Goal: Task Accomplishment & Management: Use online tool/utility

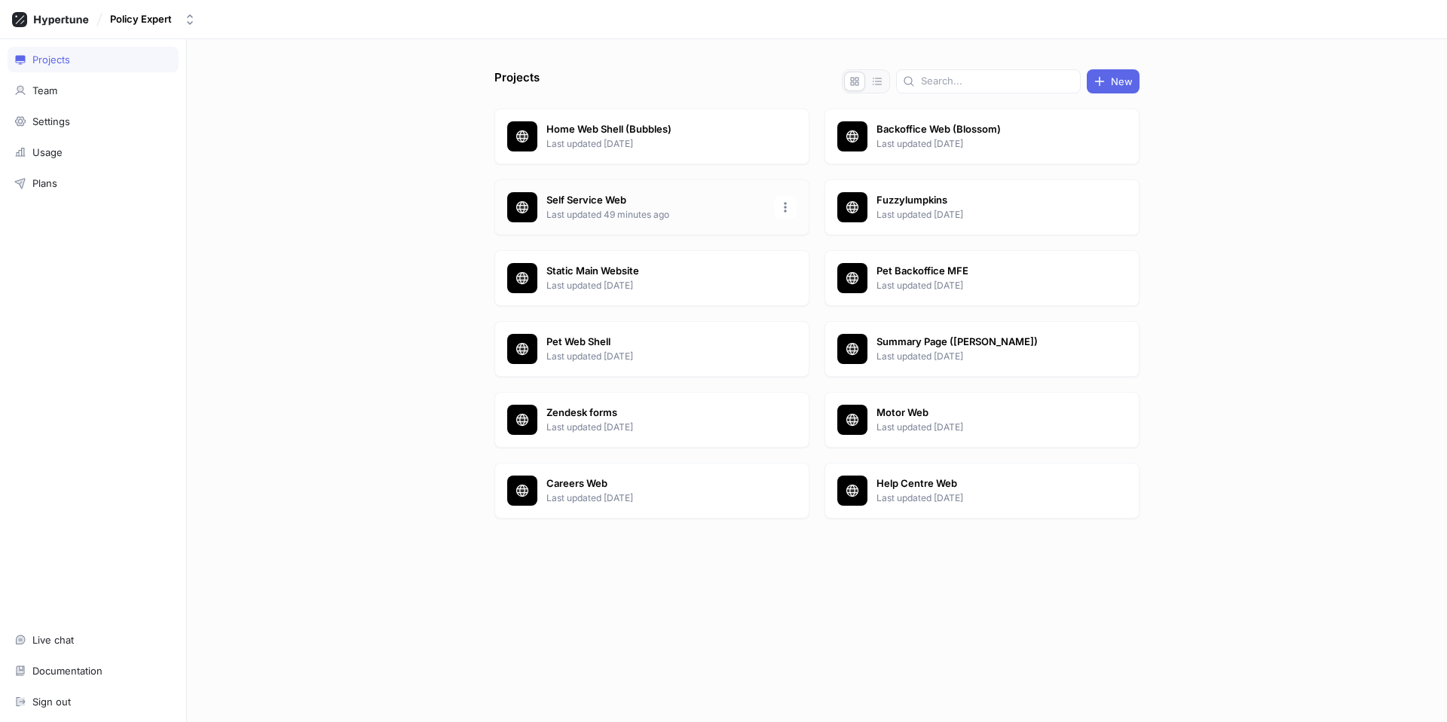
click at [630, 208] on p "Last updated 49 minutes ago" at bounding box center [655, 215] width 219 height 14
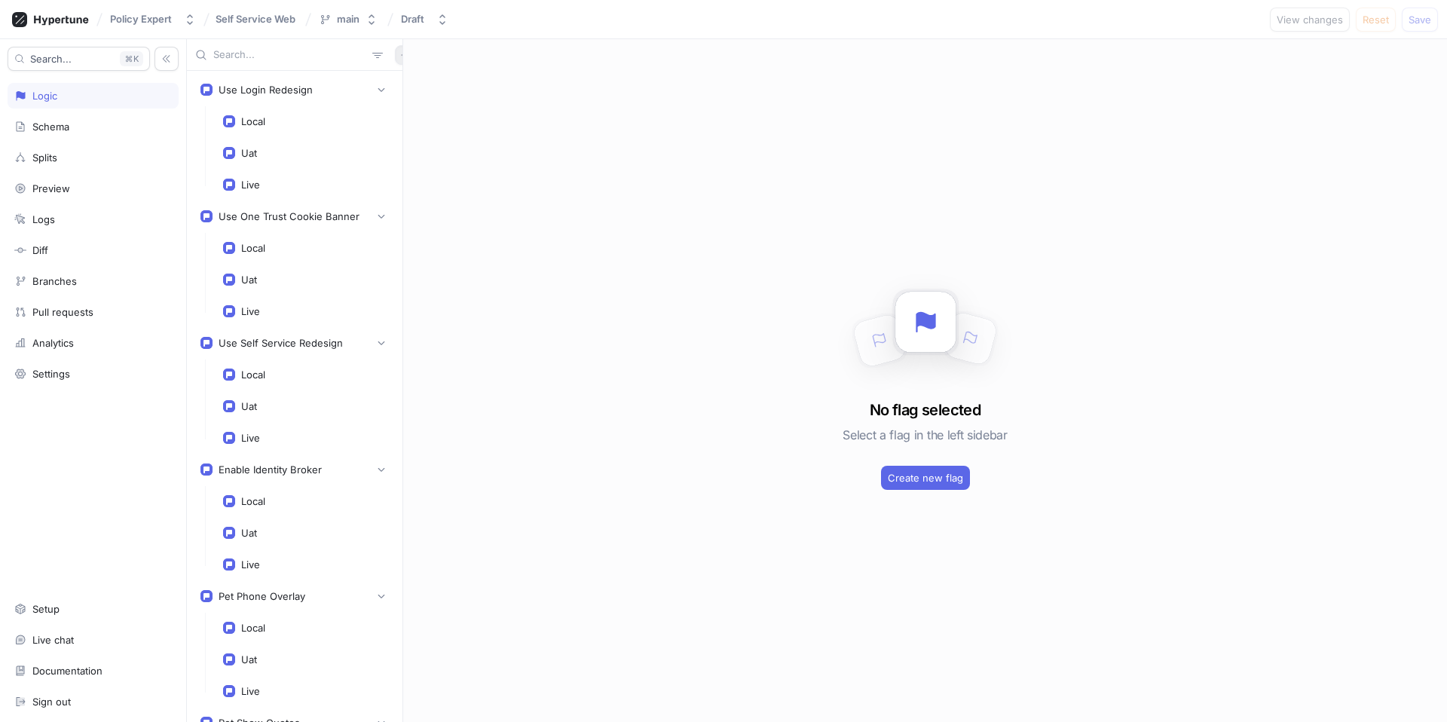
click at [395, 60] on button "button" at bounding box center [405, 55] width 20 height 20
click at [430, 84] on div "Flag" at bounding box center [422, 85] width 89 height 26
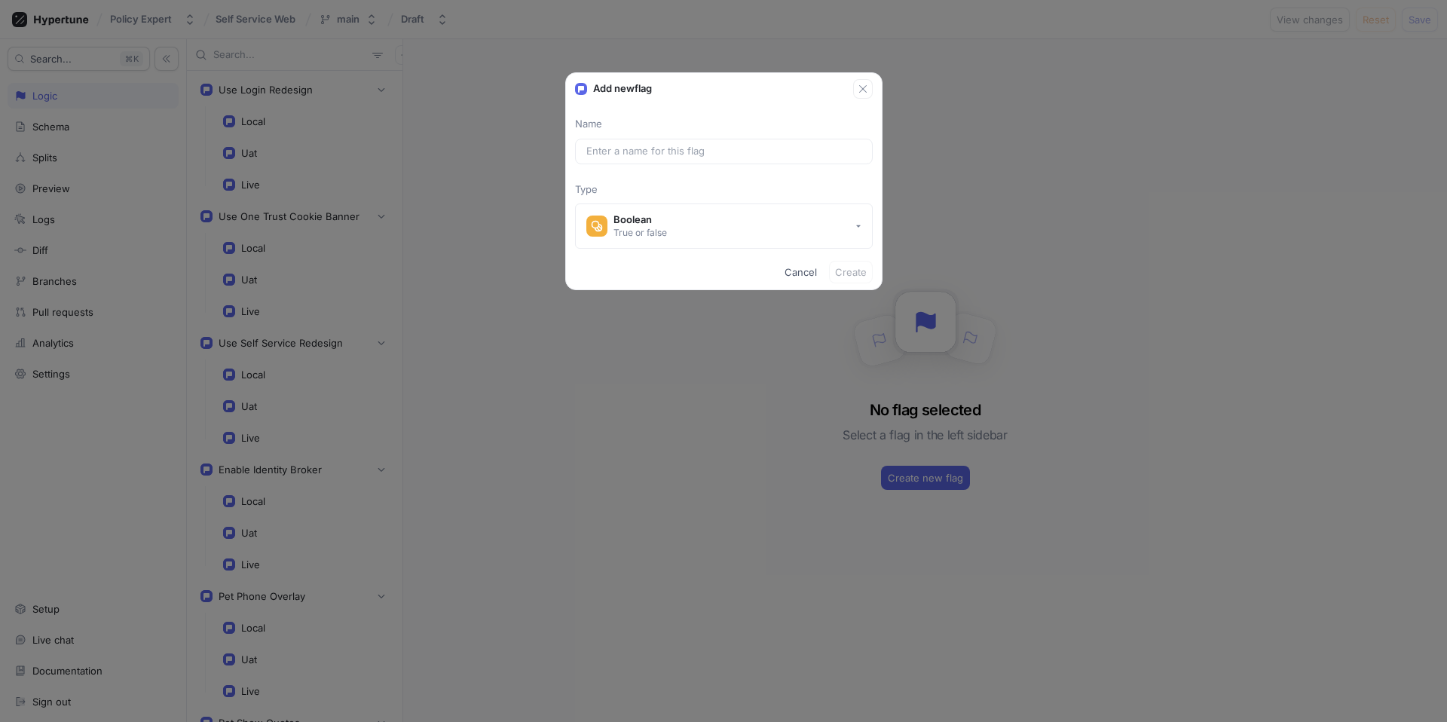
click at [639, 132] on div "Name Type Boolean True or false" at bounding box center [724, 183] width 316 height 132
click at [671, 148] on input "text" at bounding box center [723, 151] width 275 height 15
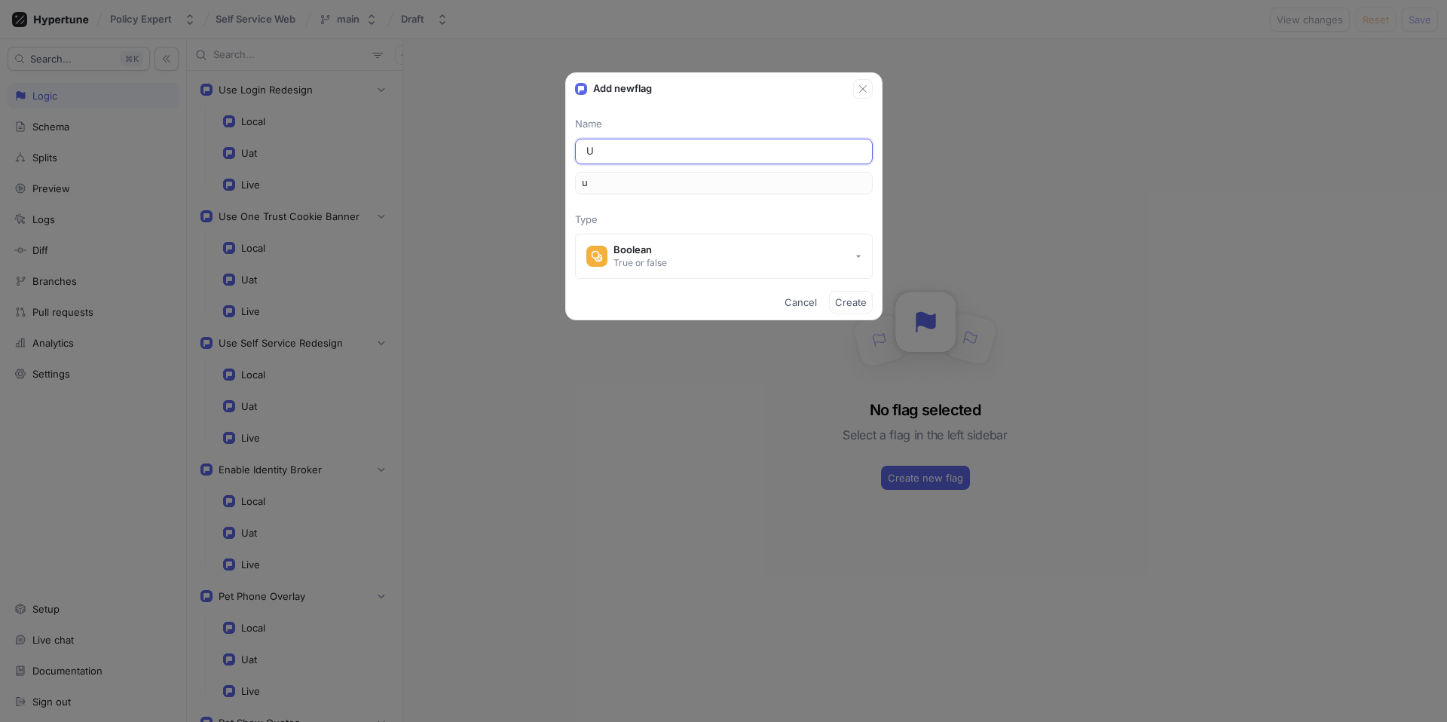
type input "Us"
type input "us"
type input "Use"
type input "use"
type input "Use N"
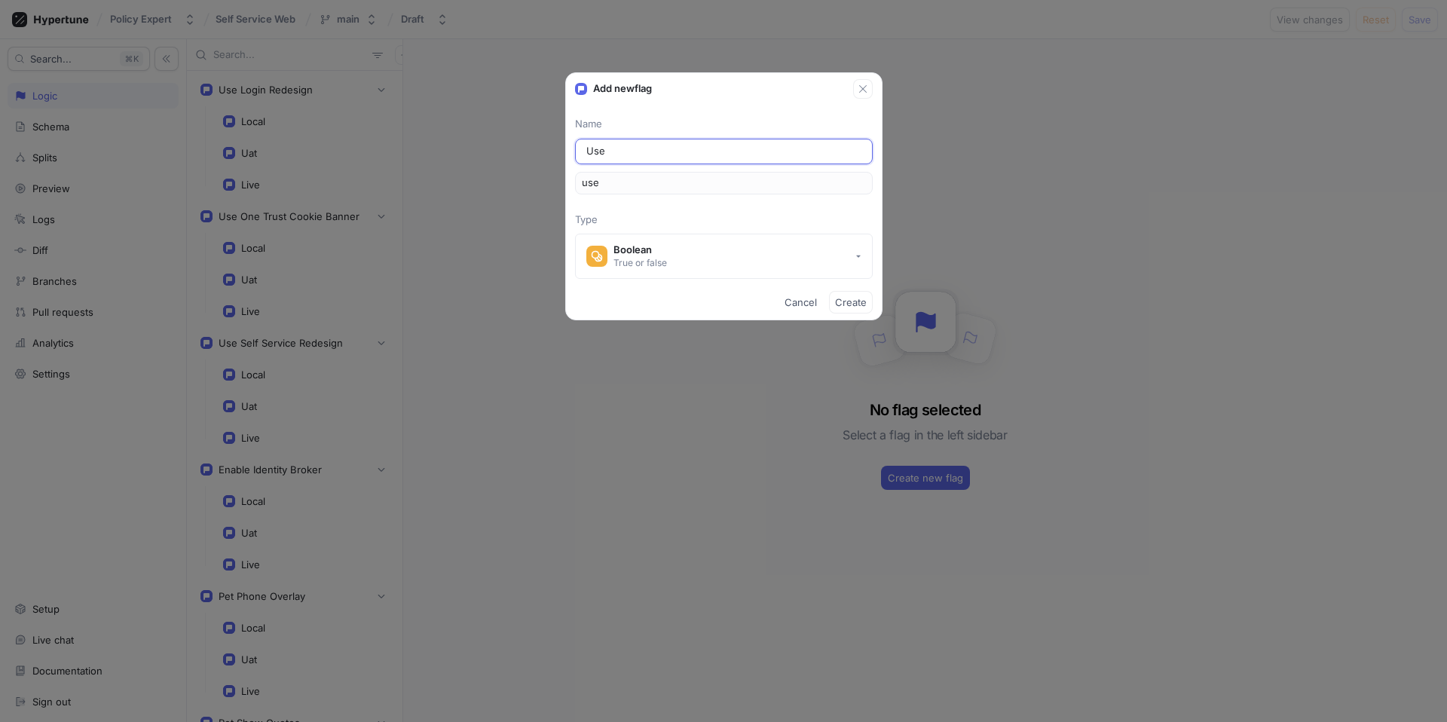
type input "useN"
type input "Use Ne"
type input "useNe"
type input "Use New"
type input "useNew"
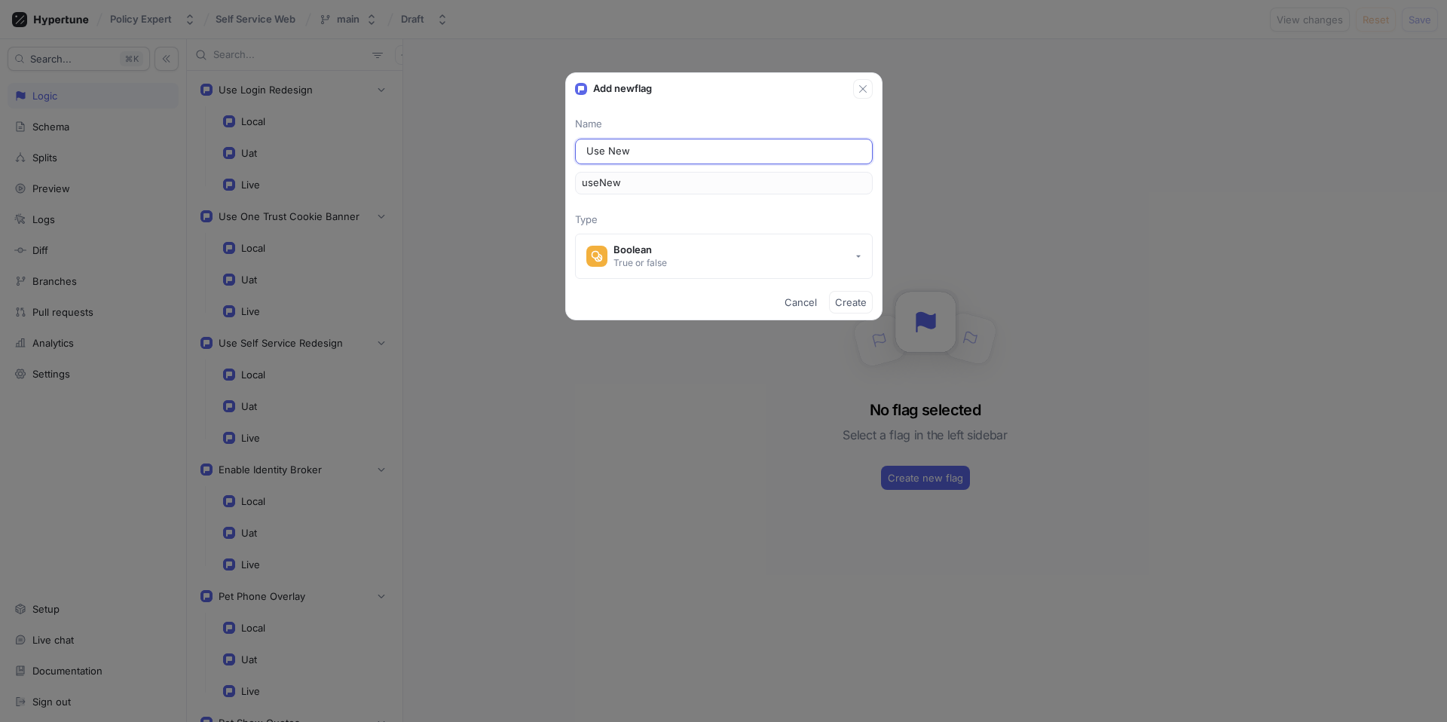
type input "Use New C"
type input "useNewC"
type input "Use New Cl"
type input "useNewCl"
type input "Use New Cla"
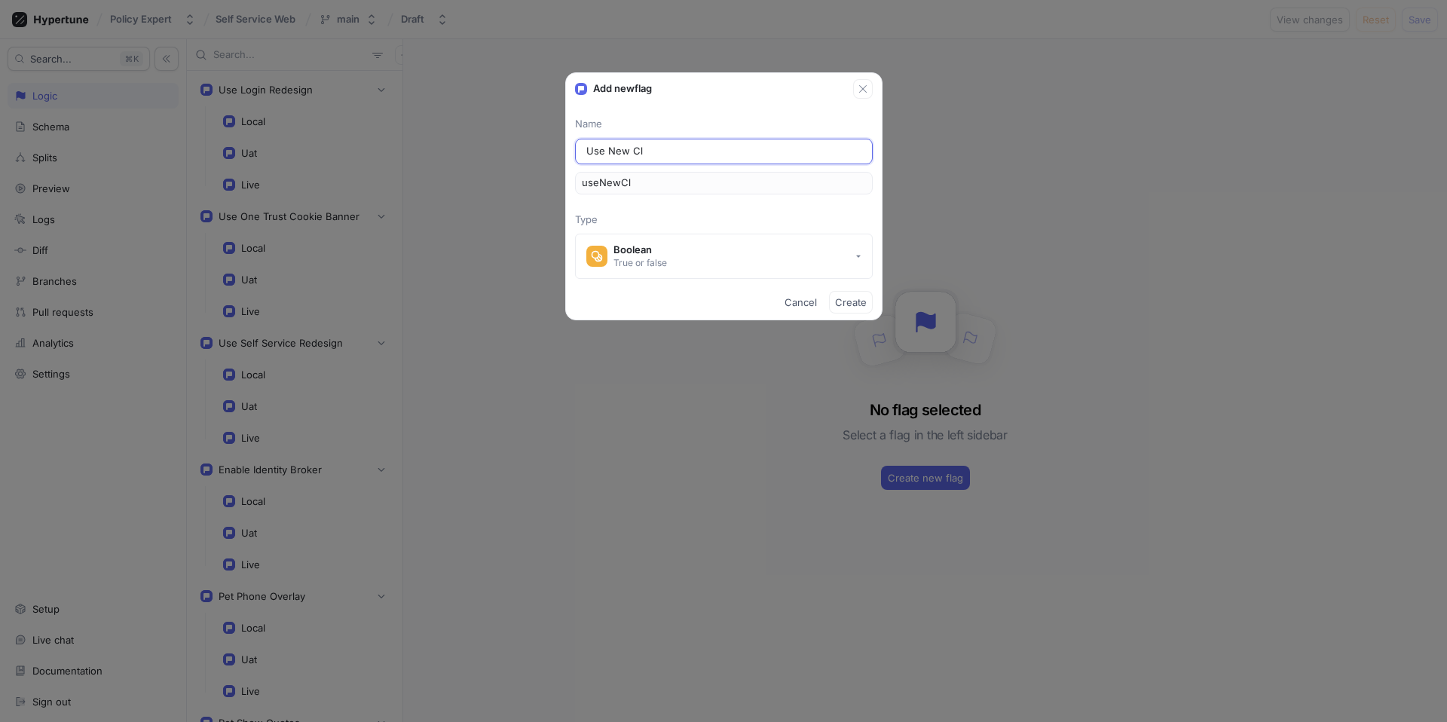
type input "useNewCla"
type input "Use New Clai"
type input "useNewClai"
type input "Use New Claim"
type input "useNewClaim"
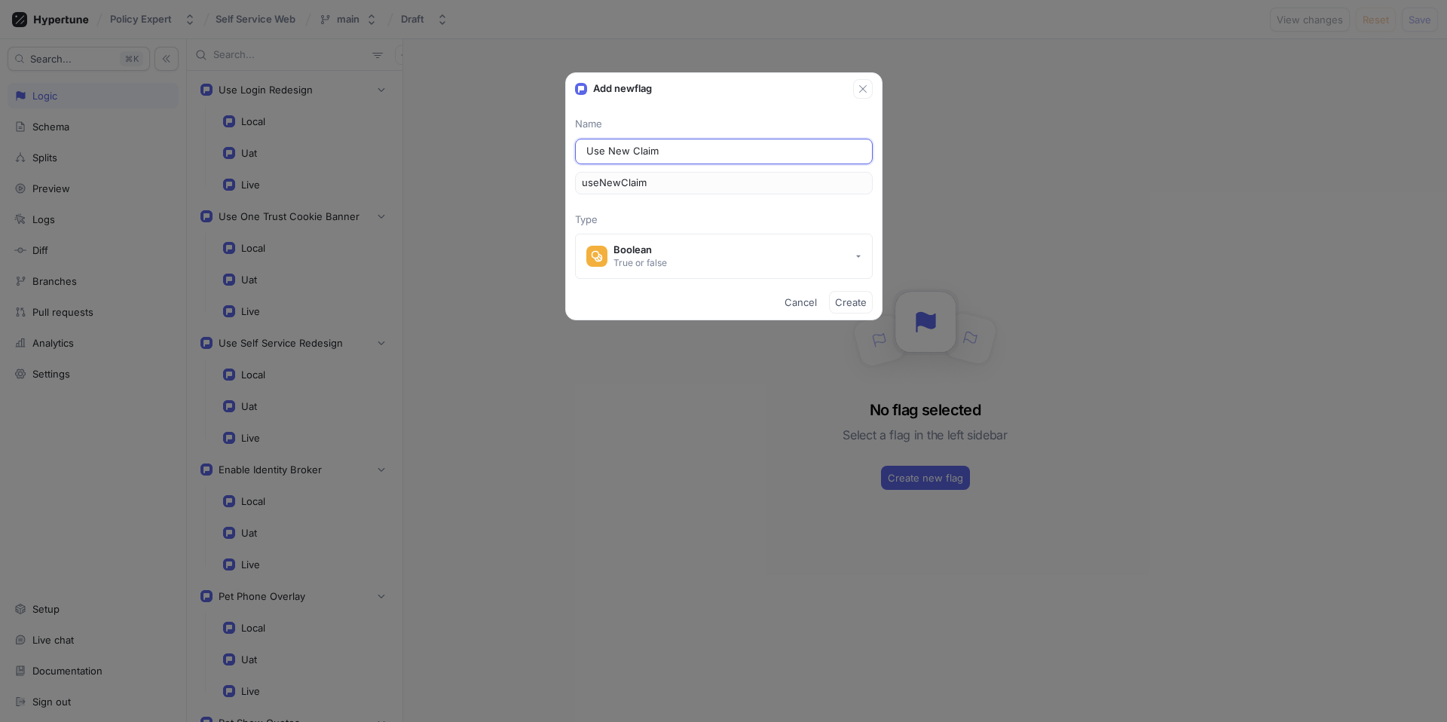
type input "Use New Claims"
type input "useNewClaims"
click at [847, 261] on button "Boolean True or false" at bounding box center [724, 256] width 298 height 45
type input "Use New Claims"
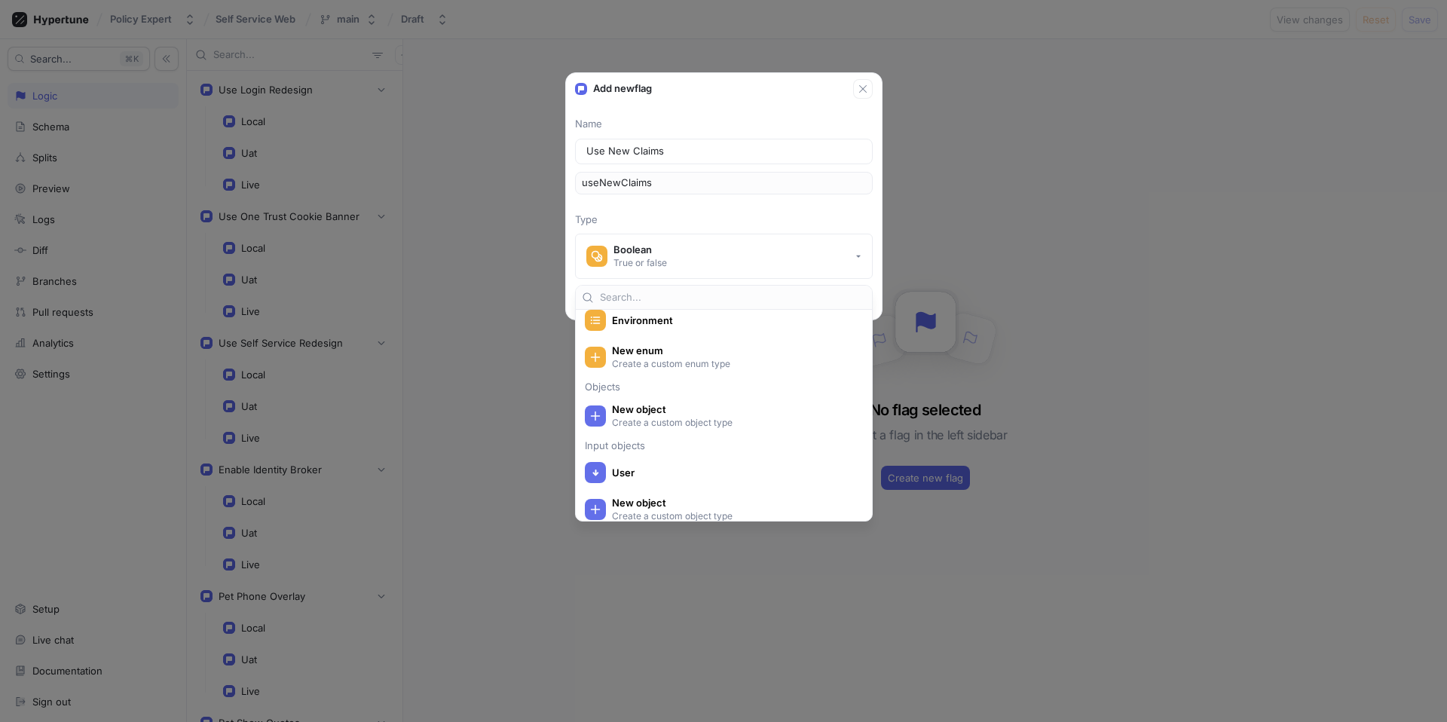
scroll to position [295, 0]
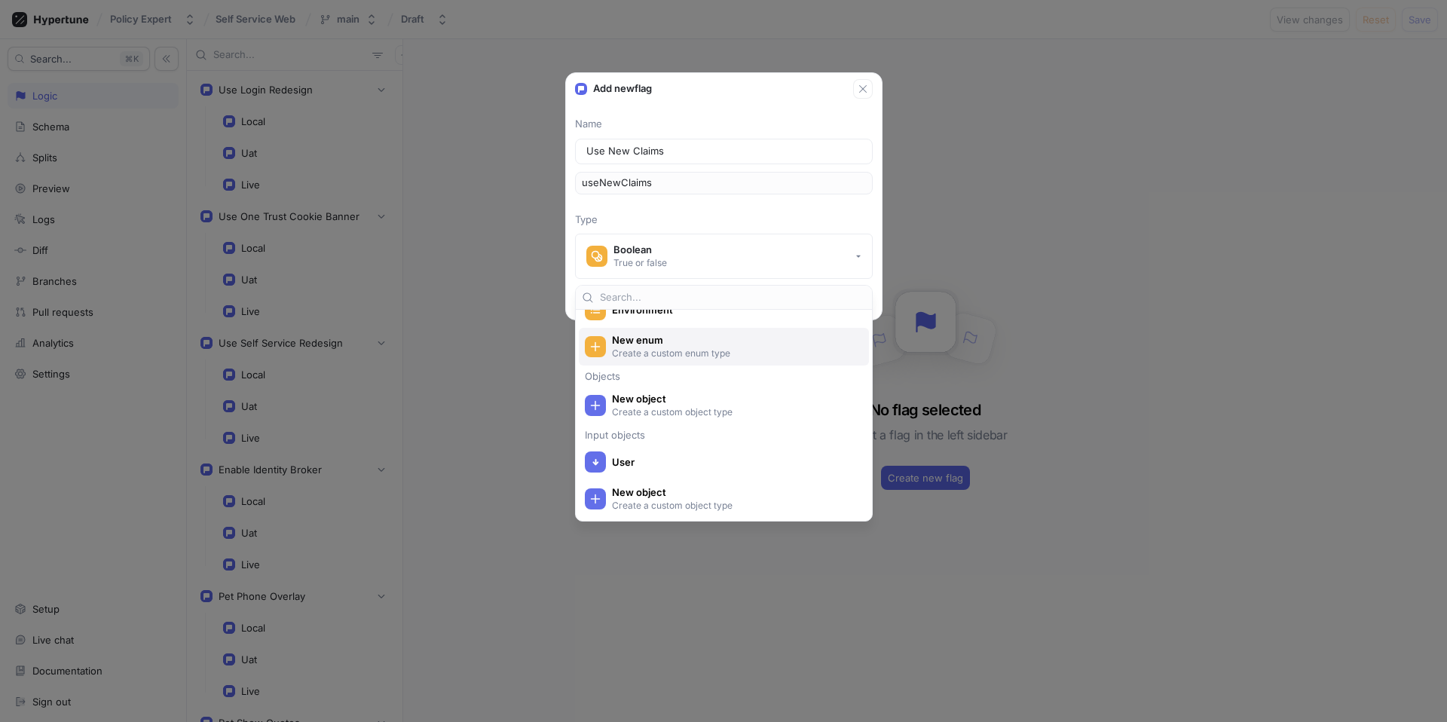
click at [803, 343] on span "New enum" at bounding box center [733, 340] width 243 height 13
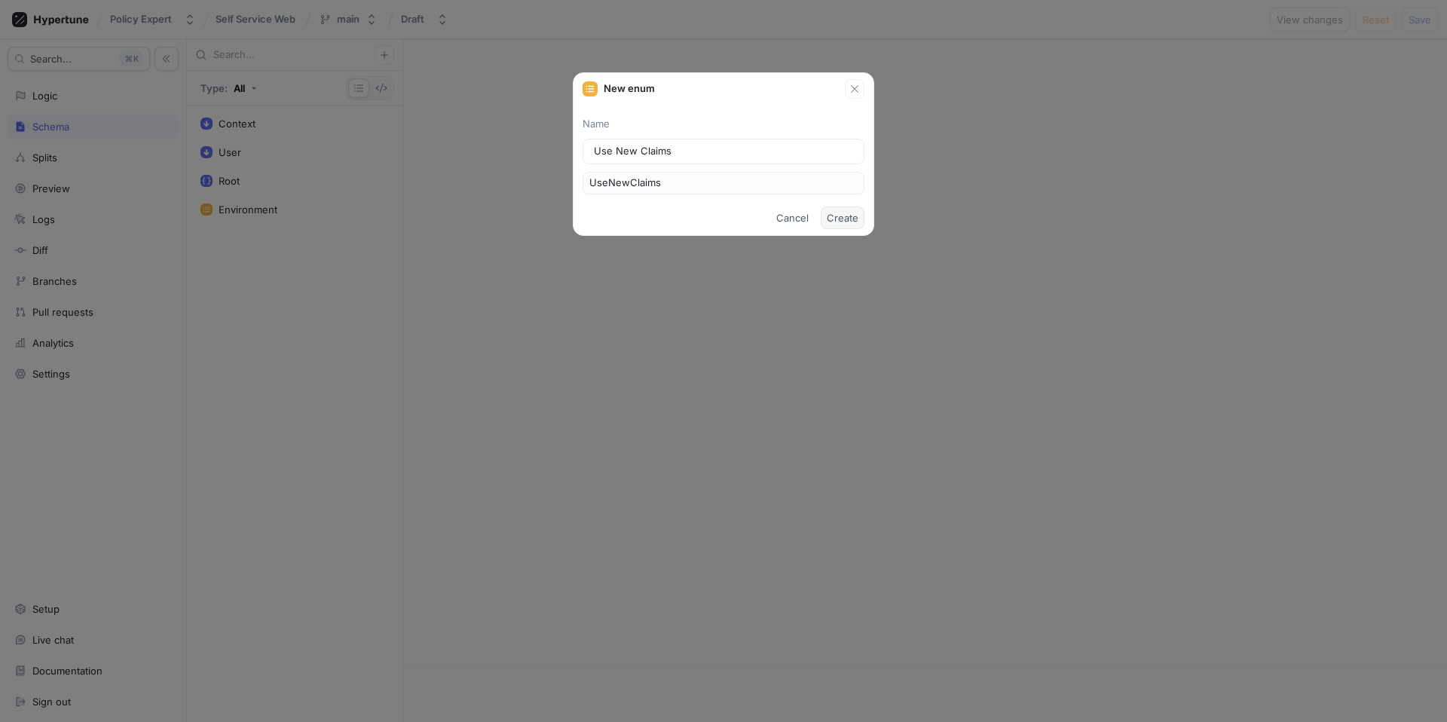
click at [844, 216] on span "Create" at bounding box center [843, 217] width 32 height 9
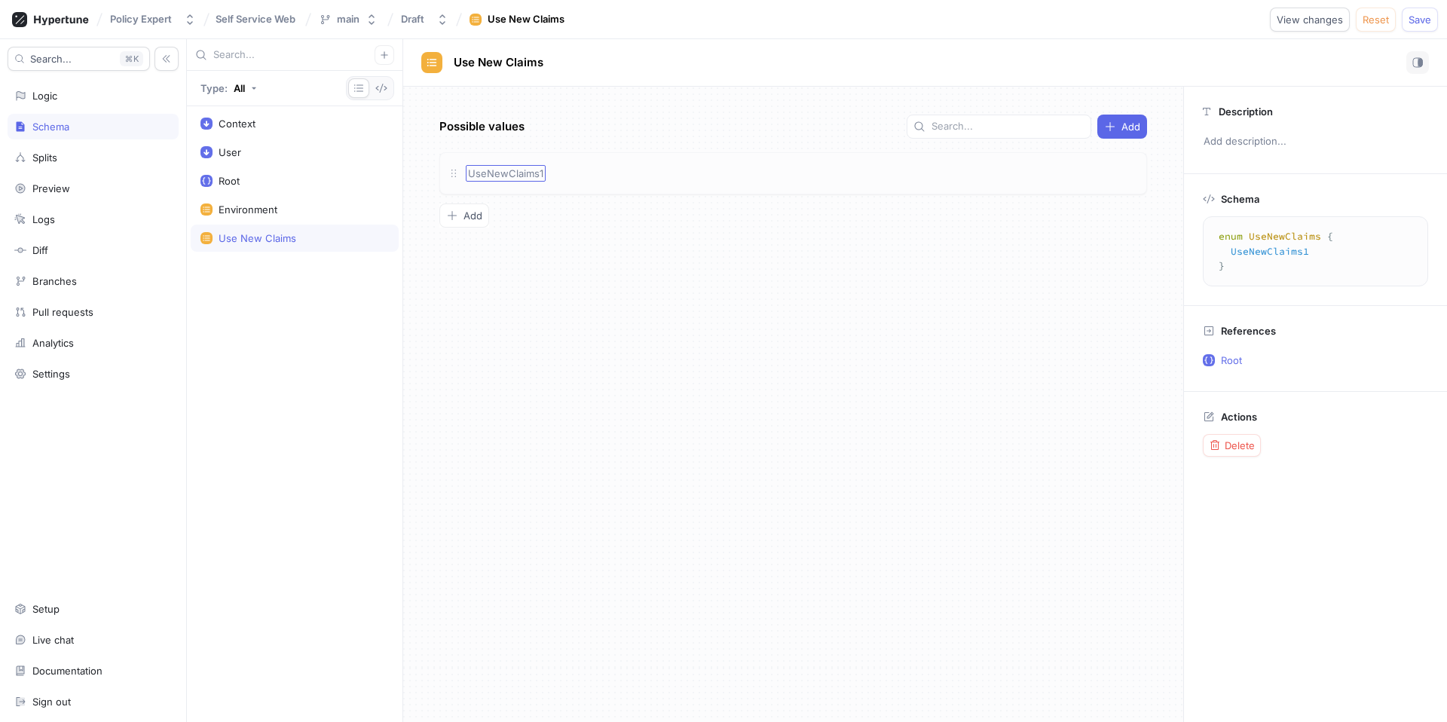
click at [523, 170] on span "UseNewClaims1" at bounding box center [505, 173] width 75 height 12
click at [474, 179] on div "UseNewClaims1" at bounding box center [506, 173] width 80 height 17
click at [451, 176] on icon at bounding box center [454, 173] width 12 height 12
click at [308, 242] on div "Use New Claims" at bounding box center [294, 238] width 188 height 12
click at [1243, 447] on span "Delete" at bounding box center [1240, 445] width 30 height 9
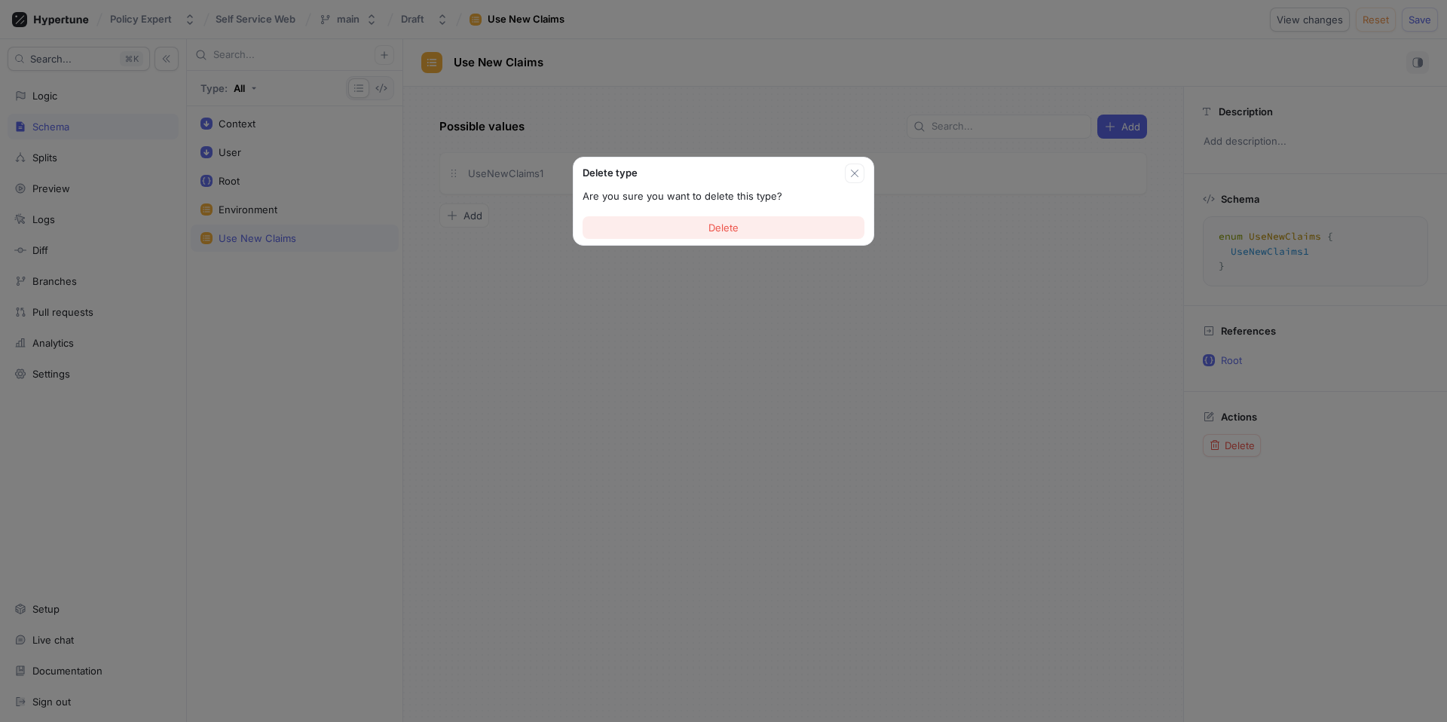
click at [717, 225] on span "Delete" at bounding box center [723, 227] width 30 height 9
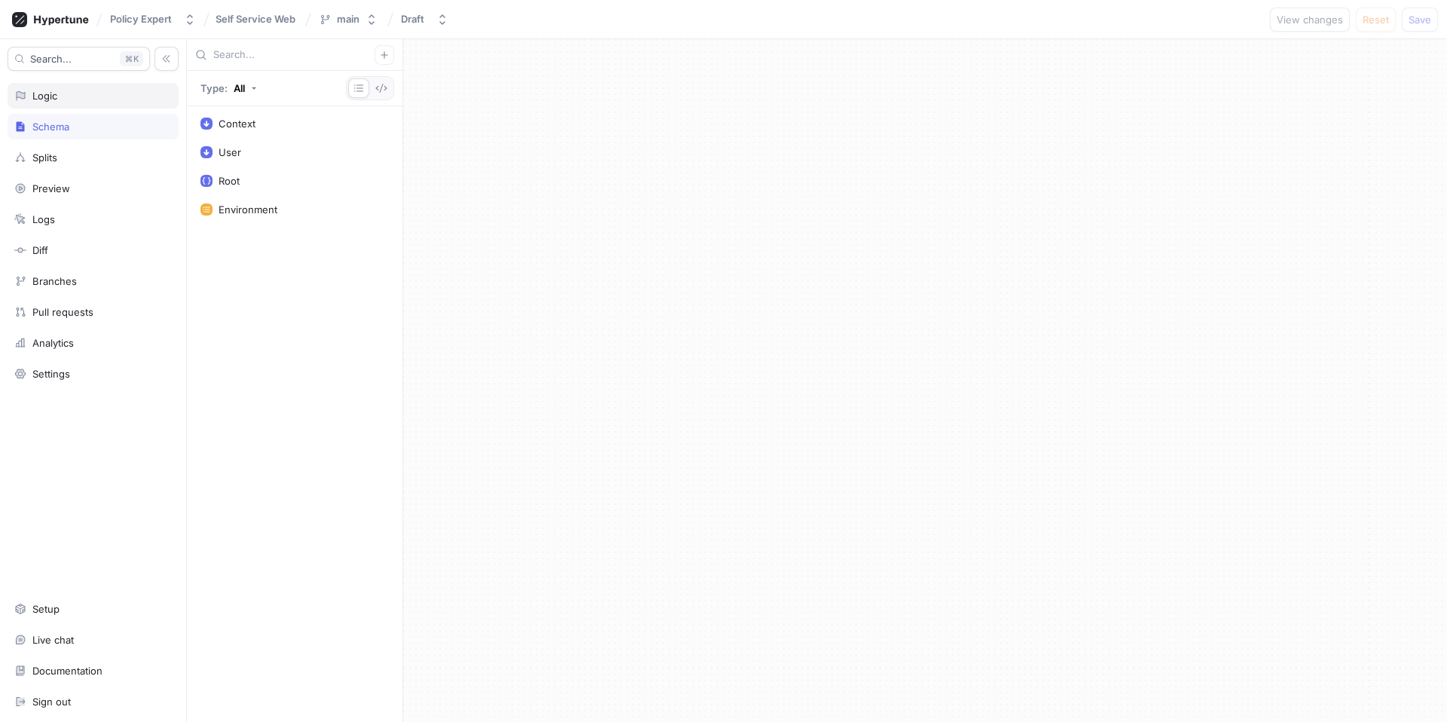
click at [64, 84] on div "Logic" at bounding box center [93, 96] width 171 height 26
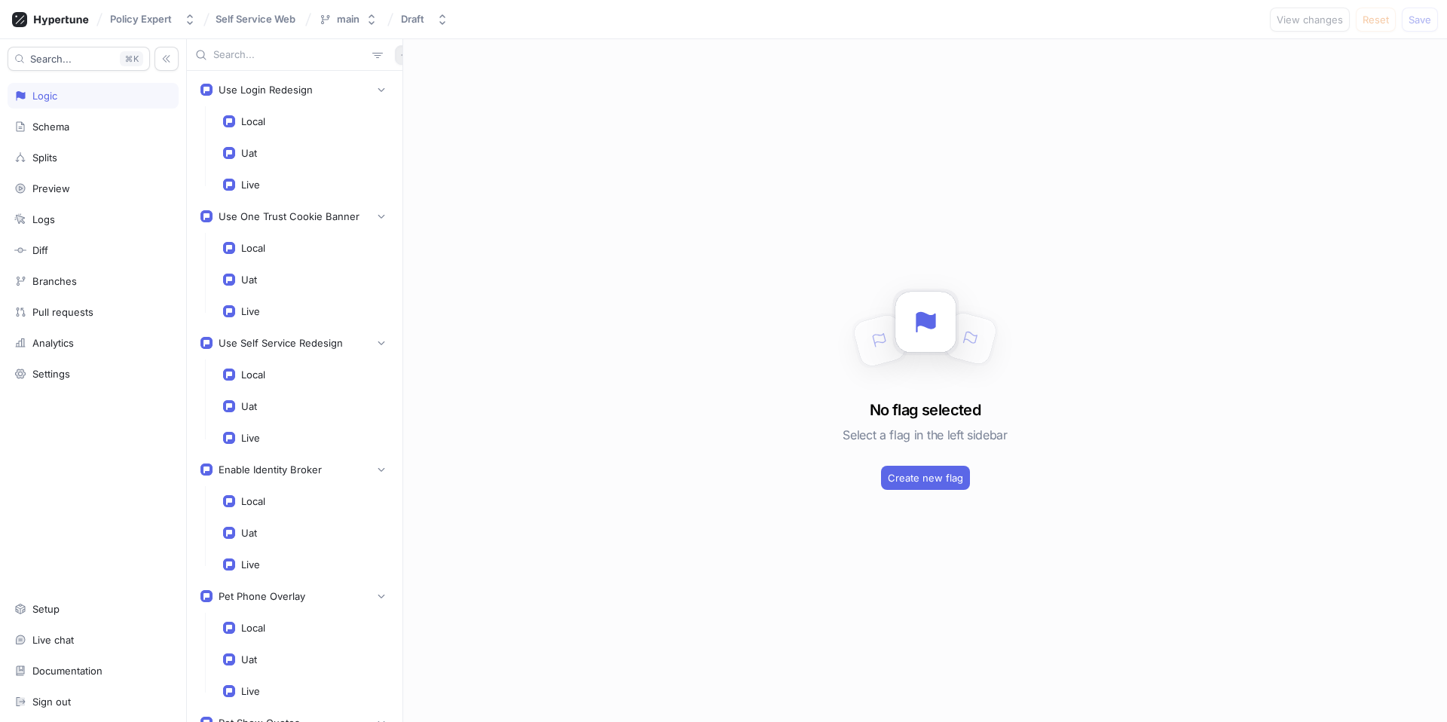
click at [401, 54] on icon "button" at bounding box center [404, 54] width 7 height 7
click at [426, 84] on div "Flag" at bounding box center [422, 85] width 89 height 26
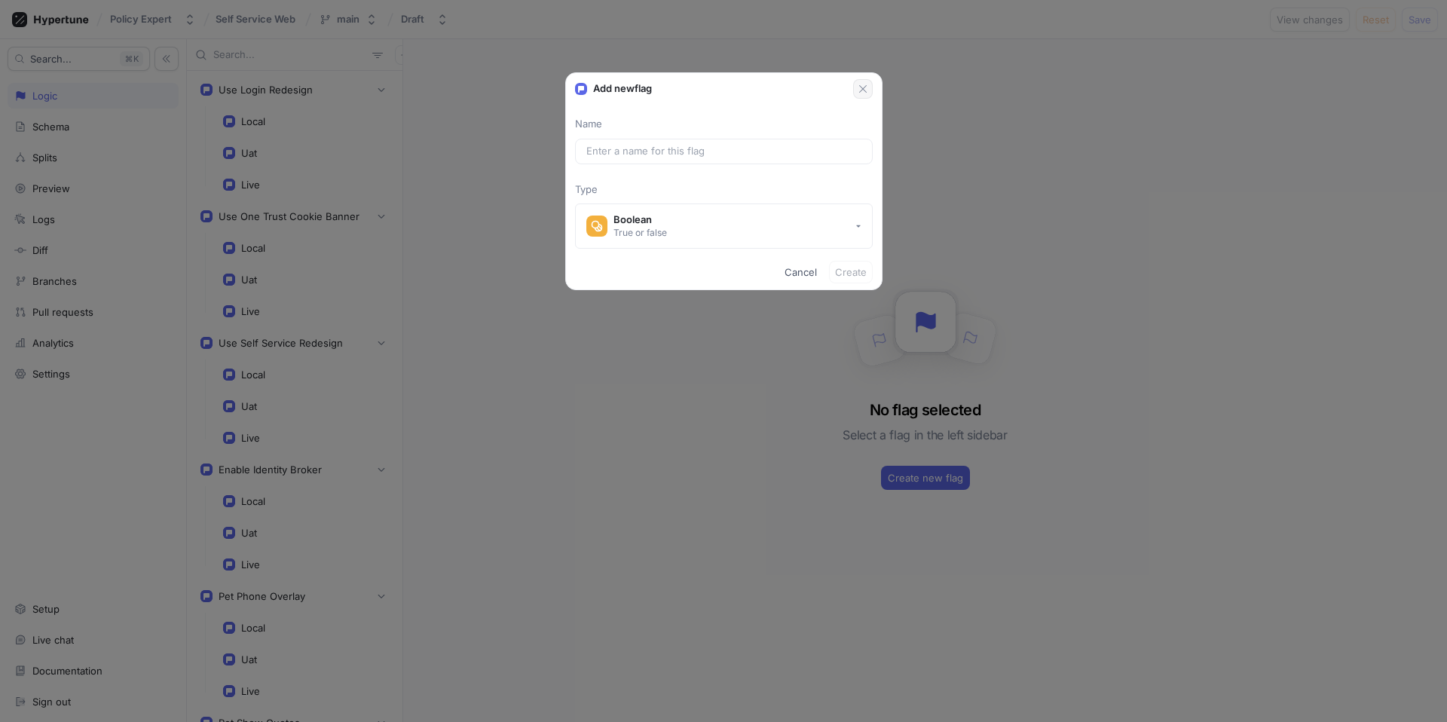
click at [866, 85] on icon "button" at bounding box center [863, 89] width 12 height 12
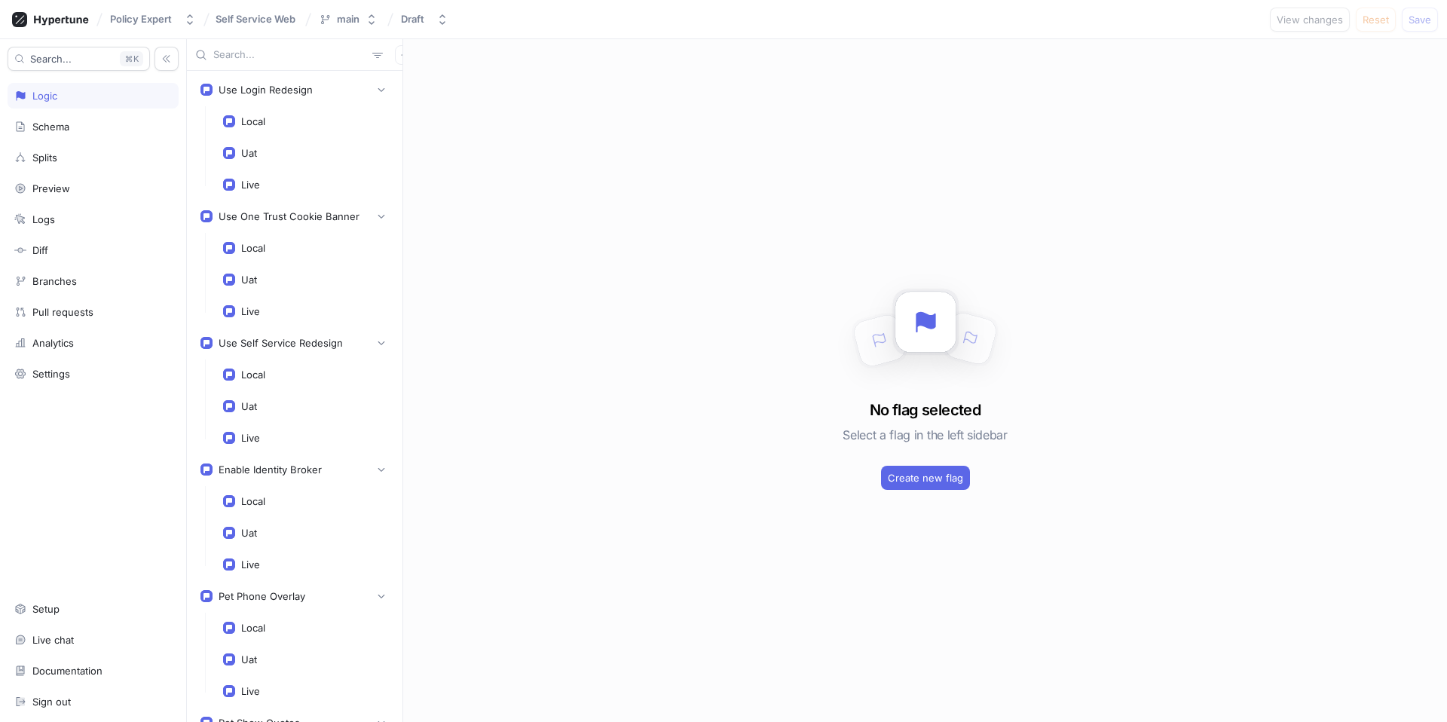
click at [396, 60] on div at bounding box center [295, 55] width 216 height 32
click at [395, 57] on button "button" at bounding box center [405, 55] width 20 height 20
click at [402, 105] on p "Variable" at bounding box center [415, 109] width 37 height 15
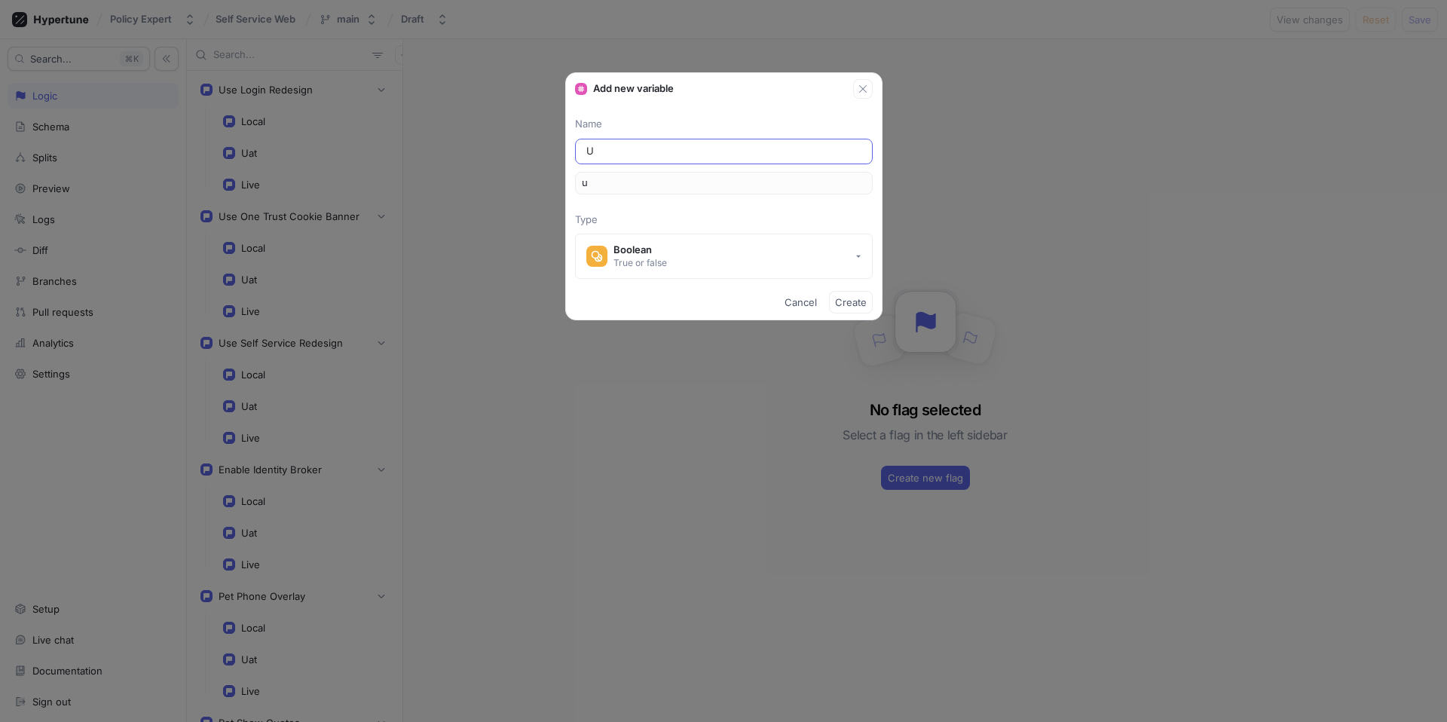
type input "Us"
type input "us"
type input "Use"
type input "use"
type input "Use N"
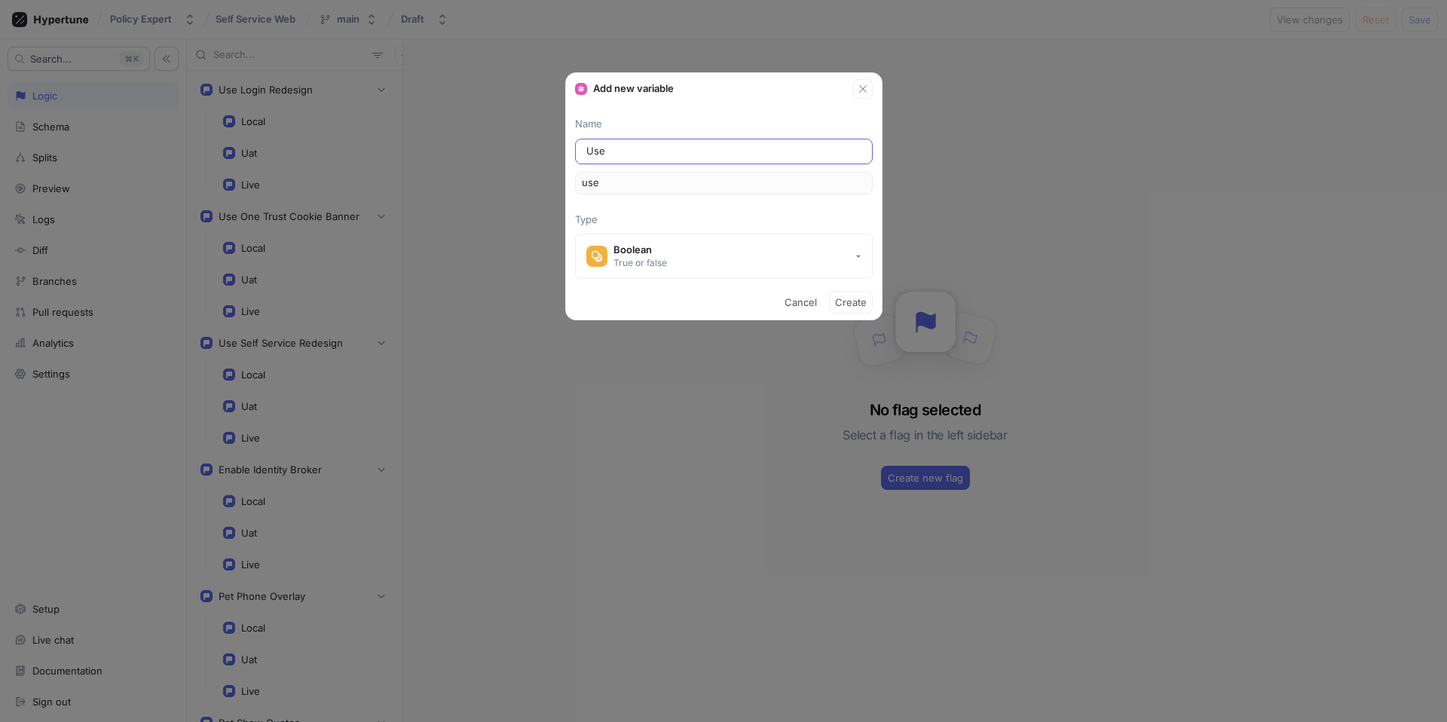
type input "useN"
type input "Use Ne"
type input "useNe"
type input "Use New"
type input "useNew"
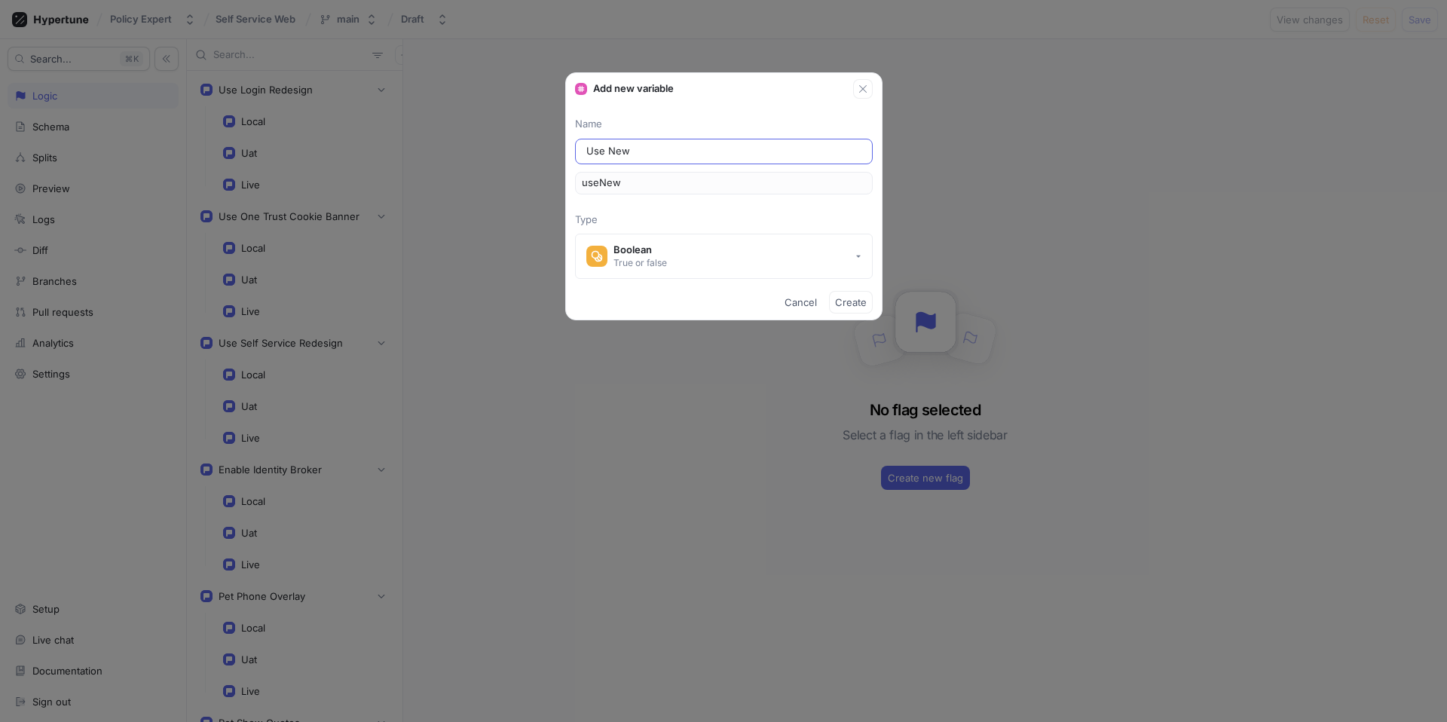
type input "Use New C"
type input "useNewC"
type input "Use New Cl"
type input "useNewCl"
type input "Use New Cla"
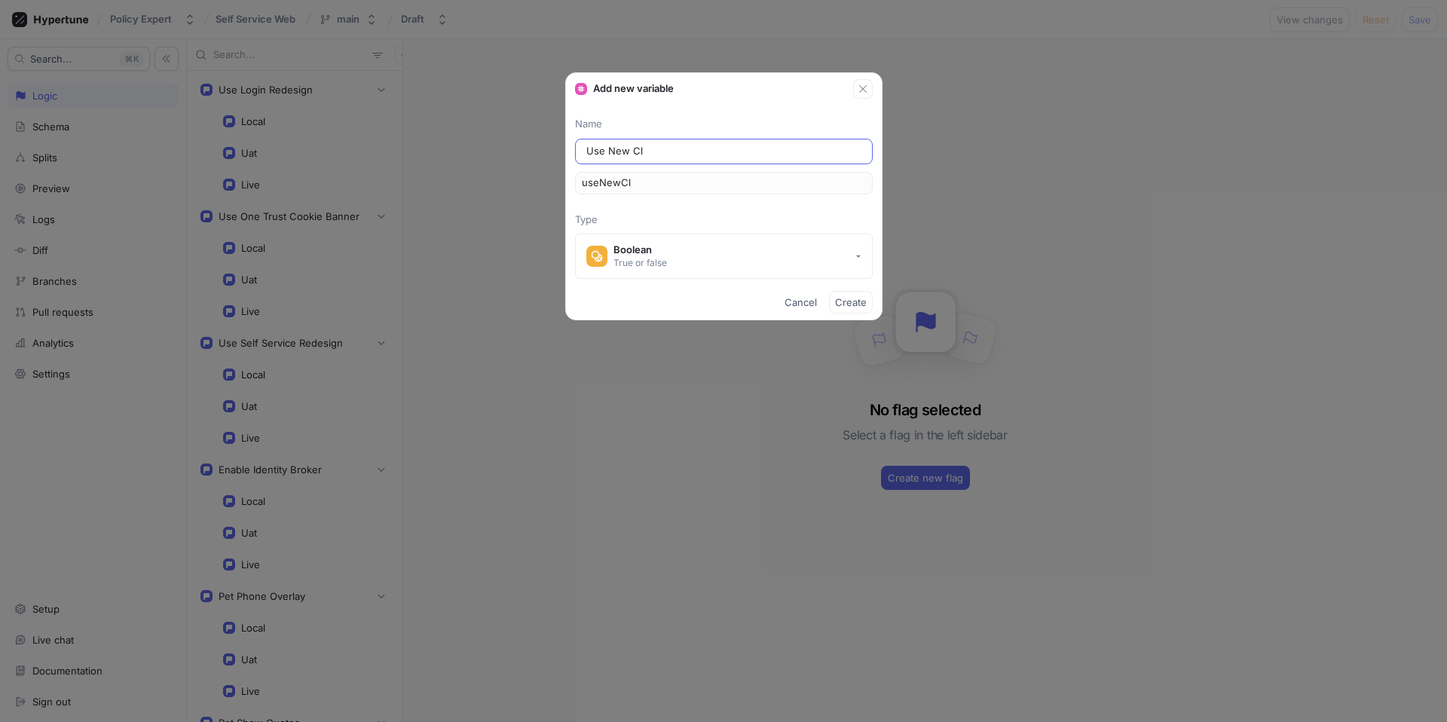
type input "useNewCla"
type input "Use New Clai"
type input "useNewClai"
type input "Use New Claim"
type input "useNewClaim"
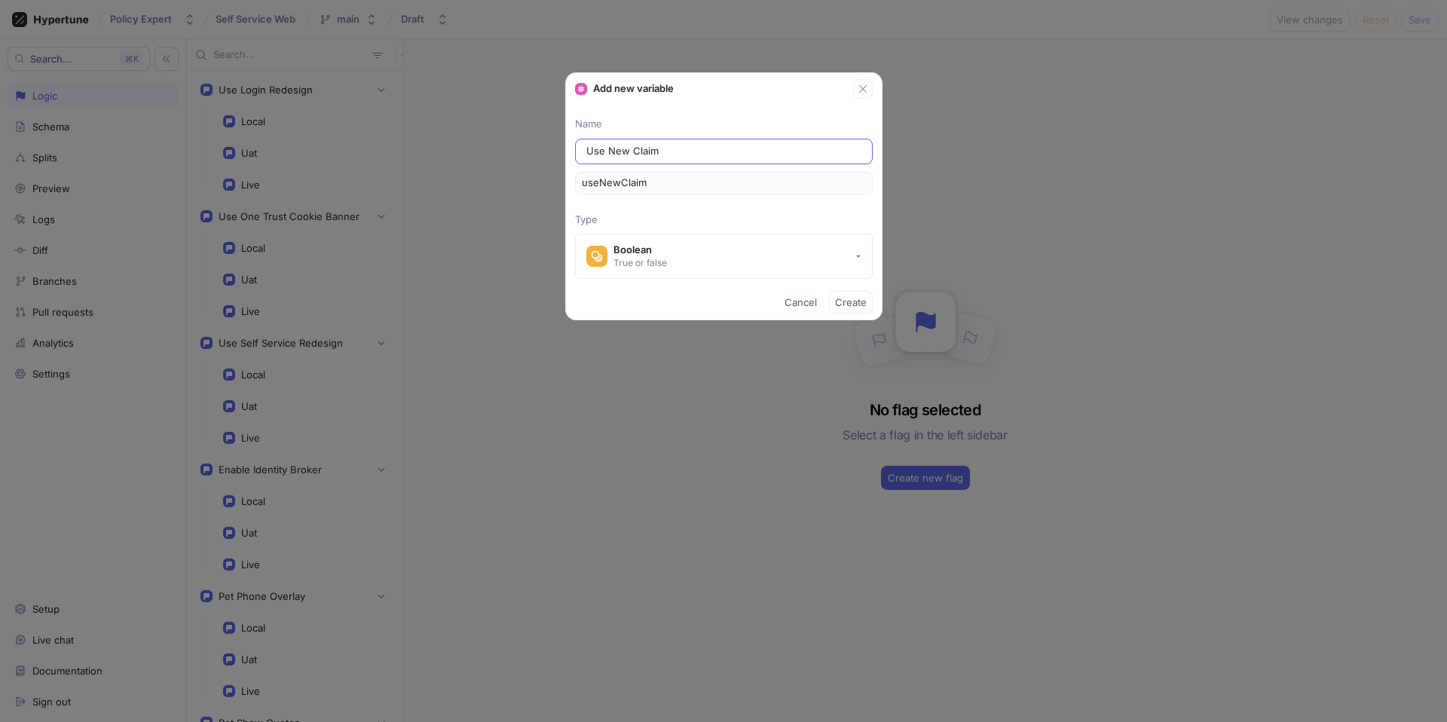
type input "Use New Claims"
type input "useNewClaims"
type input "Use New Claims"
click at [857, 300] on span "Create" at bounding box center [851, 302] width 32 height 9
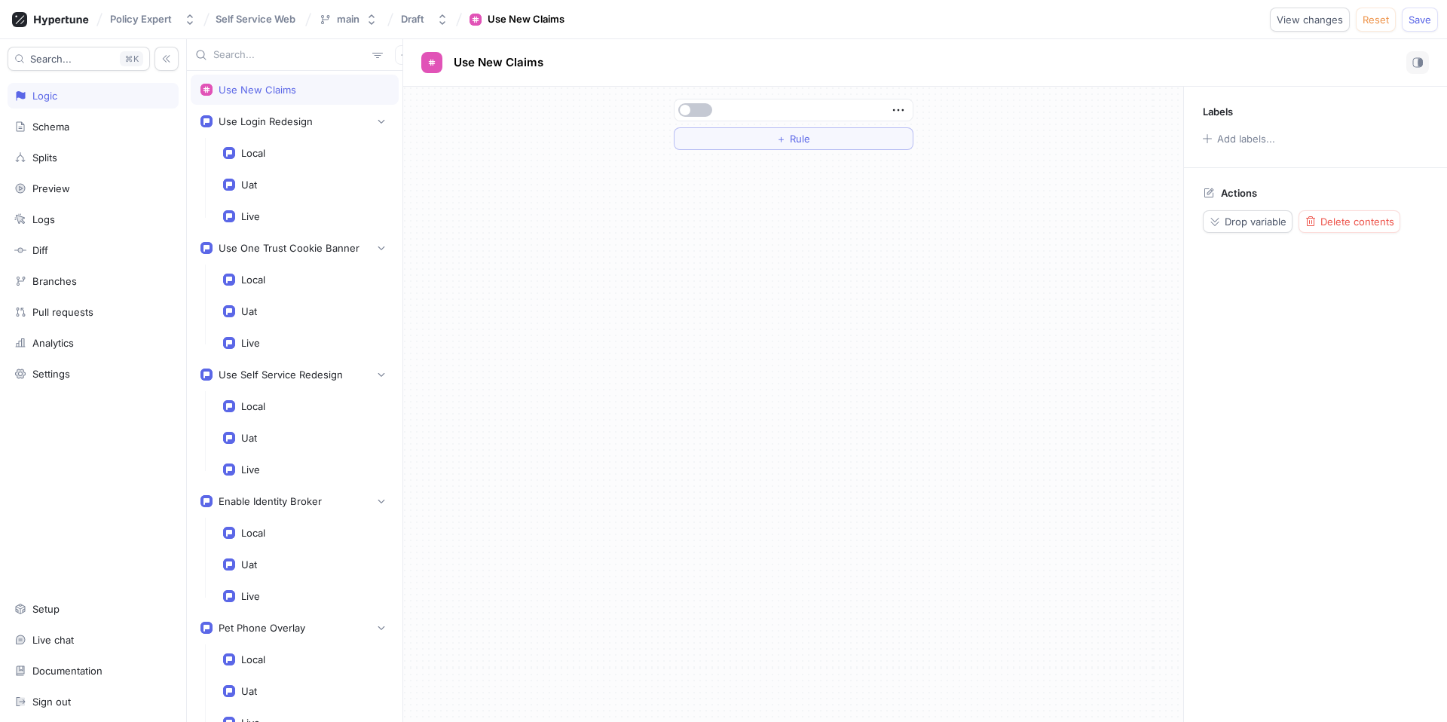
click at [356, 85] on div "Use New Claims" at bounding box center [294, 90] width 188 height 12
click at [900, 109] on icon "button" at bounding box center [898, 110] width 17 height 17
click at [930, 134] on p "Drop variable" at bounding box center [944, 137] width 62 height 15
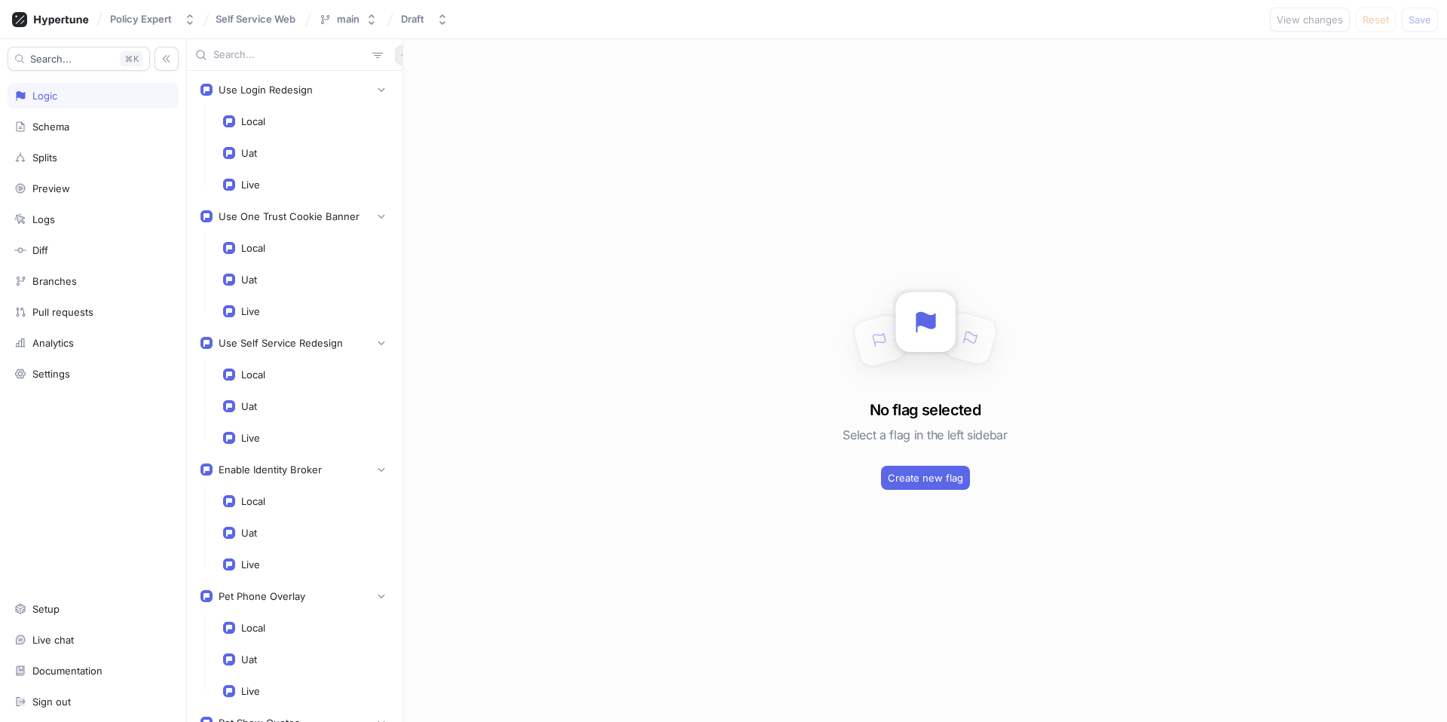
click at [400, 50] on icon "button" at bounding box center [404, 54] width 9 height 9
click at [431, 100] on div "Variable" at bounding box center [422, 110] width 89 height 26
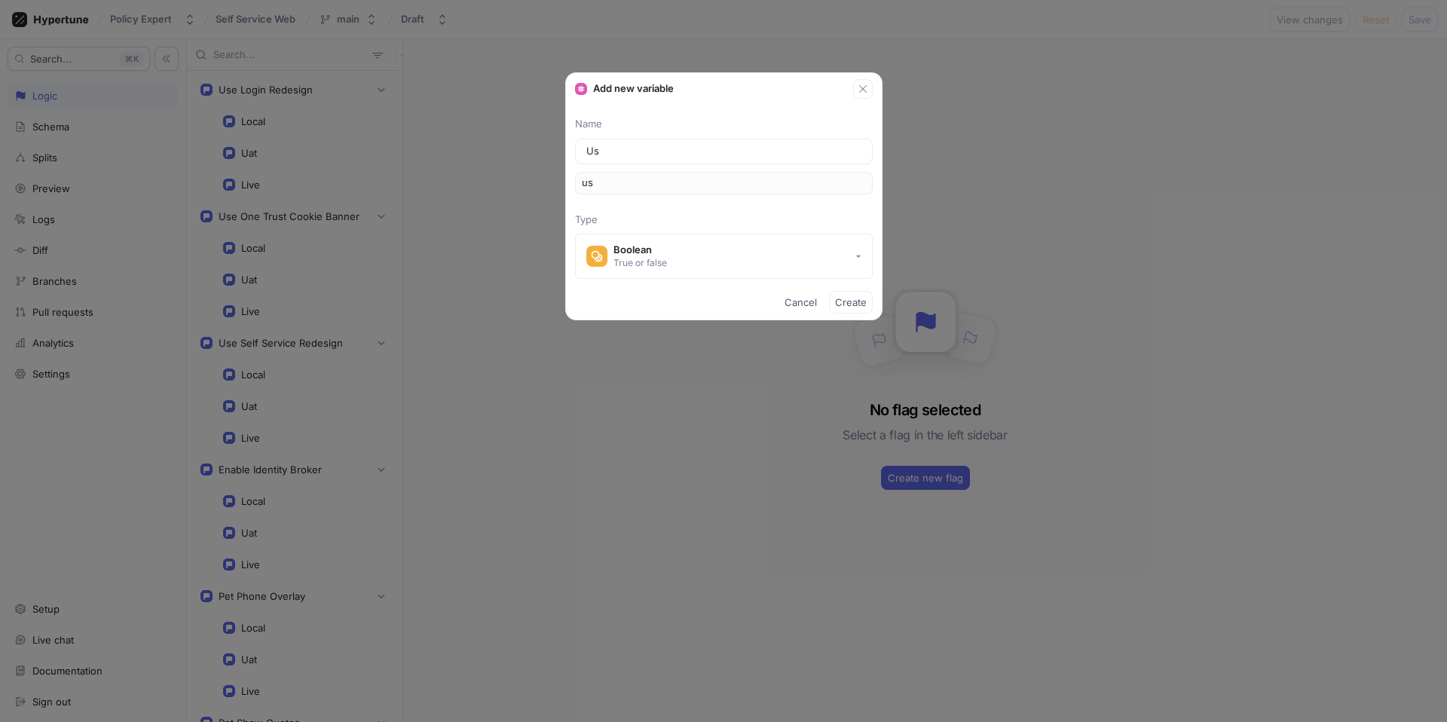
type input "Use"
type input "use"
type input "Use N"
type input "useN"
type input "Use Ne"
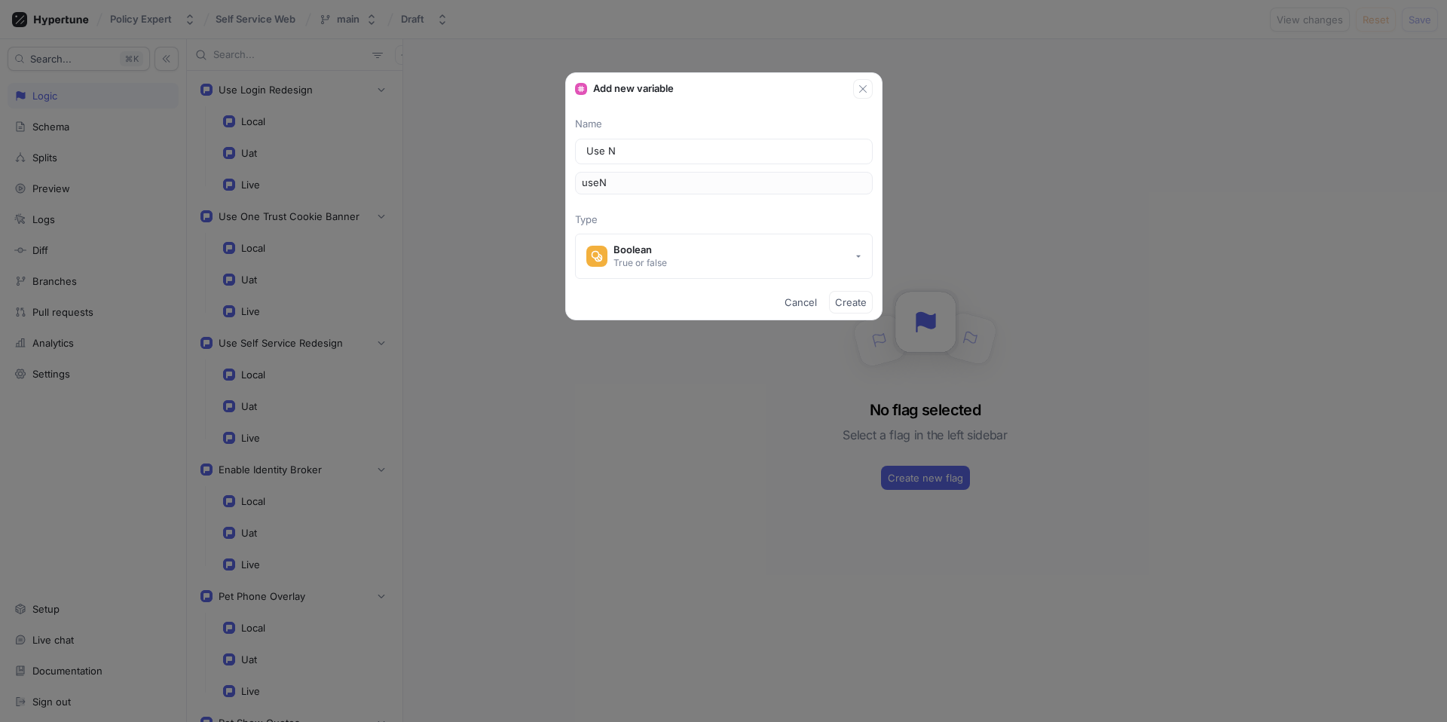
type input "useNe"
type input "Use New"
type input "useNew"
type input "Use New C"
type input "useNewC"
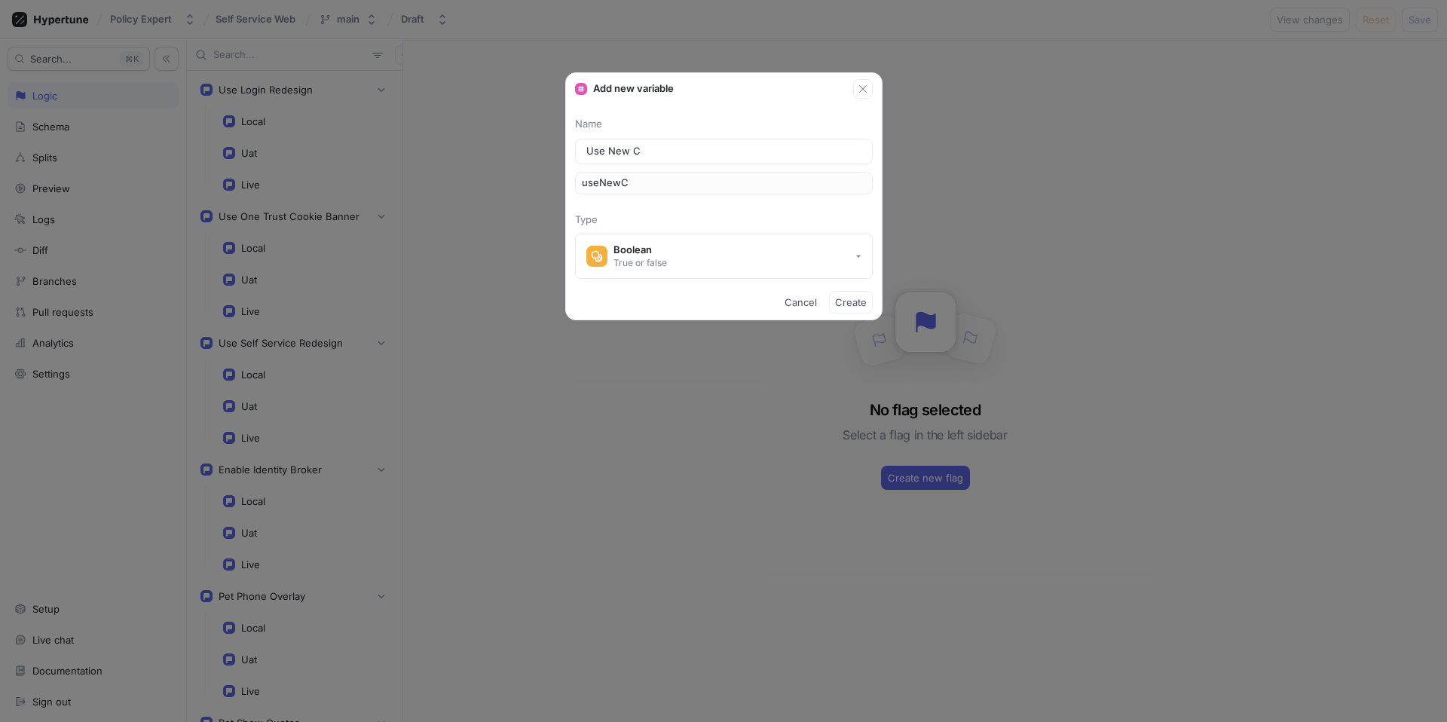
type input "Use New Cl"
type input "useNewCl"
type input "Use New Cla"
type input "useNewCla"
type input "Use New Clai"
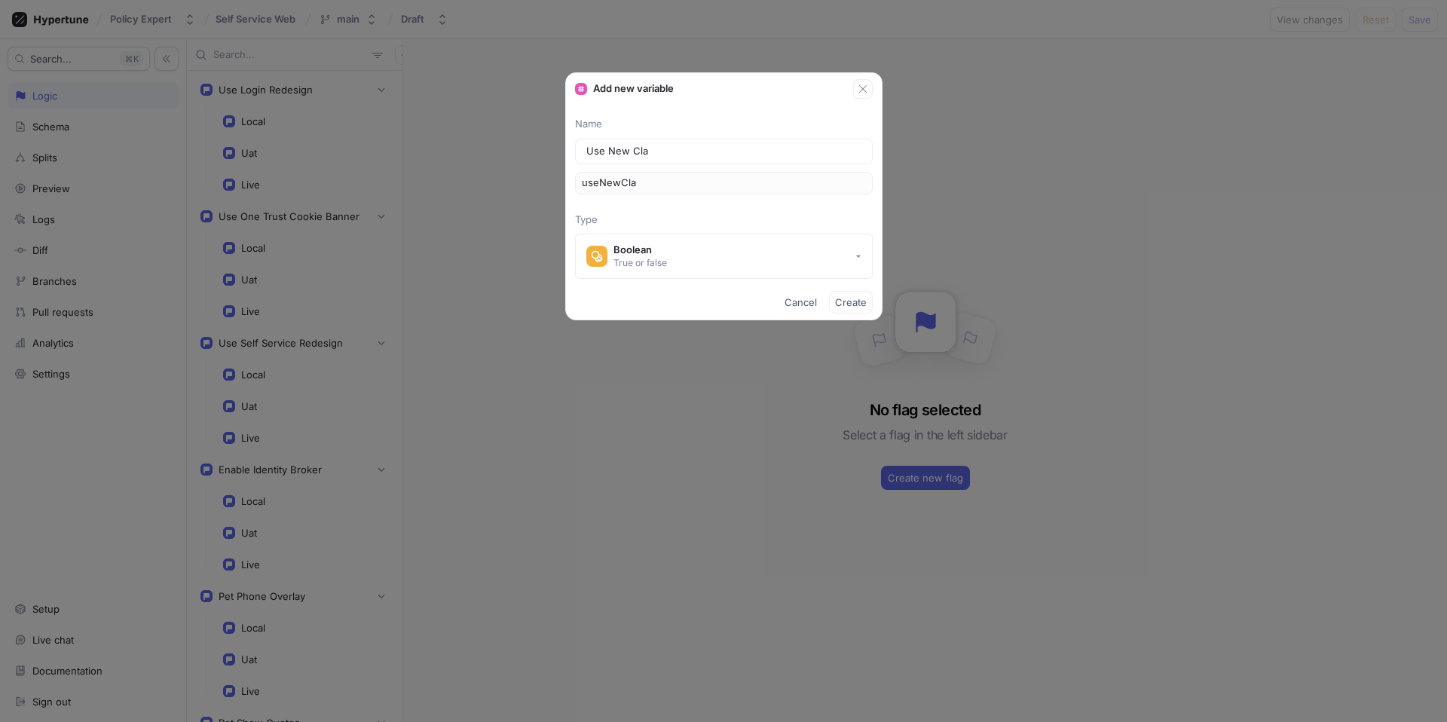
type input "useNewClai"
type input "Use New Claim"
type input "useNewClaim"
type input "Use New Claims"
type input "useNewClaims"
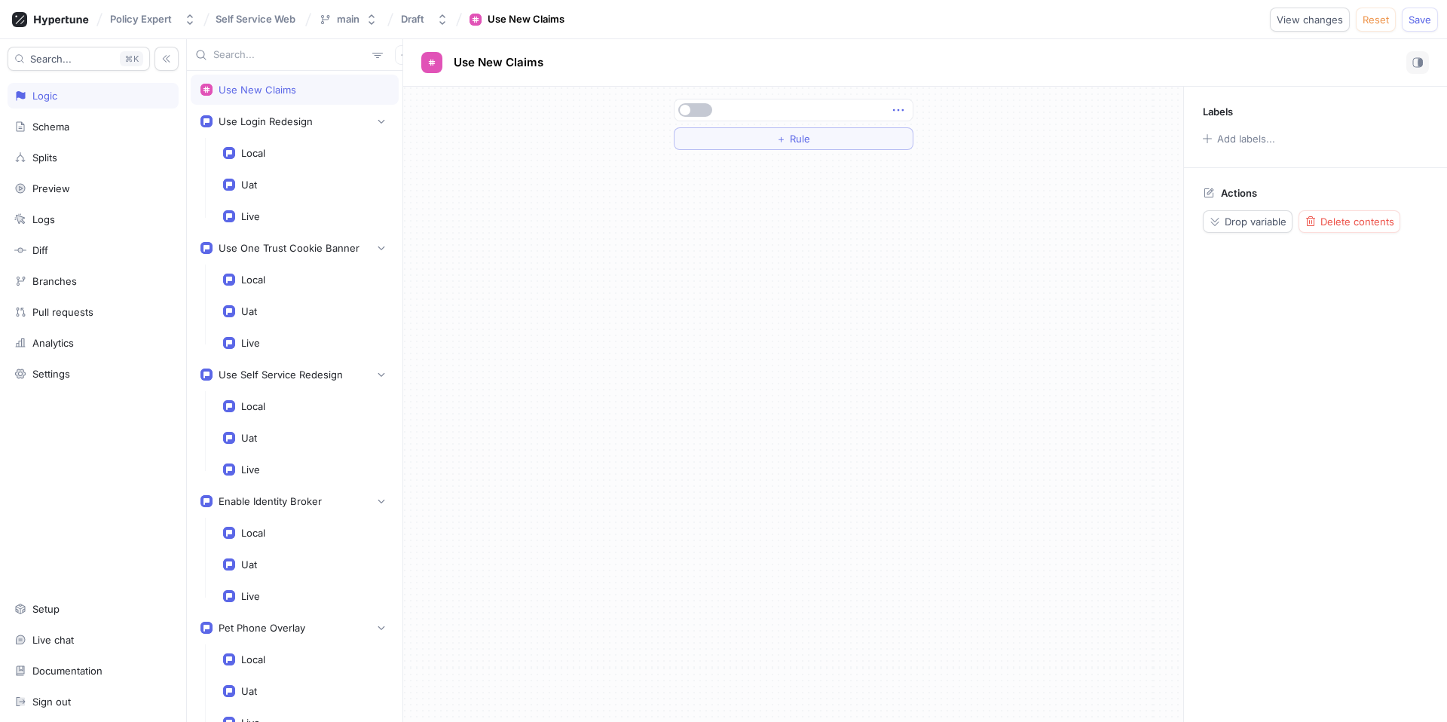
click at [893, 113] on icon "button" at bounding box center [898, 110] width 17 height 17
click at [801, 142] on div "＋ Rule" at bounding box center [794, 124] width 240 height 51
click at [791, 140] on span "Rule" at bounding box center [800, 138] width 20 height 9
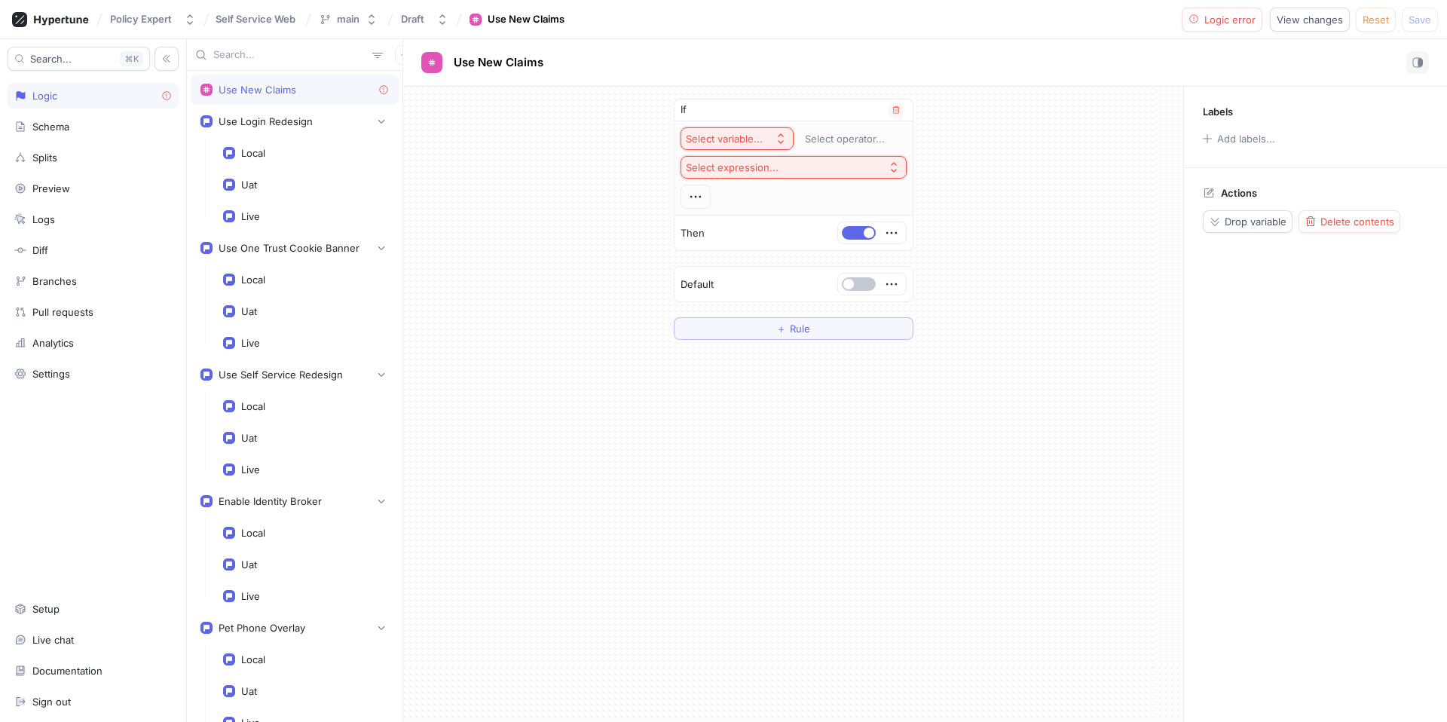
click at [755, 138] on div "Select variable..." at bounding box center [724, 139] width 77 height 13
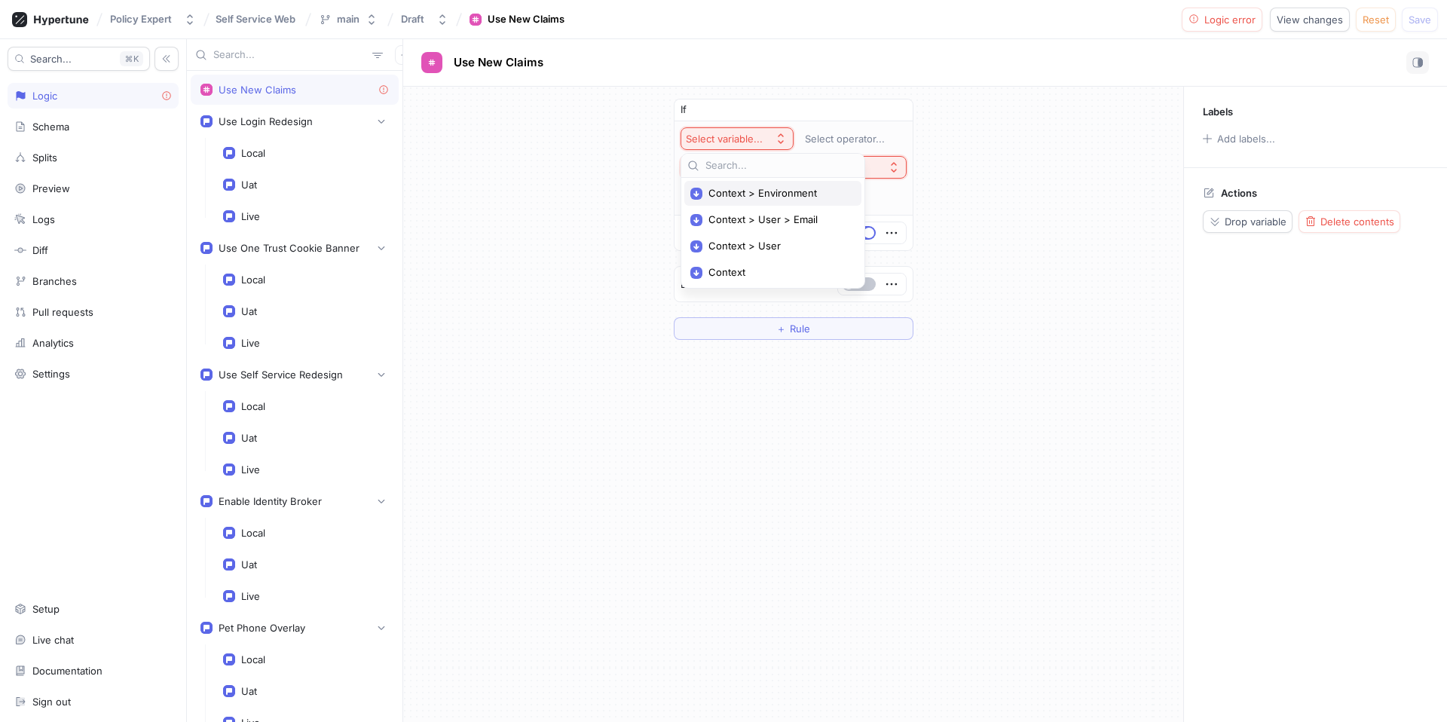
click at [770, 191] on span "Context > Environment" at bounding box center [777, 193] width 139 height 13
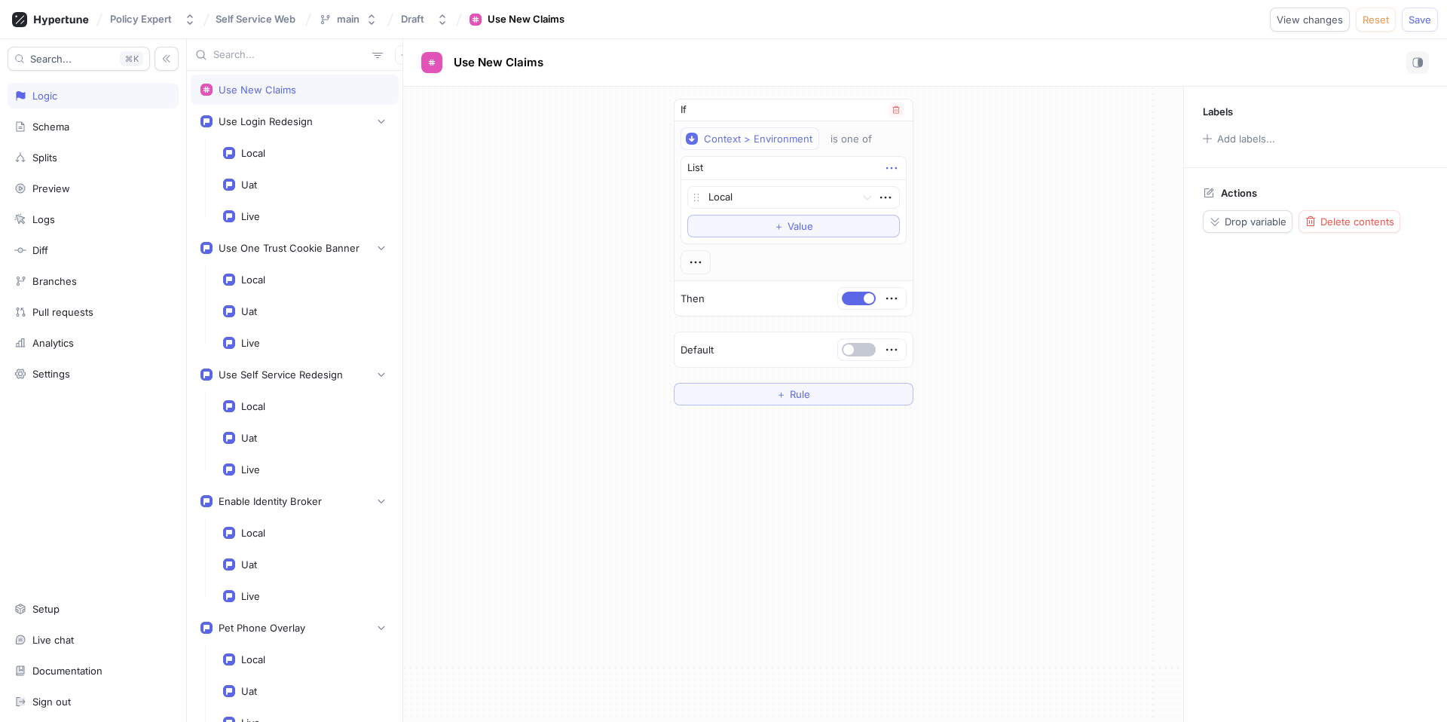
click at [885, 165] on icon "button" at bounding box center [891, 168] width 17 height 17
click at [910, 189] on p "Delete" at bounding box center [921, 195] width 30 height 15
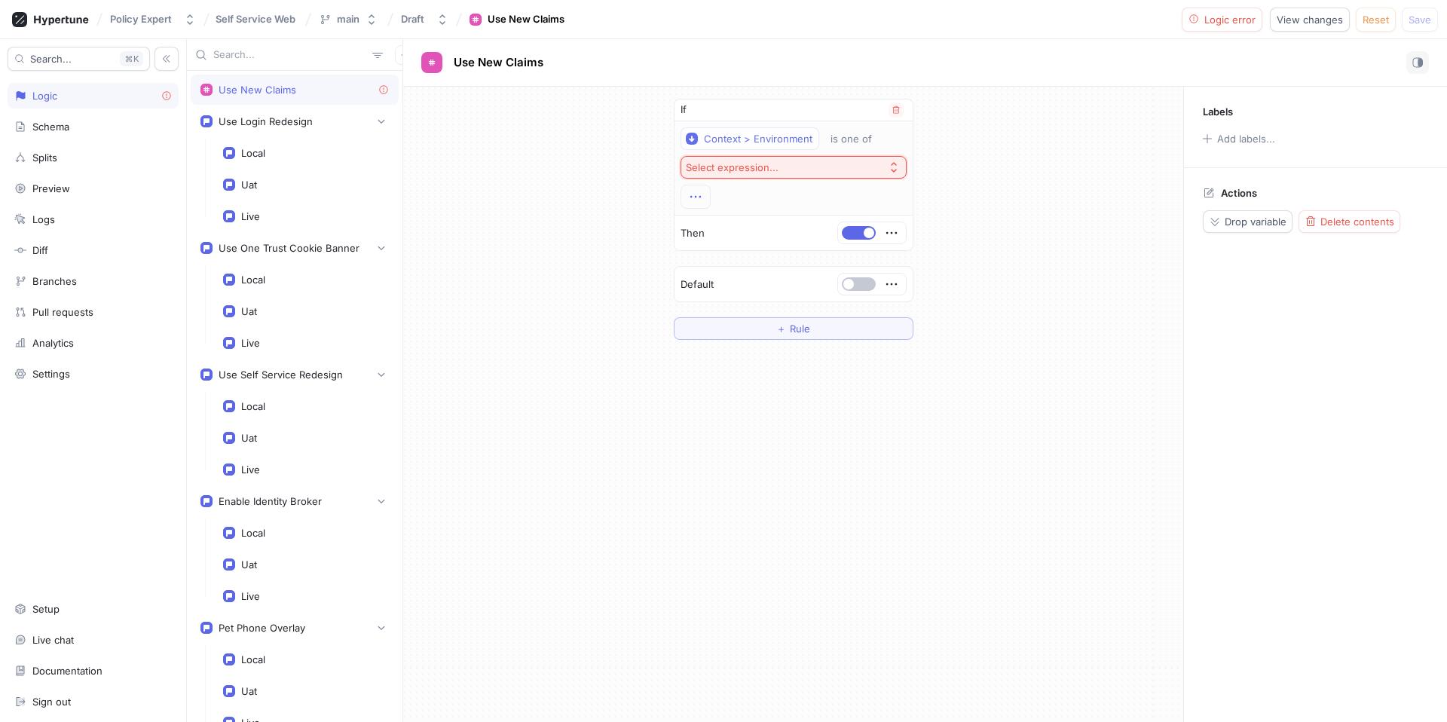
click at [690, 199] on icon "button" at bounding box center [695, 196] width 17 height 17
click at [750, 302] on p "Convert to segment variable" at bounding box center [762, 307] width 104 height 29
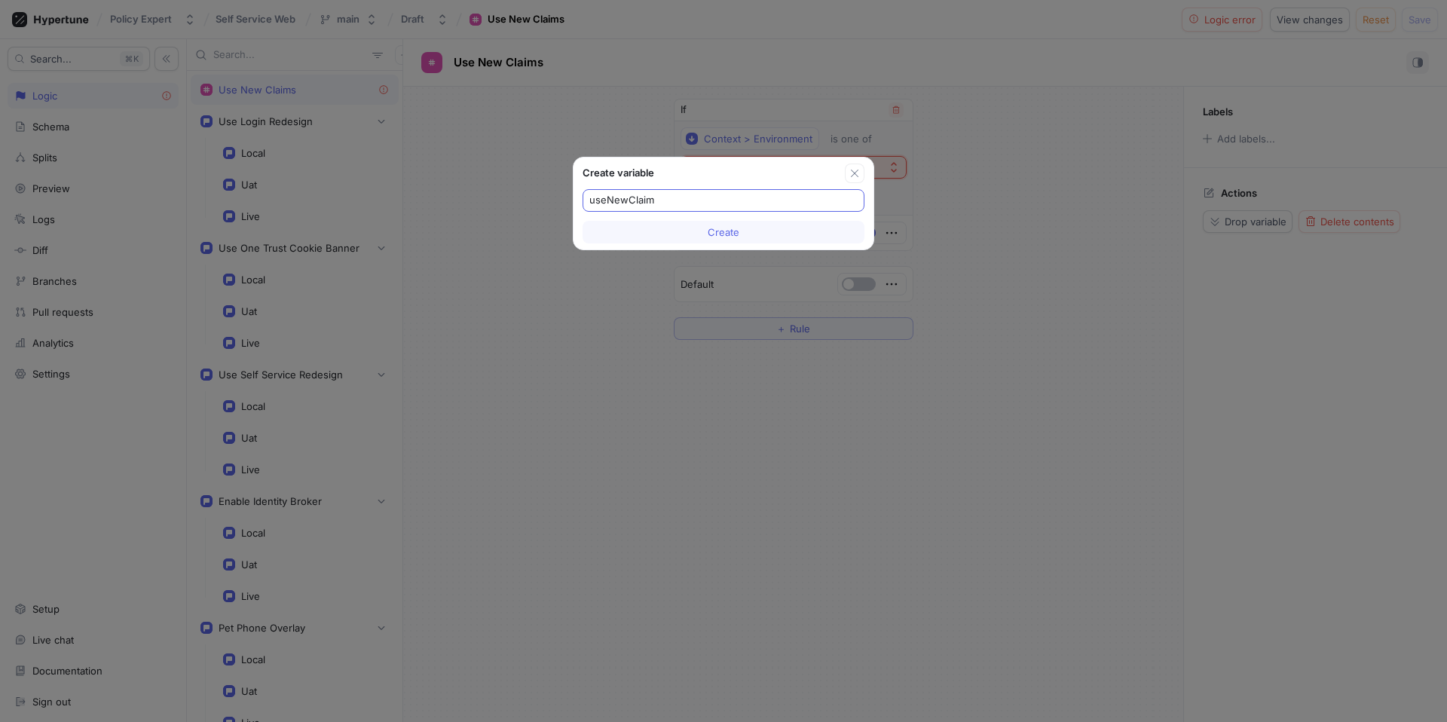
type input "useNewClaims"
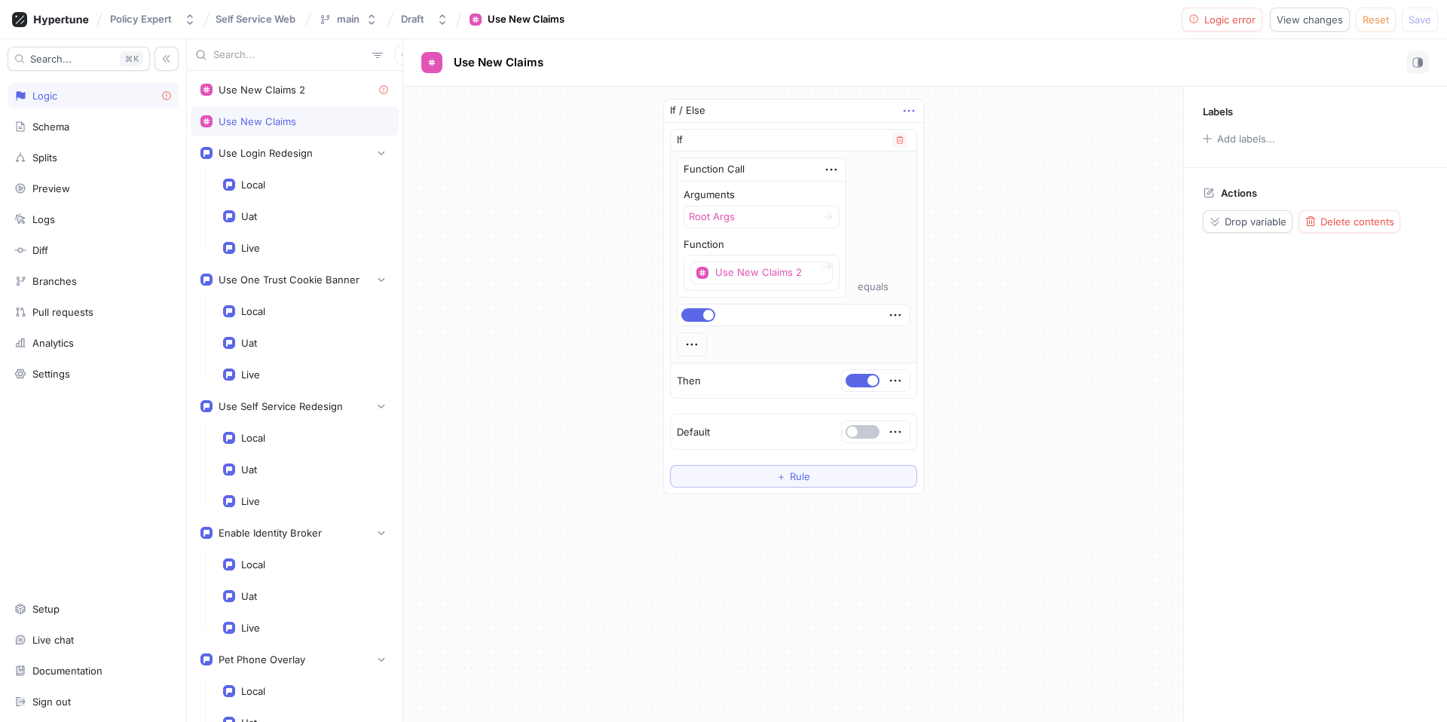
click at [910, 111] on icon "button" at bounding box center [908, 110] width 17 height 17
click at [894, 429] on icon "button" at bounding box center [895, 431] width 17 height 17
click at [697, 348] on icon "button" at bounding box center [691, 344] width 17 height 17
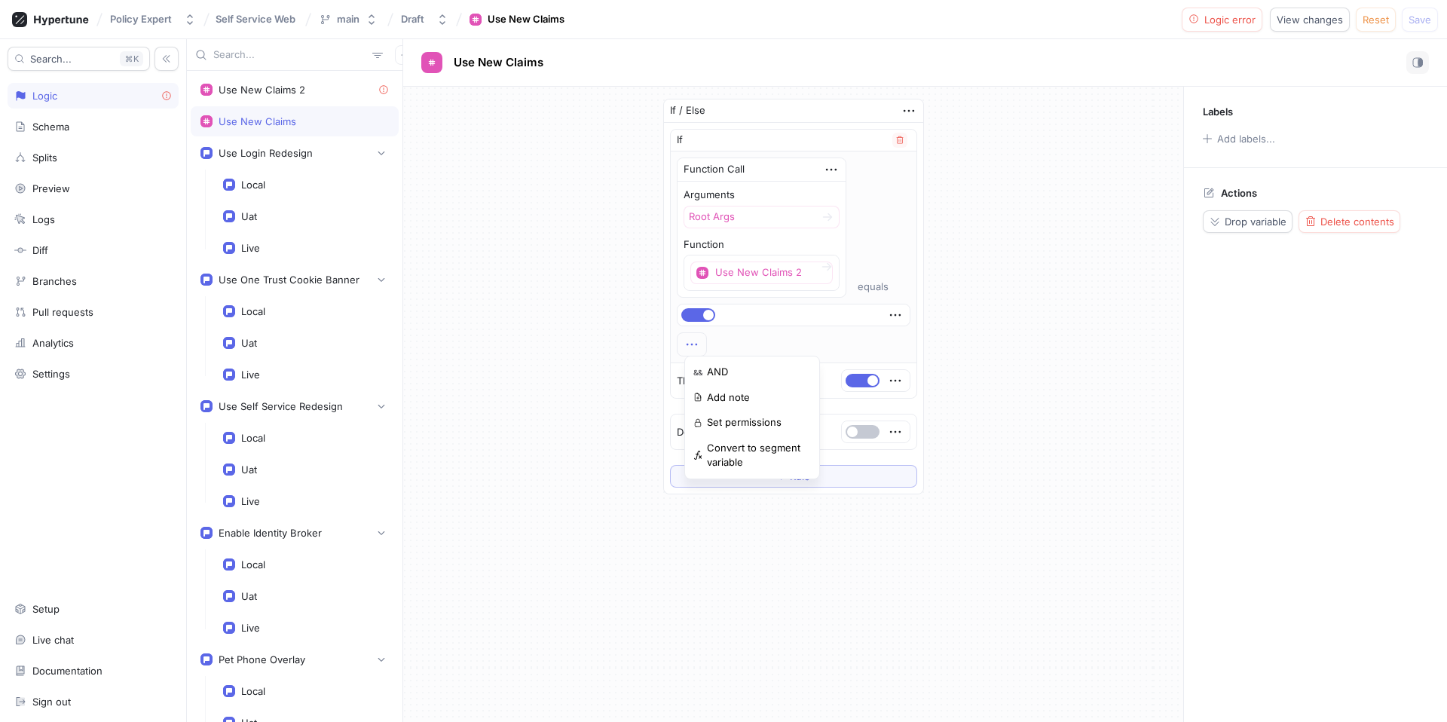
click at [900, 138] on div "If Function Call Arguments Root Args Function Use New Claims 2 ◦ (Query_root_ar…" at bounding box center [794, 246] width 246 height 233
click at [900, 308] on icon "button" at bounding box center [895, 315] width 17 height 17
click at [901, 139] on icon "button" at bounding box center [899, 140] width 9 height 9
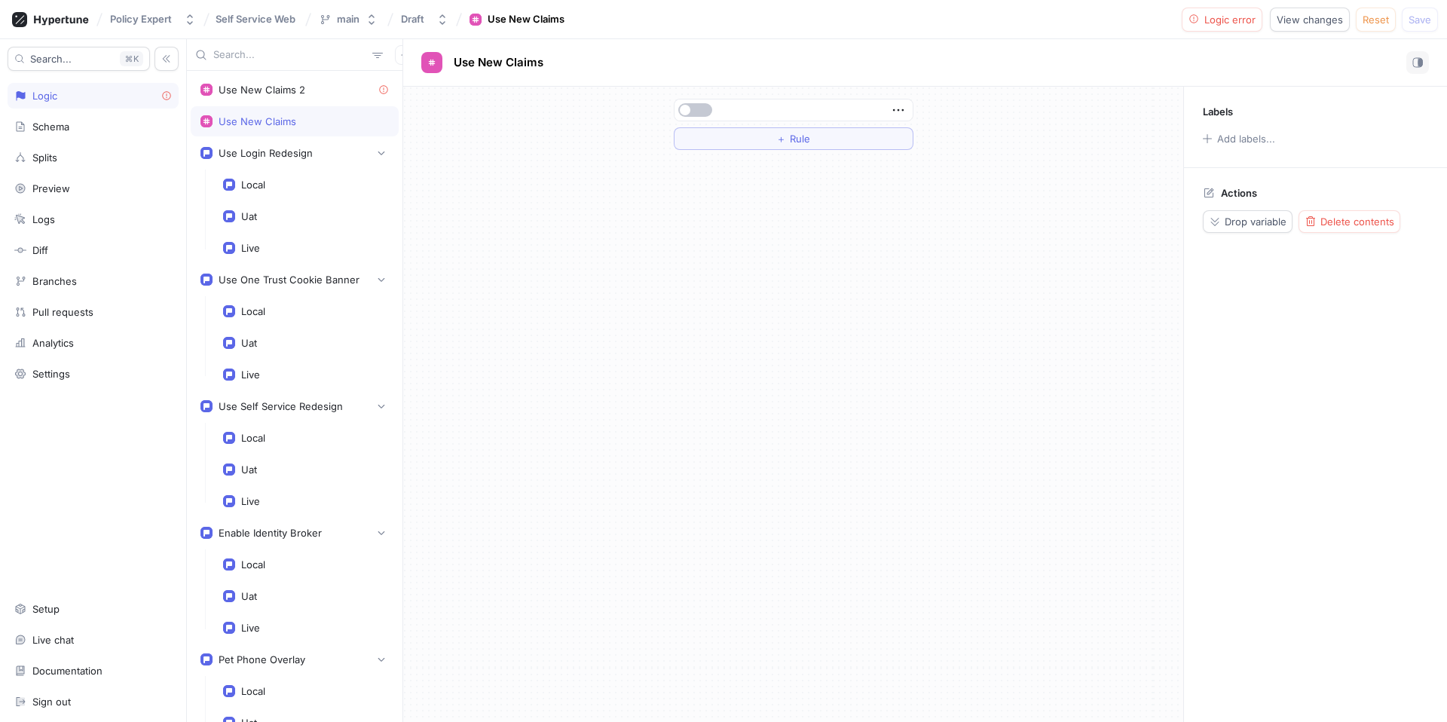
click at [908, 112] on div at bounding box center [793, 109] width 238 height 21
click at [900, 109] on icon "button" at bounding box center [898, 110] width 17 height 17
click at [821, 139] on div "＋ Rule" at bounding box center [794, 124] width 240 height 51
click at [798, 139] on span "Rule" at bounding box center [800, 138] width 20 height 9
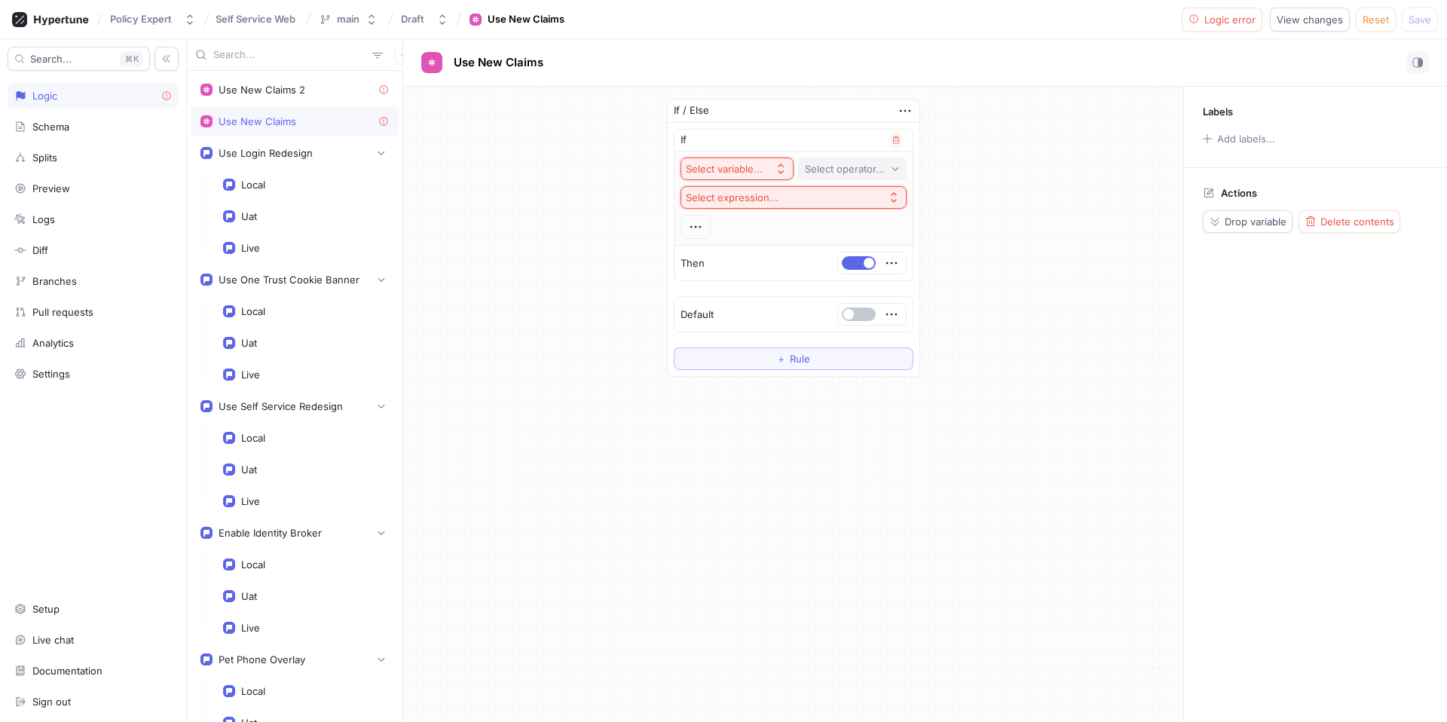
click at [837, 164] on div "Select operator..." at bounding box center [845, 169] width 80 height 13
click at [764, 164] on div "Select variable..." at bounding box center [727, 169] width 83 height 13
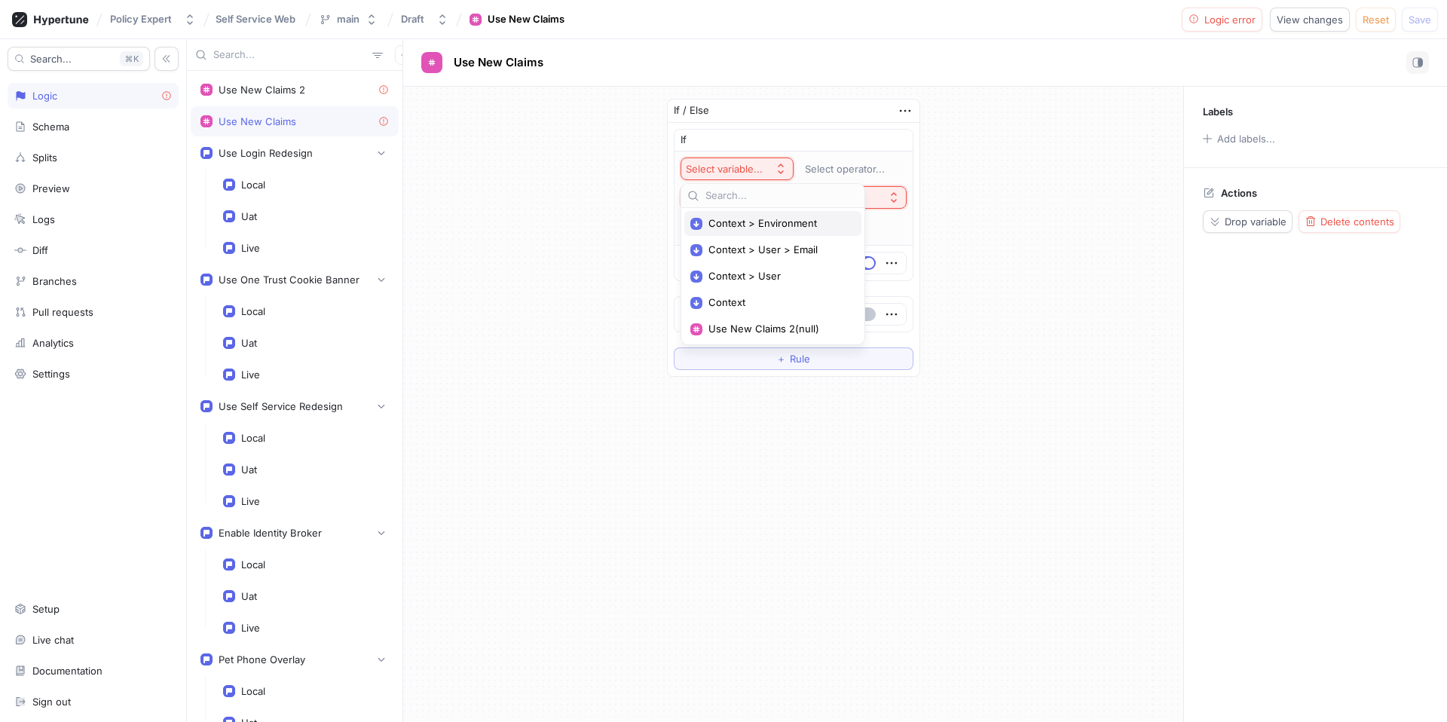
click at [770, 223] on span "Context > Environment" at bounding box center [777, 223] width 139 height 13
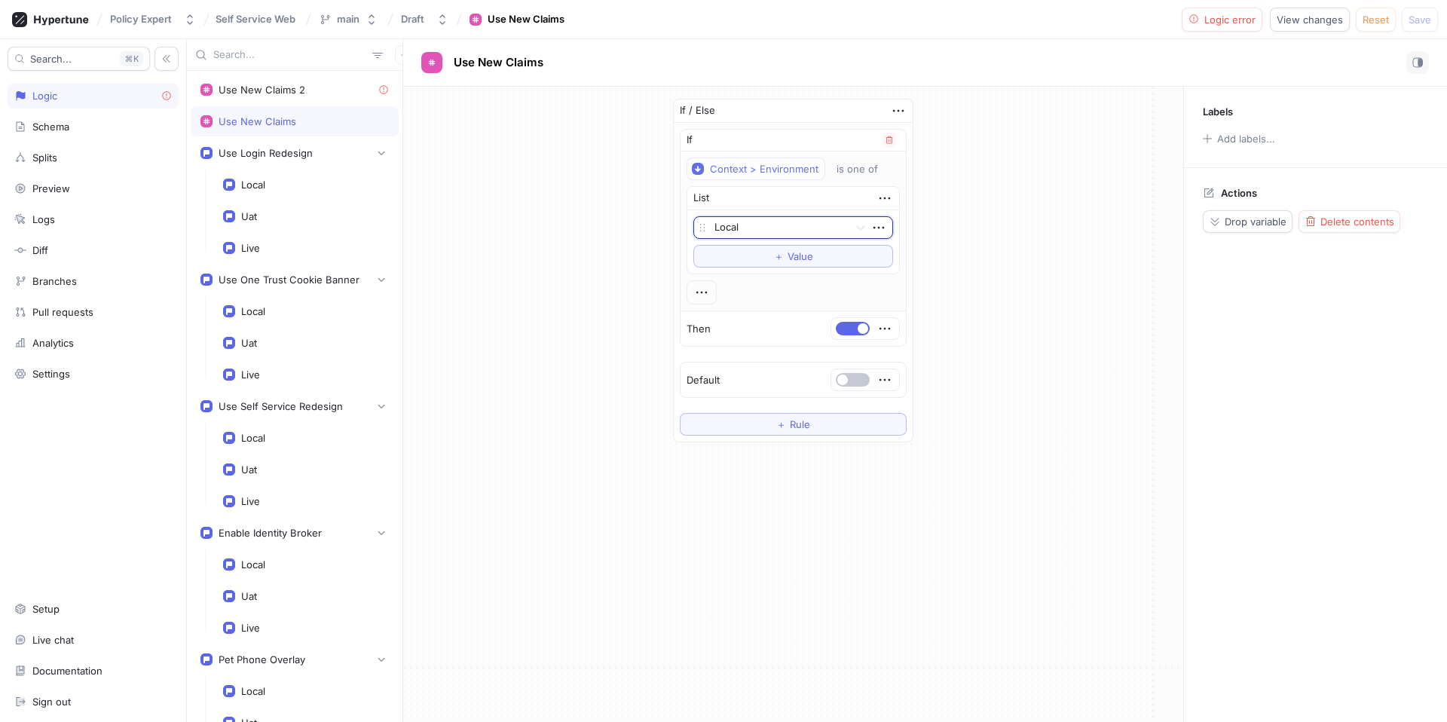
click at [866, 200] on div "List" at bounding box center [793, 198] width 212 height 23
click at [894, 198] on div "List" at bounding box center [793, 198] width 212 height 23
click at [884, 198] on icon "button" at bounding box center [884, 198] width 11 height 2
click at [884, 197] on icon "button" at bounding box center [884, 198] width 11 height 2
click at [742, 200] on div "List" at bounding box center [793, 198] width 212 height 23
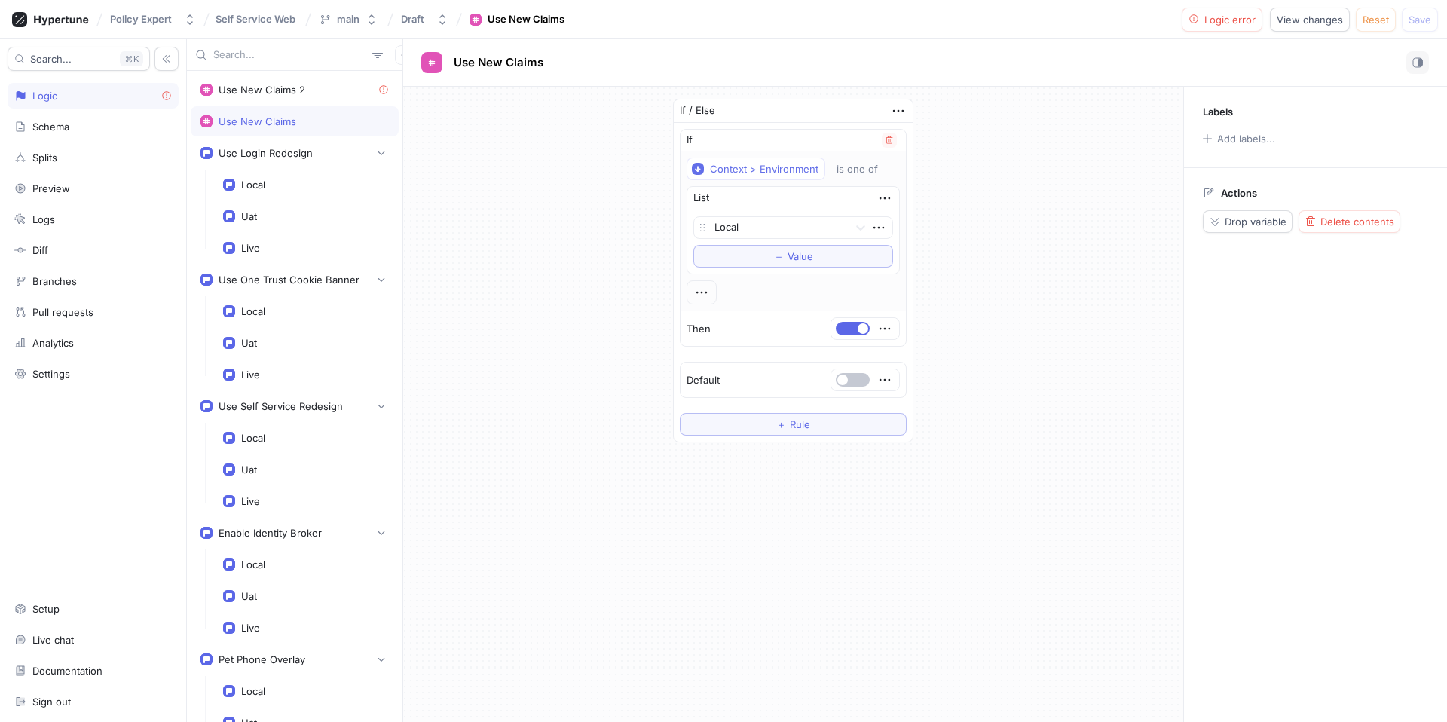
click at [703, 224] on icon at bounding box center [702, 228] width 12 height 12
click at [872, 228] on icon "button" at bounding box center [878, 227] width 17 height 17
click at [888, 194] on icon "button" at bounding box center [884, 198] width 17 height 17
click at [888, 195] on icon "button" at bounding box center [884, 198] width 17 height 17
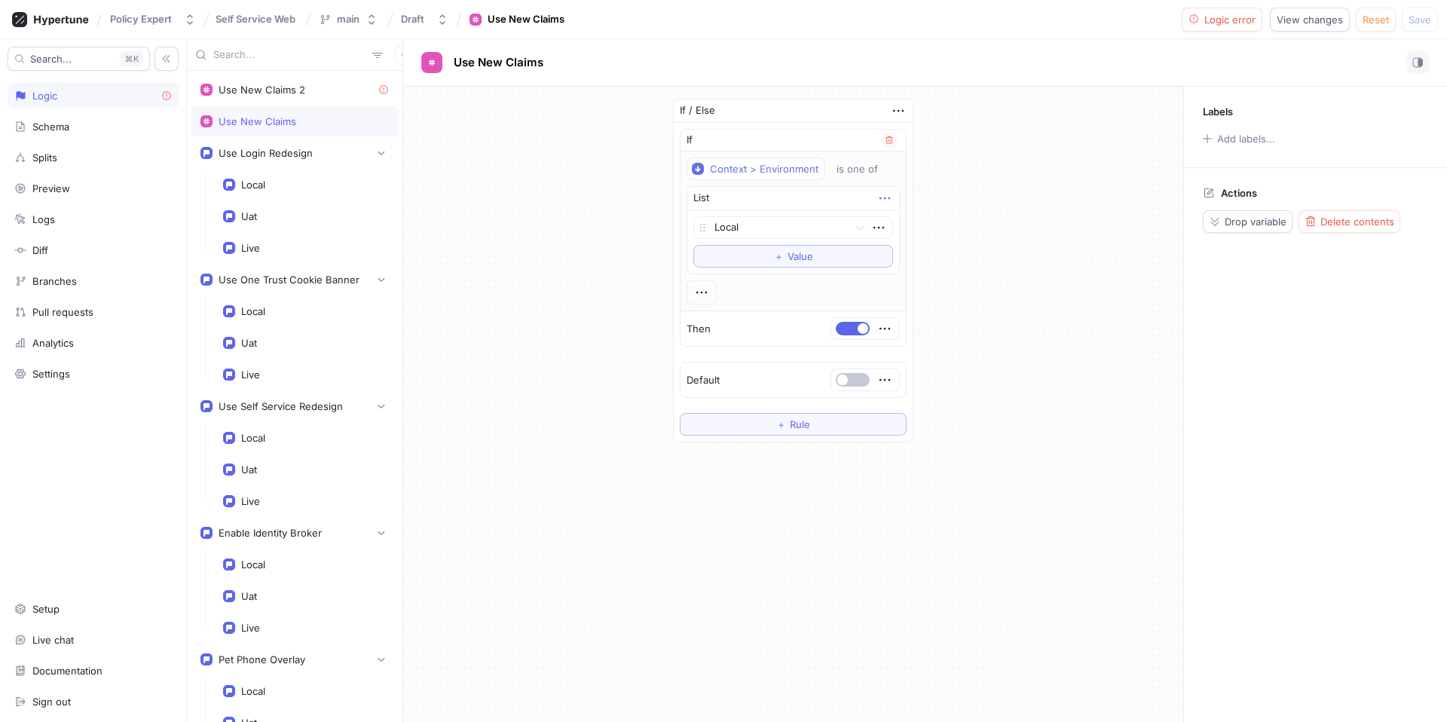
click at [888, 195] on icon "button" at bounding box center [884, 198] width 17 height 17
click at [945, 305] on p "Convert to list variable" at bounding box center [951, 309] width 104 height 29
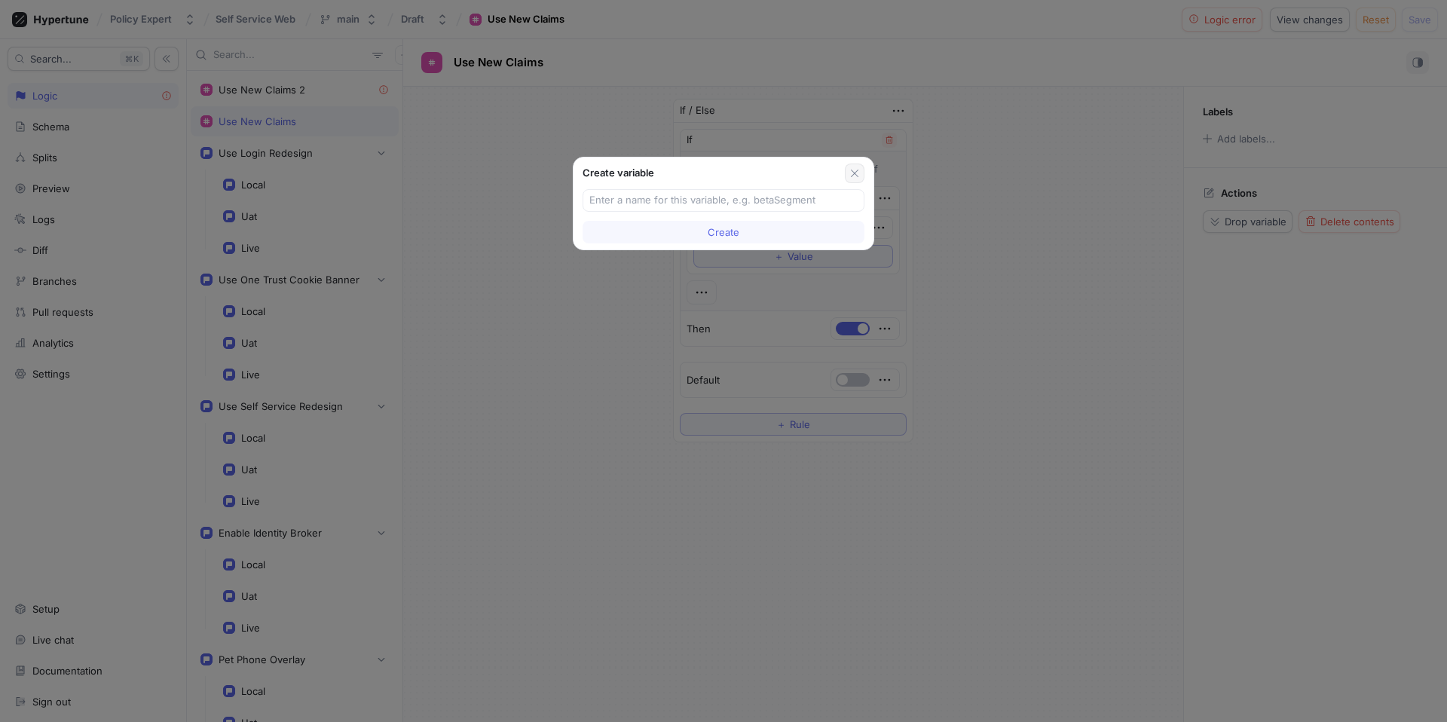
click at [854, 170] on icon "button" at bounding box center [855, 173] width 12 height 12
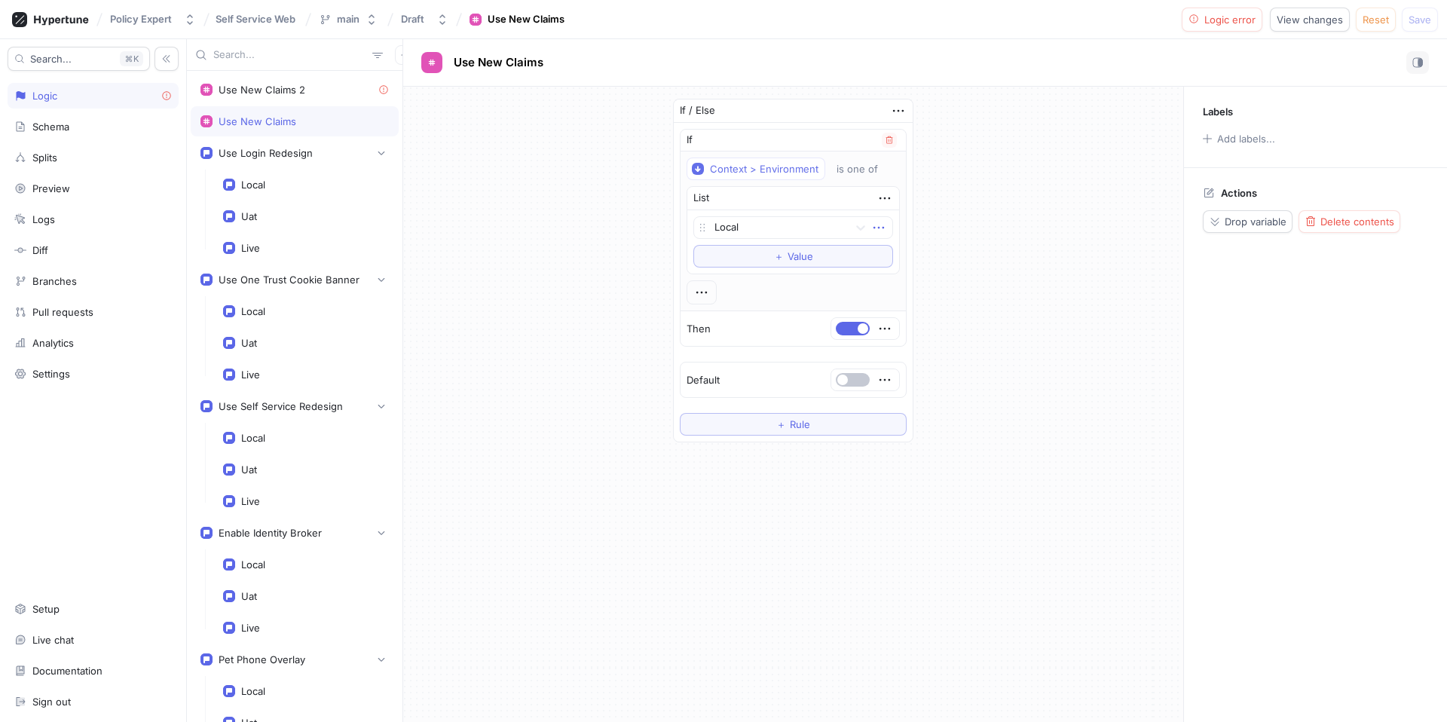
click at [875, 224] on icon "button" at bounding box center [878, 227] width 17 height 17
click at [930, 335] on p "Convert to variable" at bounding box center [937, 331] width 89 height 15
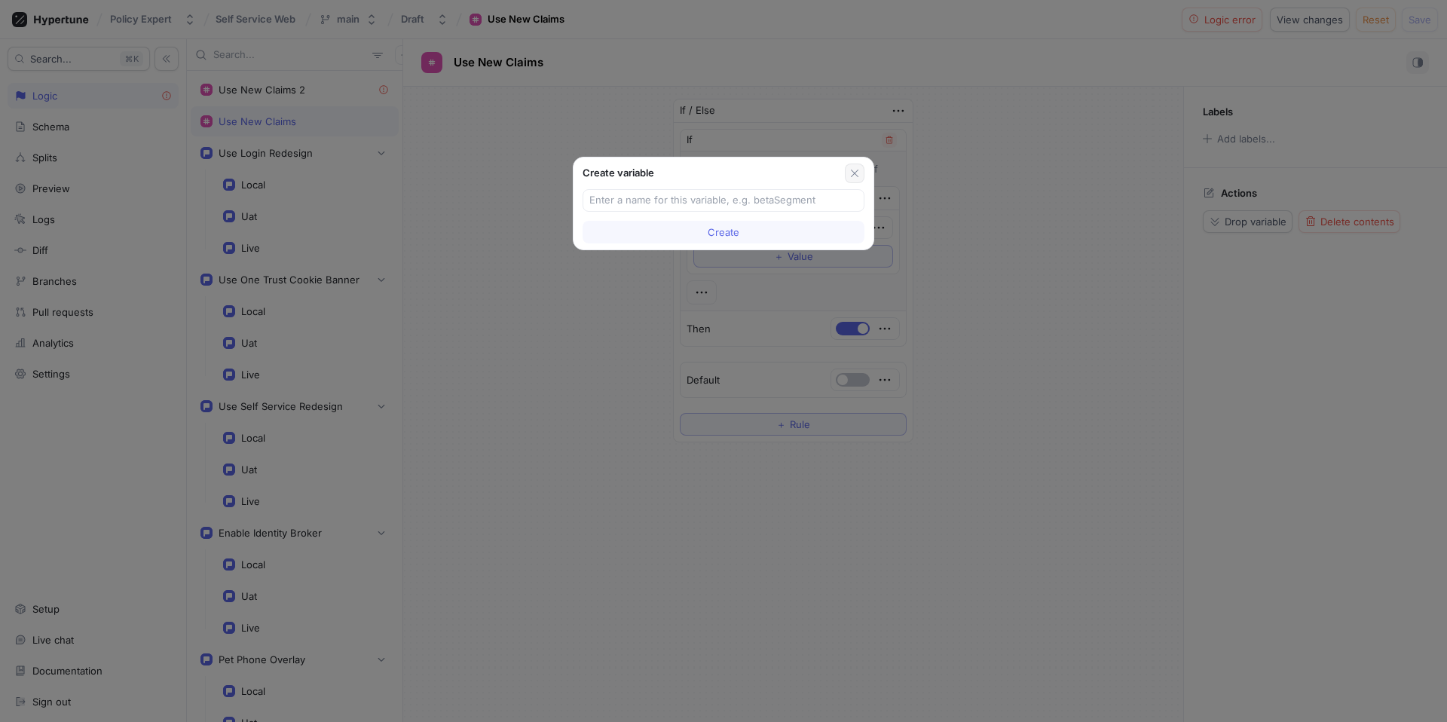
click at [852, 180] on button "button" at bounding box center [855, 174] width 20 height 20
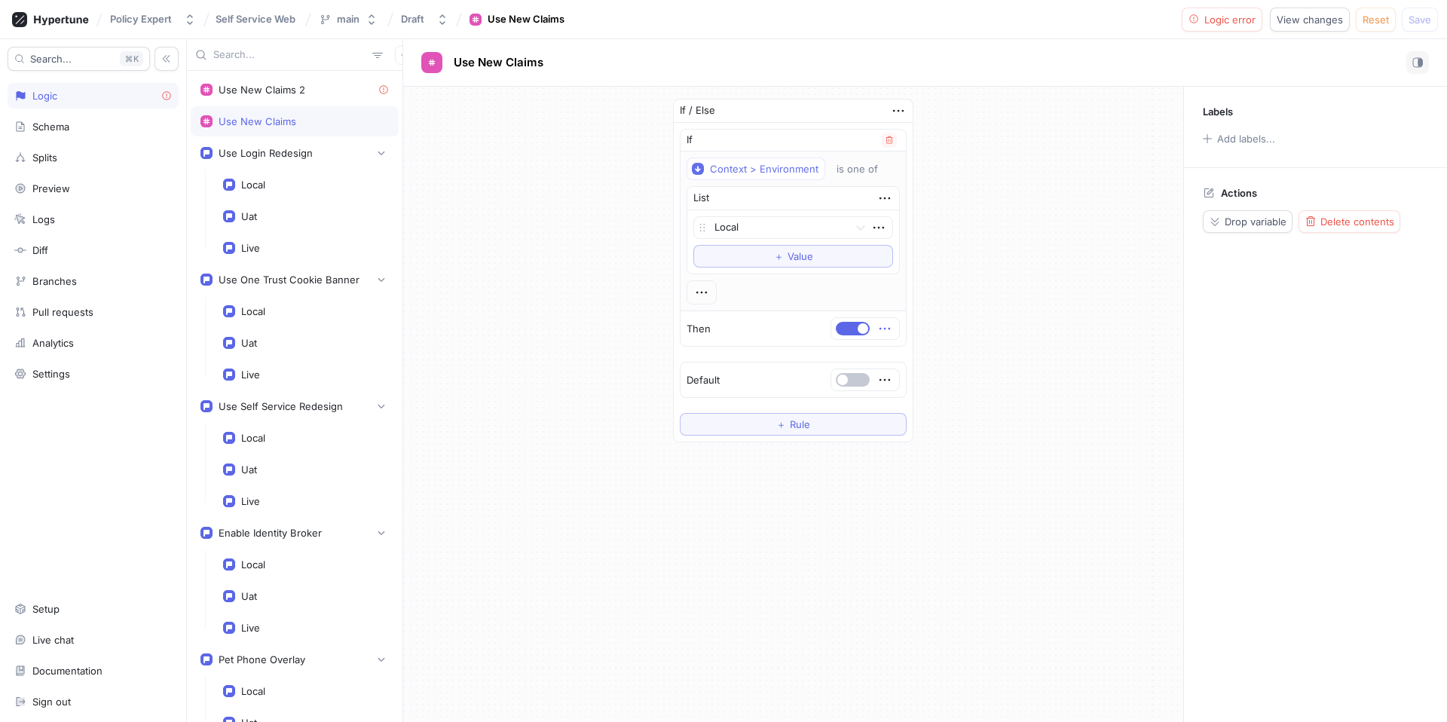
click at [884, 329] on icon "button" at bounding box center [884, 329] width 11 height 2
click at [894, 381] on div at bounding box center [865, 379] width 68 height 21
click at [888, 381] on icon "button" at bounding box center [884, 380] width 17 height 17
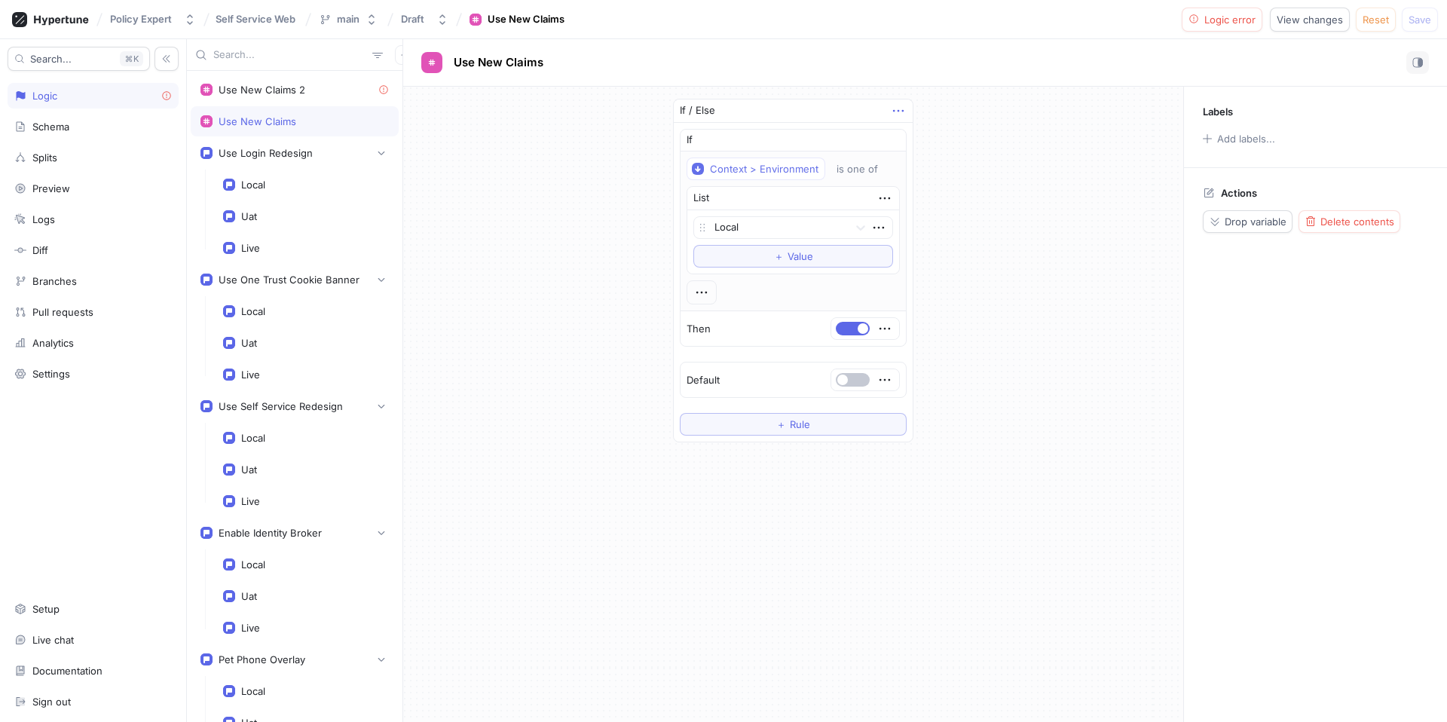
click at [890, 105] on icon "button" at bounding box center [898, 110] width 17 height 17
click at [922, 136] on p "Drop variable" at bounding box center [944, 138] width 62 height 15
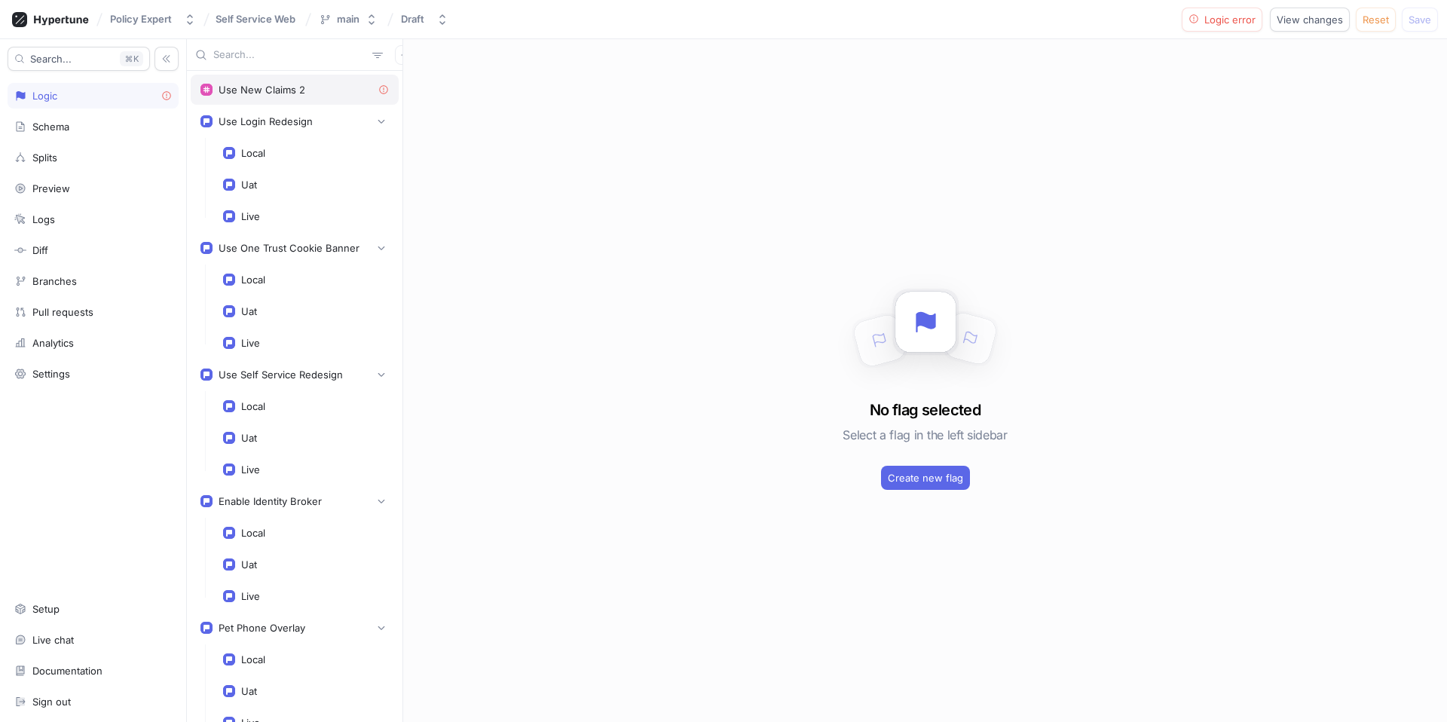
click at [314, 85] on div "Use New Claims 2" at bounding box center [294, 90] width 188 height 12
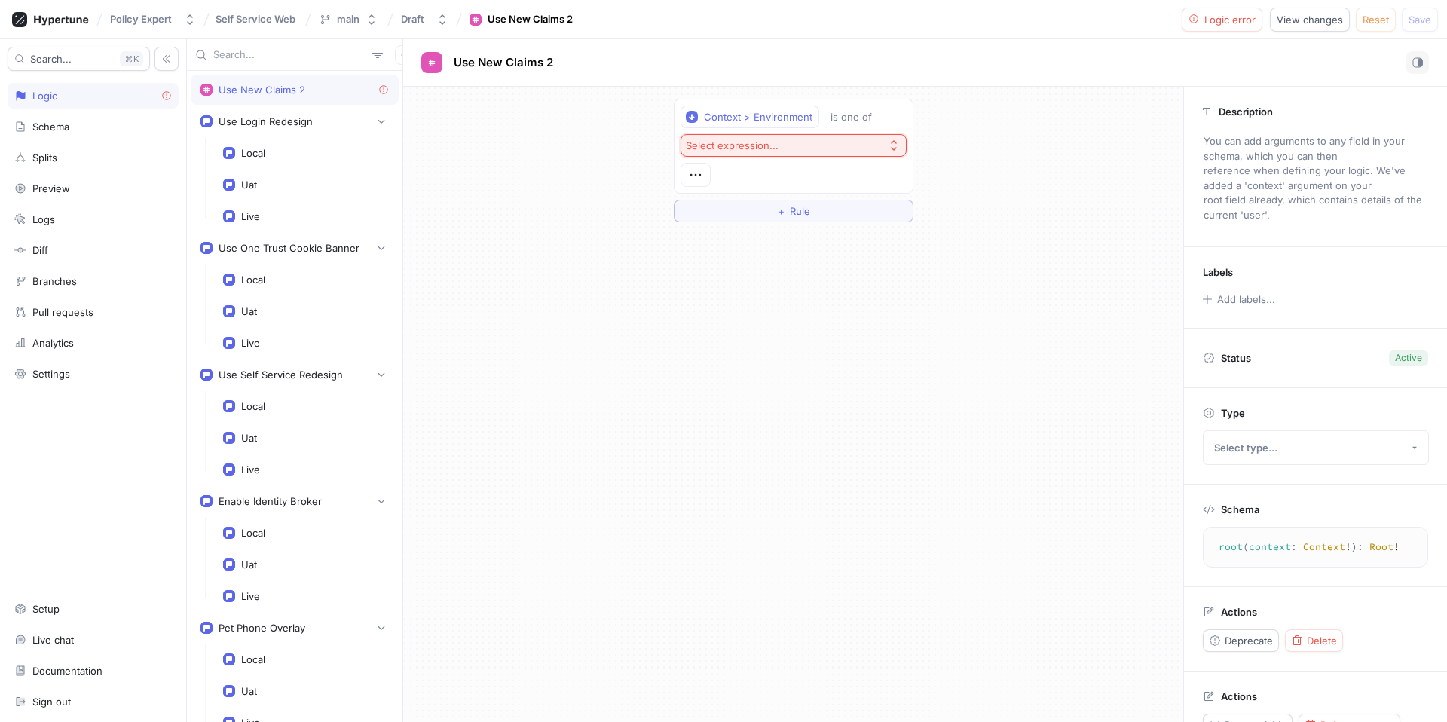
click at [859, 137] on button "Select expression..." at bounding box center [793, 145] width 226 height 23
click at [836, 275] on span "Exhaustive Enum Switch" at bounding box center [798, 279] width 181 height 13
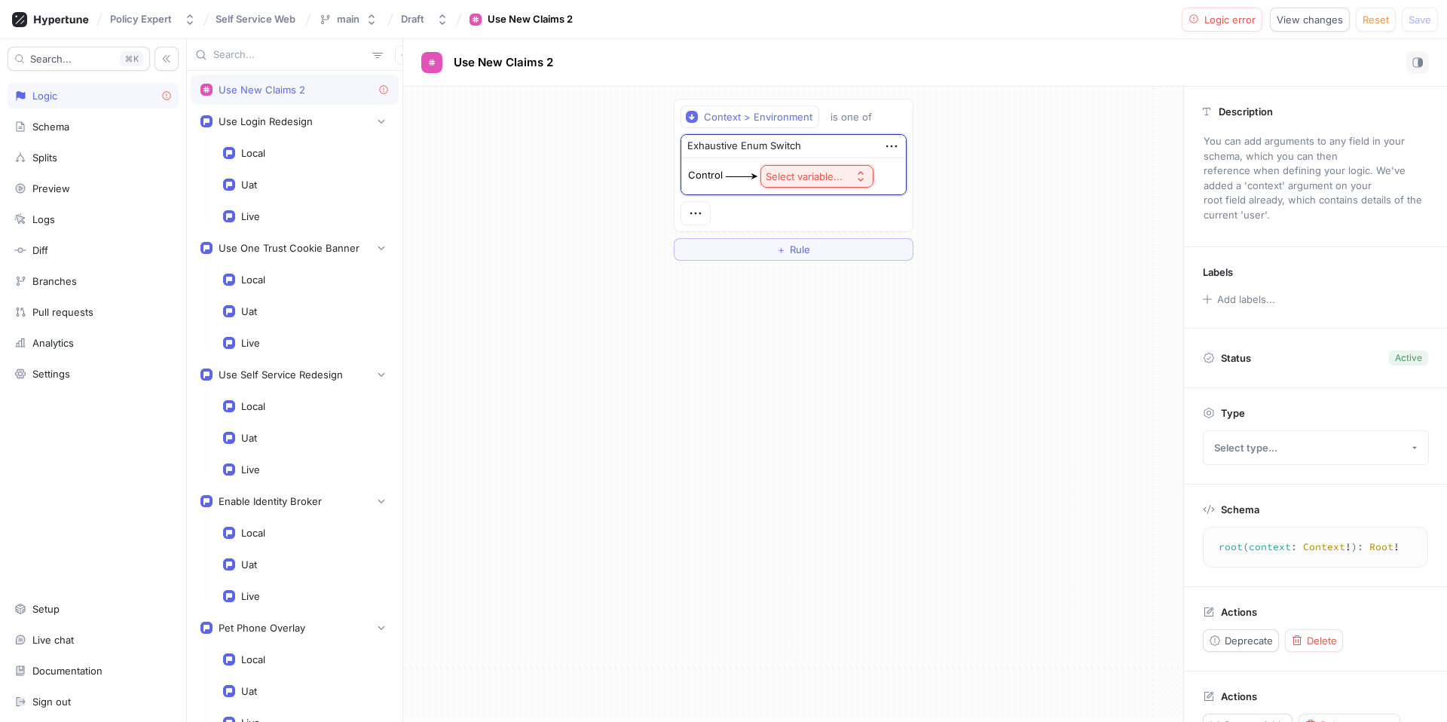
click at [843, 170] on div "Select variable..." at bounding box center [807, 176] width 83 height 13
click at [856, 236] on span "Context > Environment" at bounding box center [857, 231] width 139 height 13
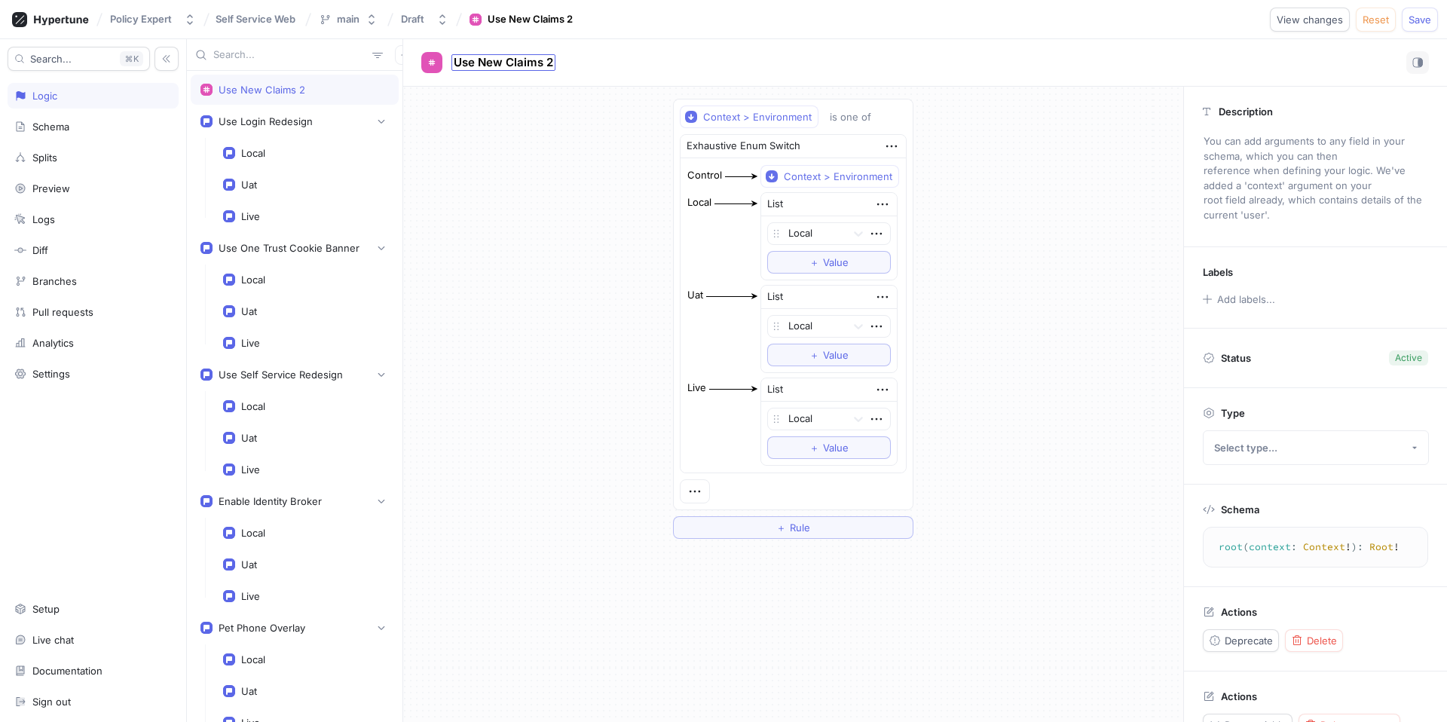
click at [545, 60] on span "Use New Claims 2" at bounding box center [503, 63] width 99 height 12
type input "Use New Claims"
click at [856, 178] on div "Context > Environment" at bounding box center [838, 176] width 109 height 13
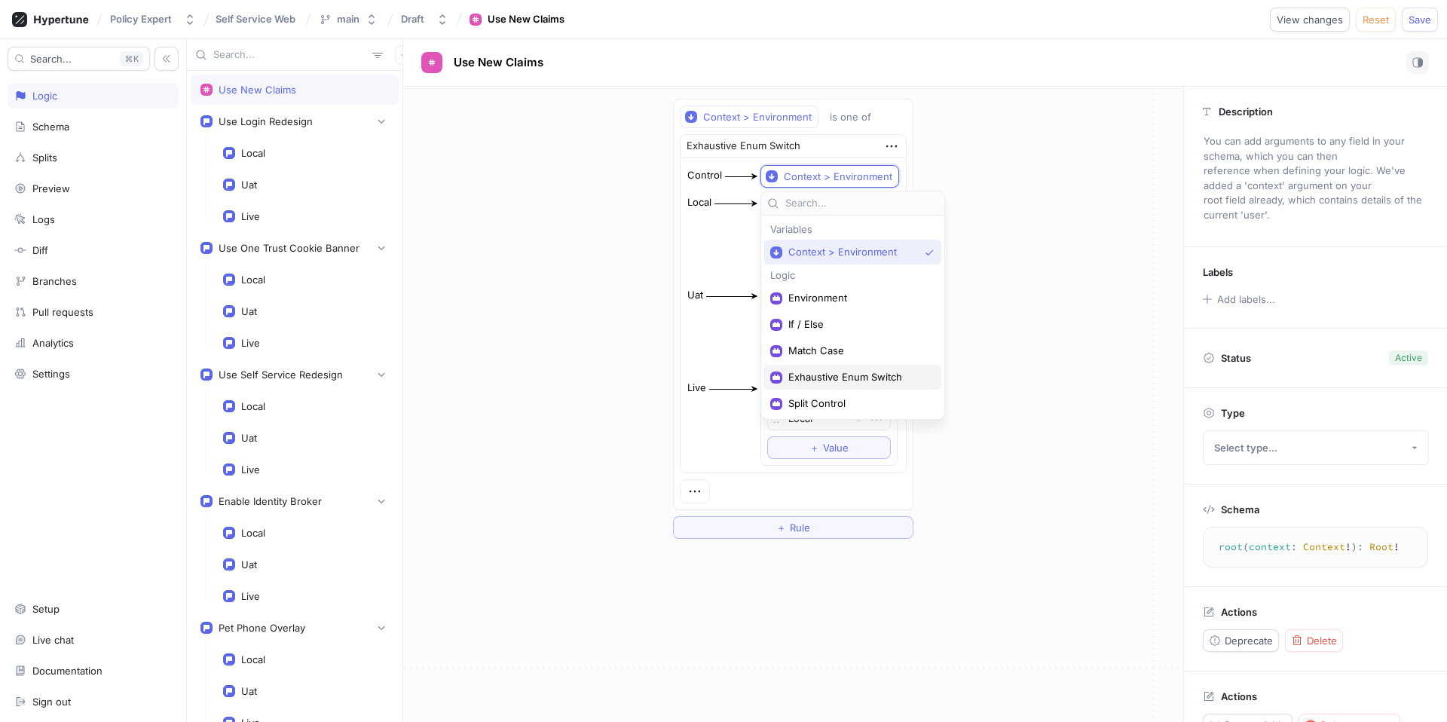
click at [868, 375] on span "Exhaustive Enum Switch" at bounding box center [857, 377] width 139 height 13
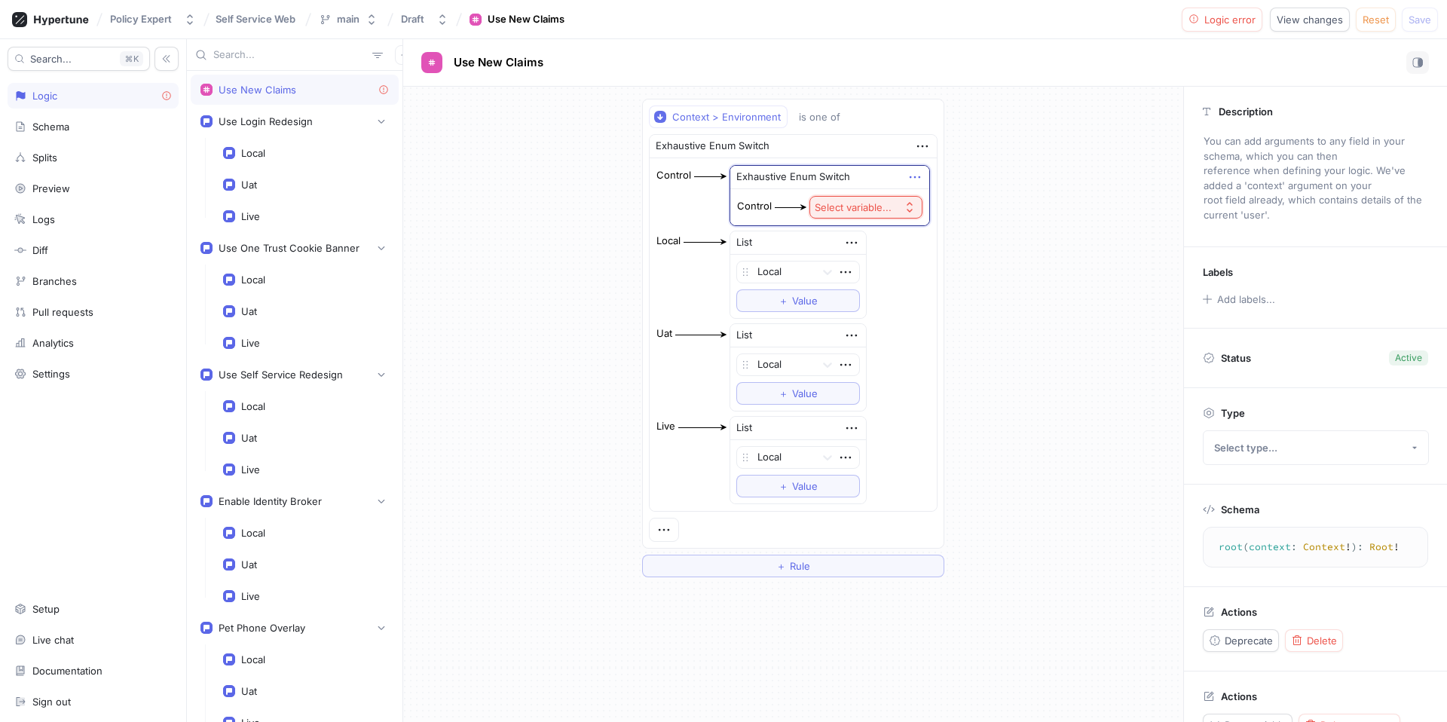
click at [919, 182] on icon "button" at bounding box center [915, 177] width 17 height 17
click at [907, 176] on icon "button" at bounding box center [915, 177] width 17 height 17
click at [822, 207] on div "Select variable..." at bounding box center [853, 207] width 77 height 13
click at [864, 175] on div "Exhaustive Enum Switch" at bounding box center [830, 177] width 200 height 23
click at [922, 143] on icon "button" at bounding box center [922, 146] width 17 height 17
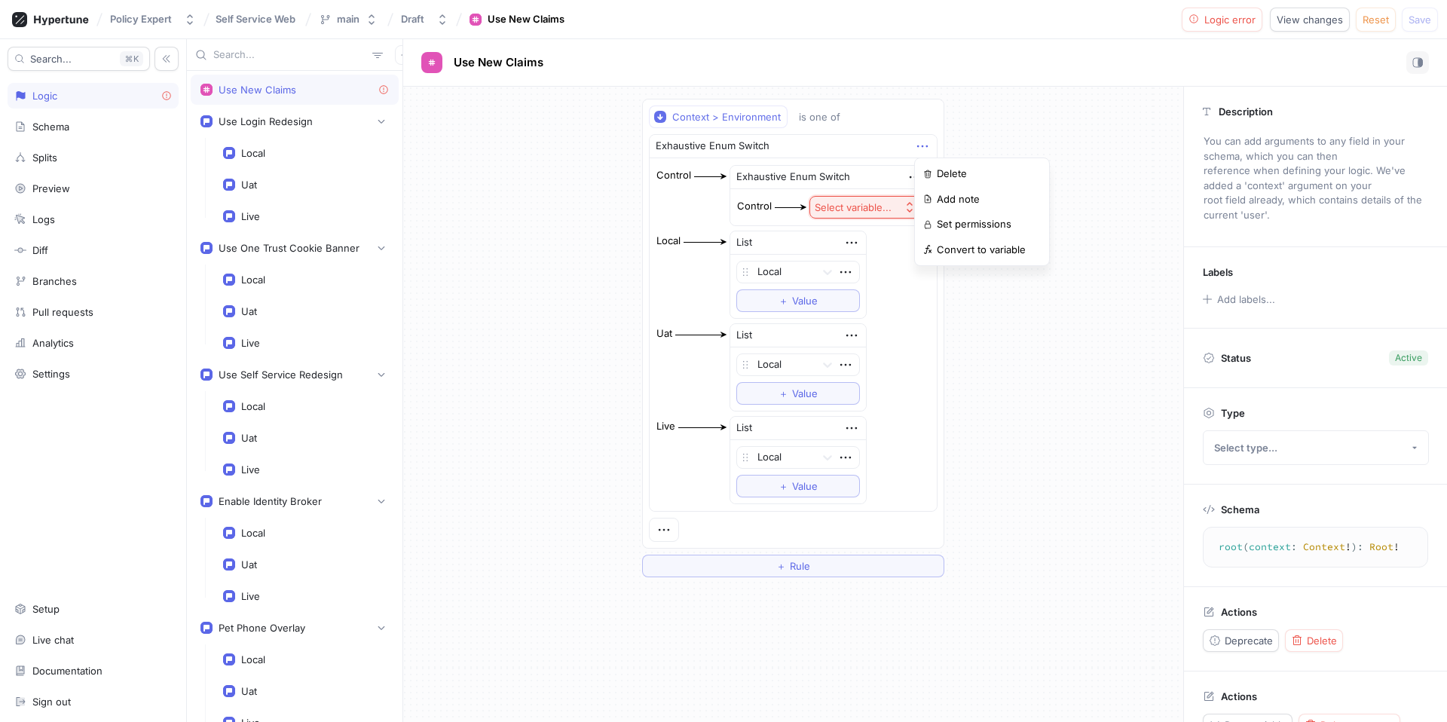
click at [922, 143] on icon "button" at bounding box center [922, 146] width 17 height 17
click at [916, 173] on icon "button" at bounding box center [915, 177] width 17 height 17
click at [933, 209] on p "Delete" at bounding box center [944, 204] width 30 height 15
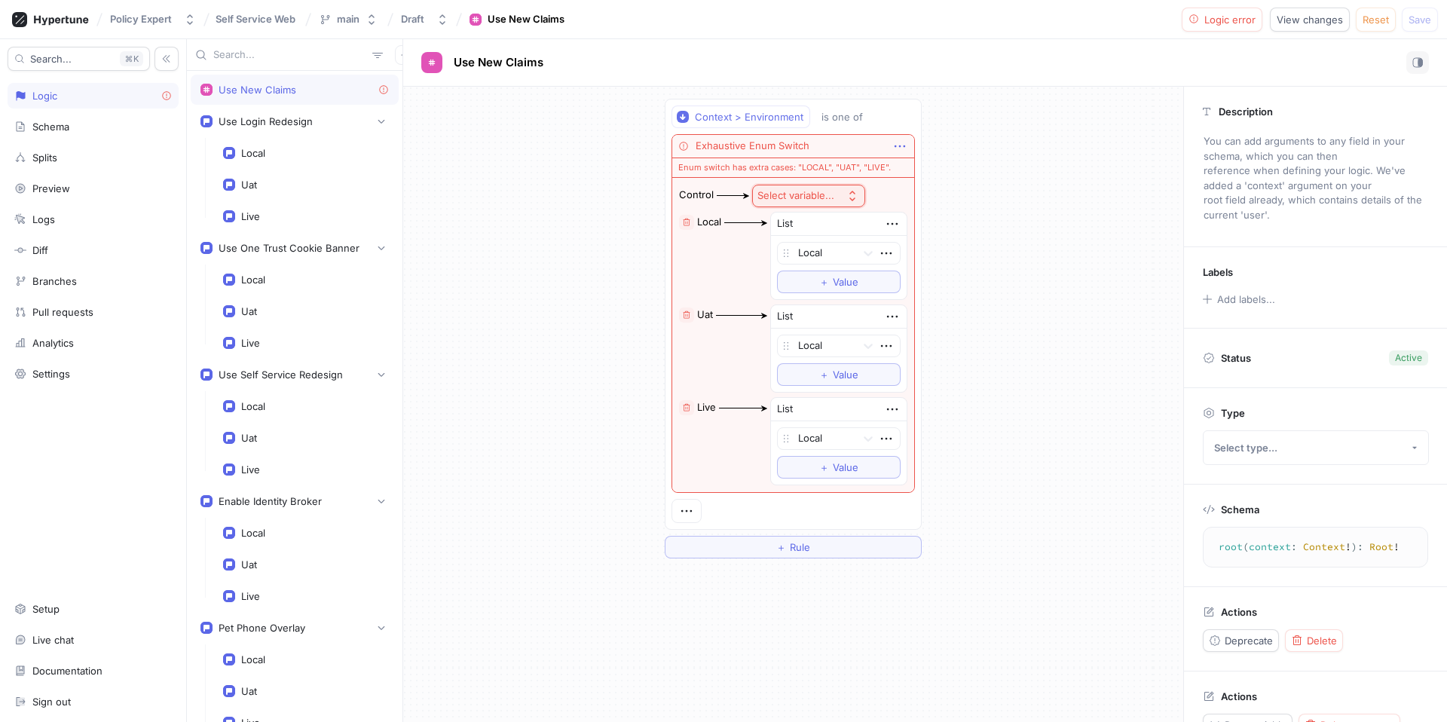
click at [900, 141] on icon "button" at bounding box center [899, 146] width 17 height 17
click at [806, 200] on div "Exhaustive Enum Switch Enum switch has extra cases: "LOCAL", "UAT", "LIVE". Con…" at bounding box center [792, 313] width 243 height 359
click at [822, 195] on div "Select variable..." at bounding box center [795, 195] width 77 height 13
click at [833, 252] on span "Context > Environment" at bounding box center [849, 250] width 139 height 13
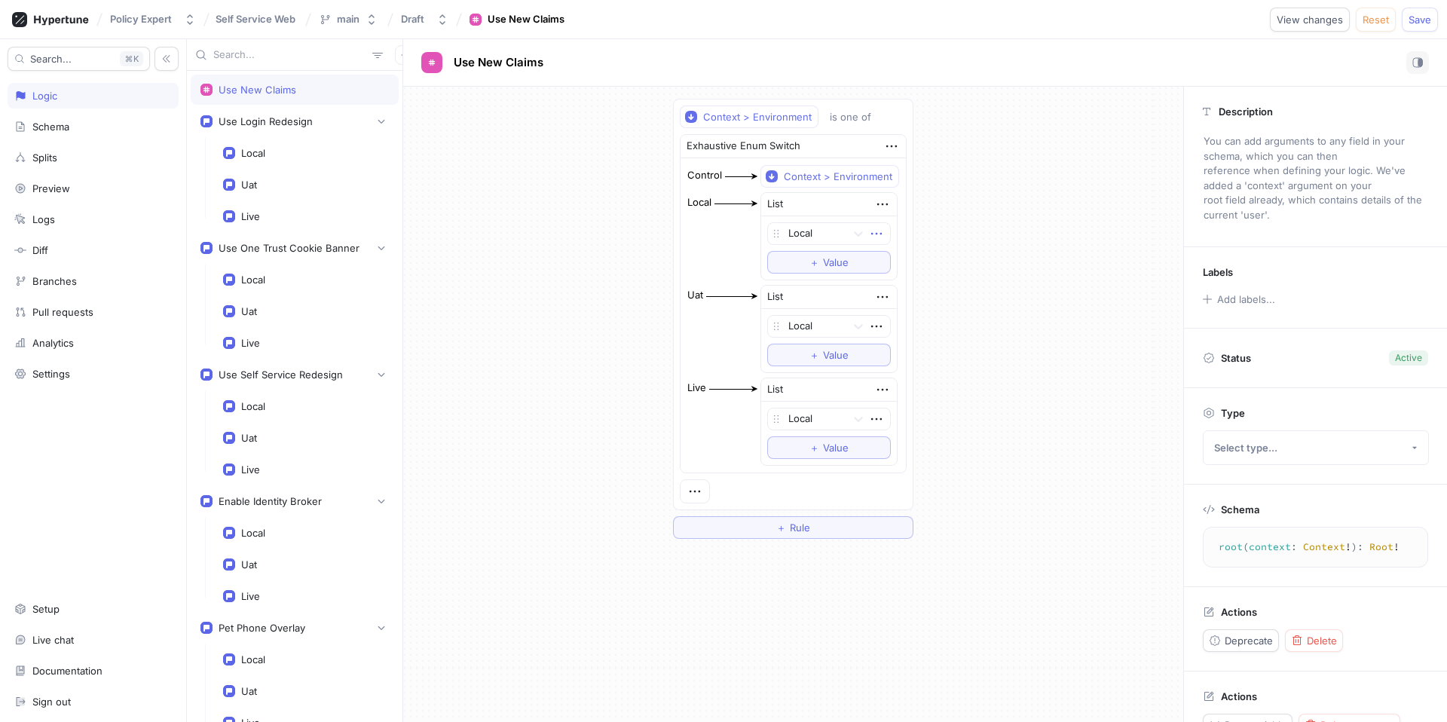
click at [873, 229] on icon "button" at bounding box center [876, 233] width 17 height 17
click at [857, 231] on div "Local" at bounding box center [829, 233] width 124 height 23
click at [857, 231] on icon at bounding box center [858, 233] width 15 height 15
click at [857, 324] on icon at bounding box center [858, 326] width 15 height 15
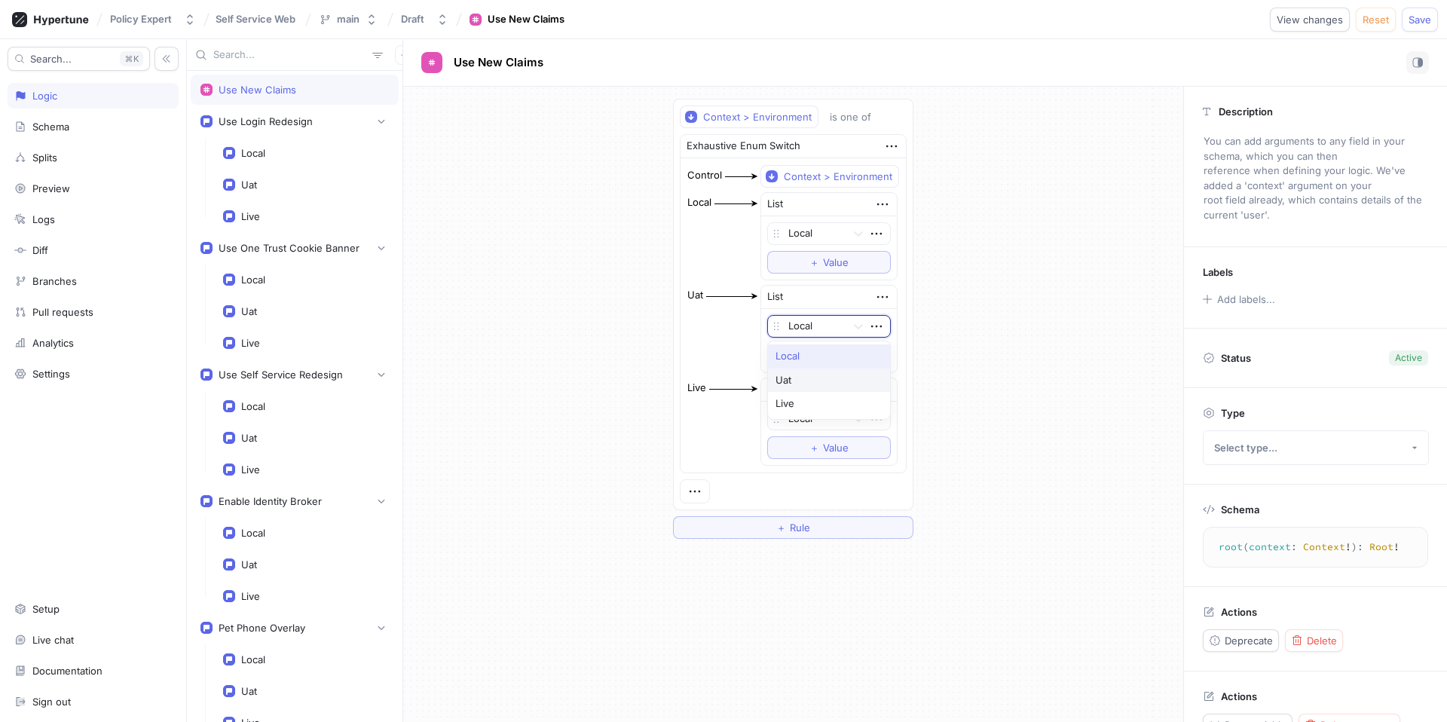
click at [841, 374] on div "Uat" at bounding box center [829, 380] width 122 height 24
click at [853, 420] on icon at bounding box center [858, 418] width 15 height 15
click at [842, 471] on div "Uat" at bounding box center [829, 473] width 122 height 24
click at [848, 420] on icon at bounding box center [849, 419] width 9 height 5
click at [827, 497] on div "Live" at bounding box center [824, 497] width 113 height 24
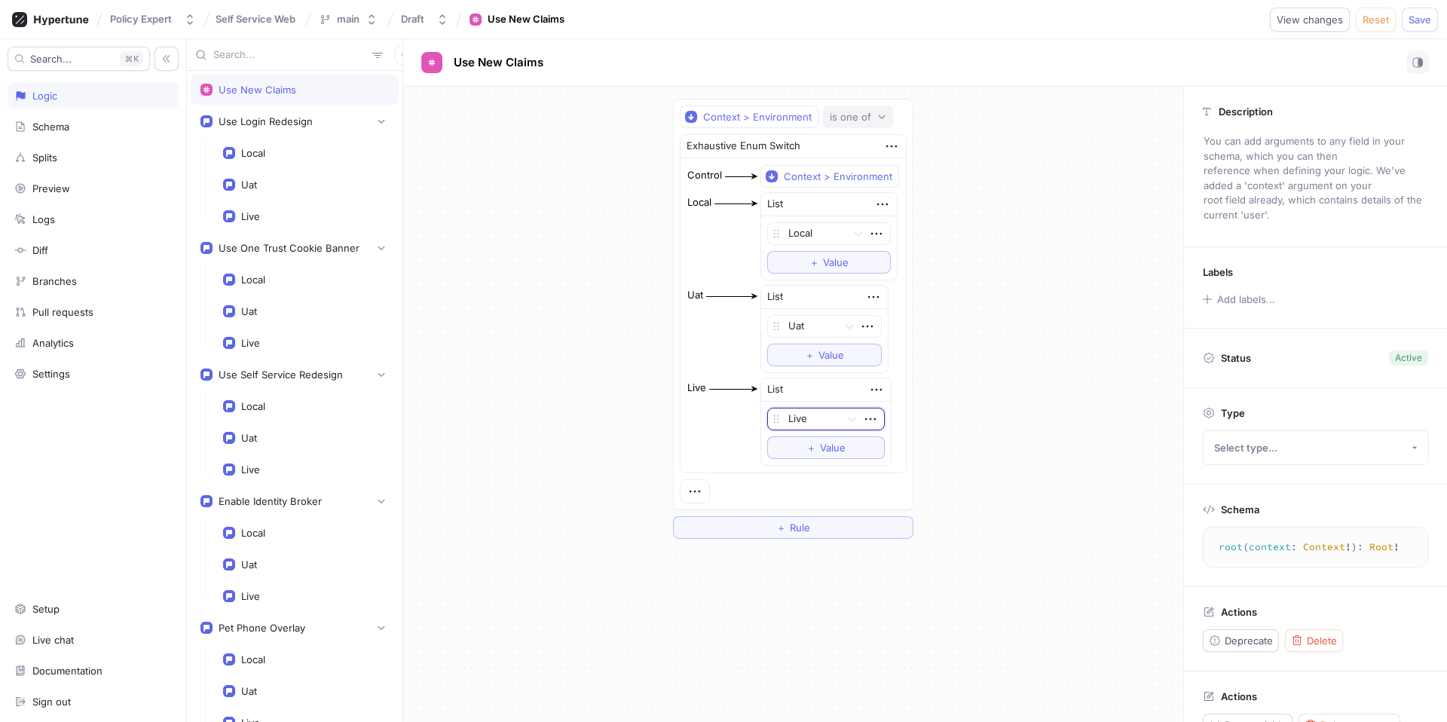
click at [864, 117] on div "is one of" at bounding box center [850, 117] width 41 height 13
click at [909, 113] on div "Context > Environment is one of Exhaustive Enum Switch Control Context > Enviro…" at bounding box center [793, 304] width 239 height 410
click at [692, 114] on icon "button" at bounding box center [691, 117] width 12 height 12
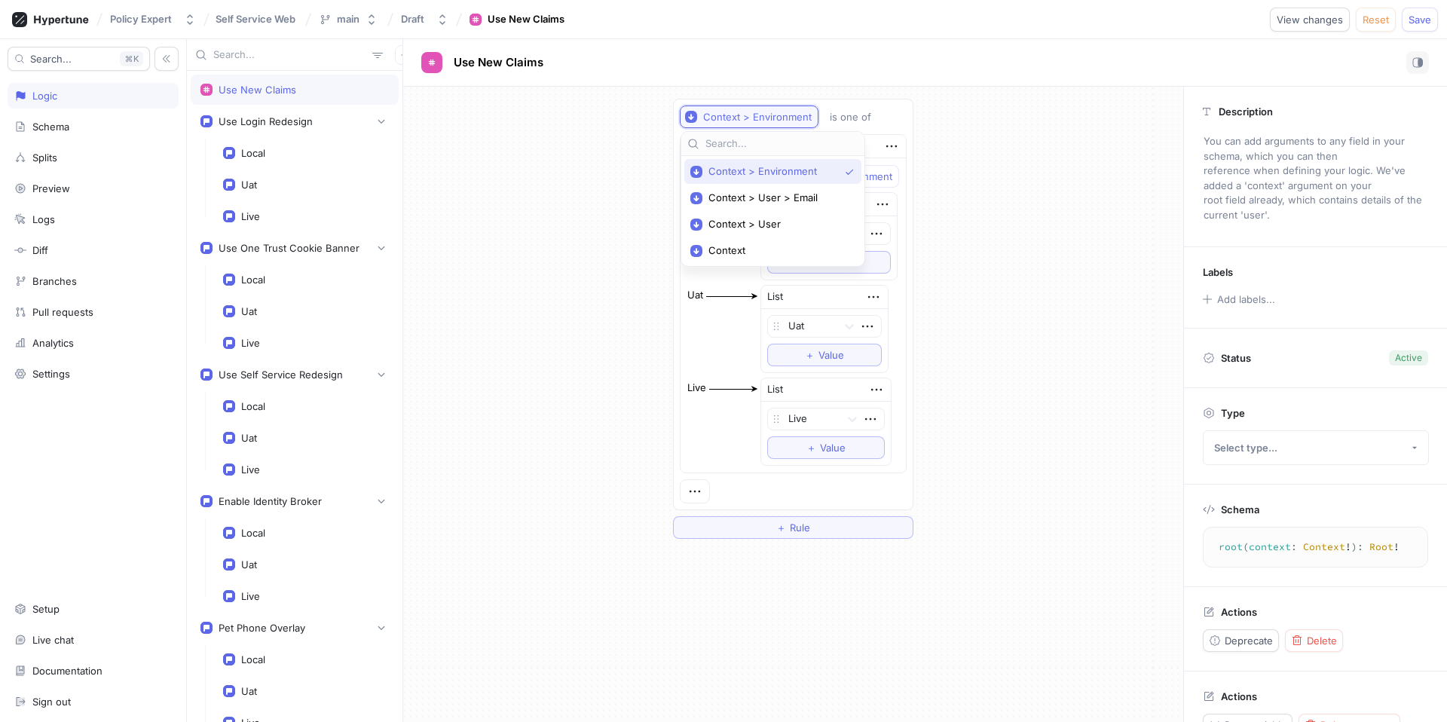
click at [692, 114] on rect "button" at bounding box center [691, 116] width 2 height 5
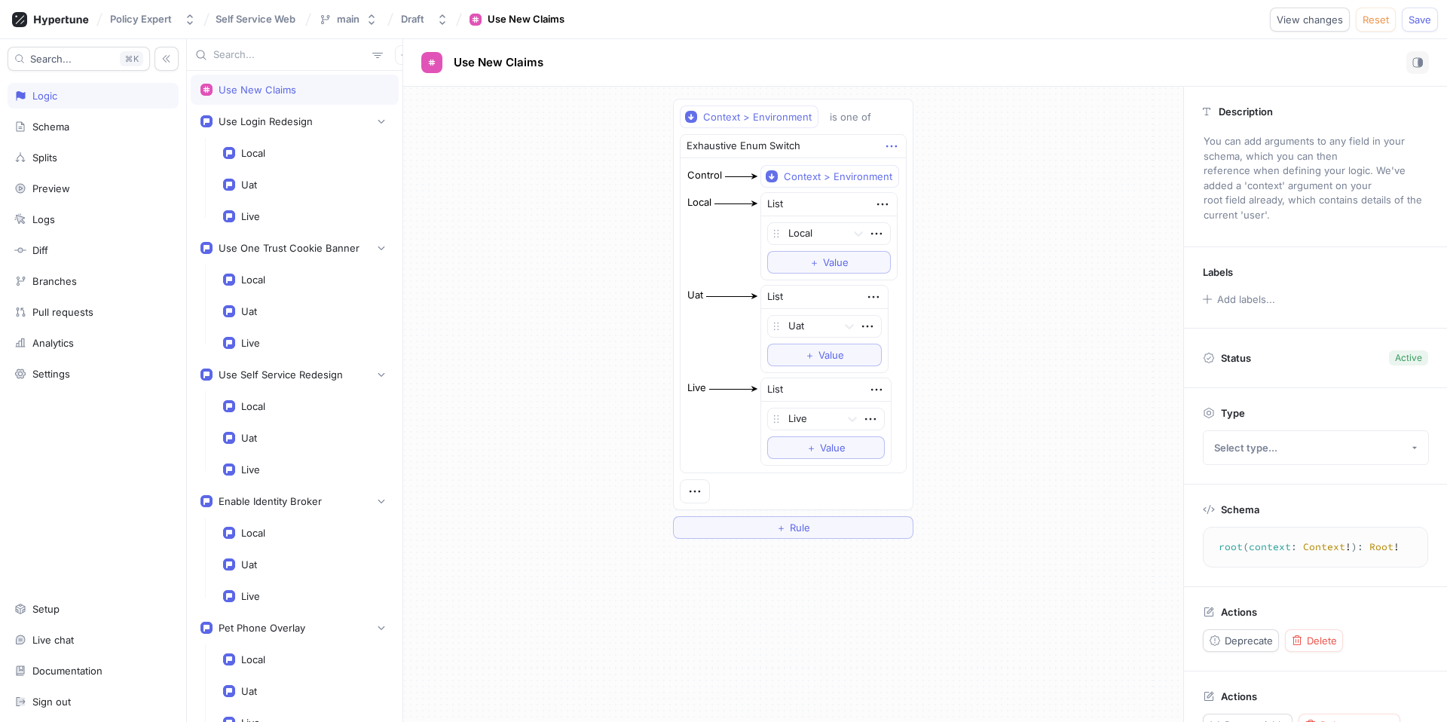
click at [886, 149] on icon "button" at bounding box center [891, 146] width 17 height 17
click at [891, 145] on icon "button" at bounding box center [891, 146] width 17 height 17
click at [1029, 353] on div "Context > Environment is one of Exhaustive Enum Switch Control Context > Enviro…" at bounding box center [793, 319] width 780 height 464
click at [329, 118] on div "Use Login Redesign" at bounding box center [294, 121] width 188 height 15
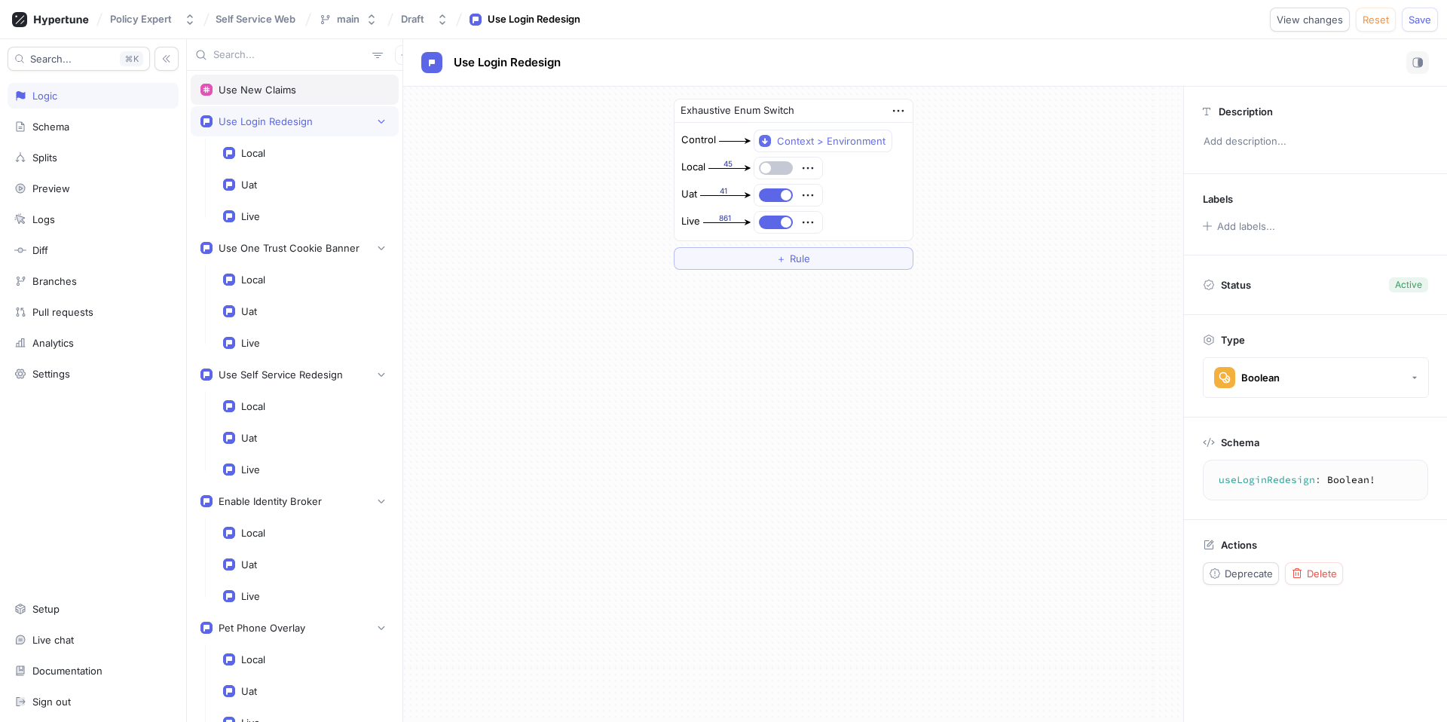
click at [312, 88] on div "Use New Claims" at bounding box center [294, 90] width 188 height 12
type textarea "root(context: Context!): Root!"
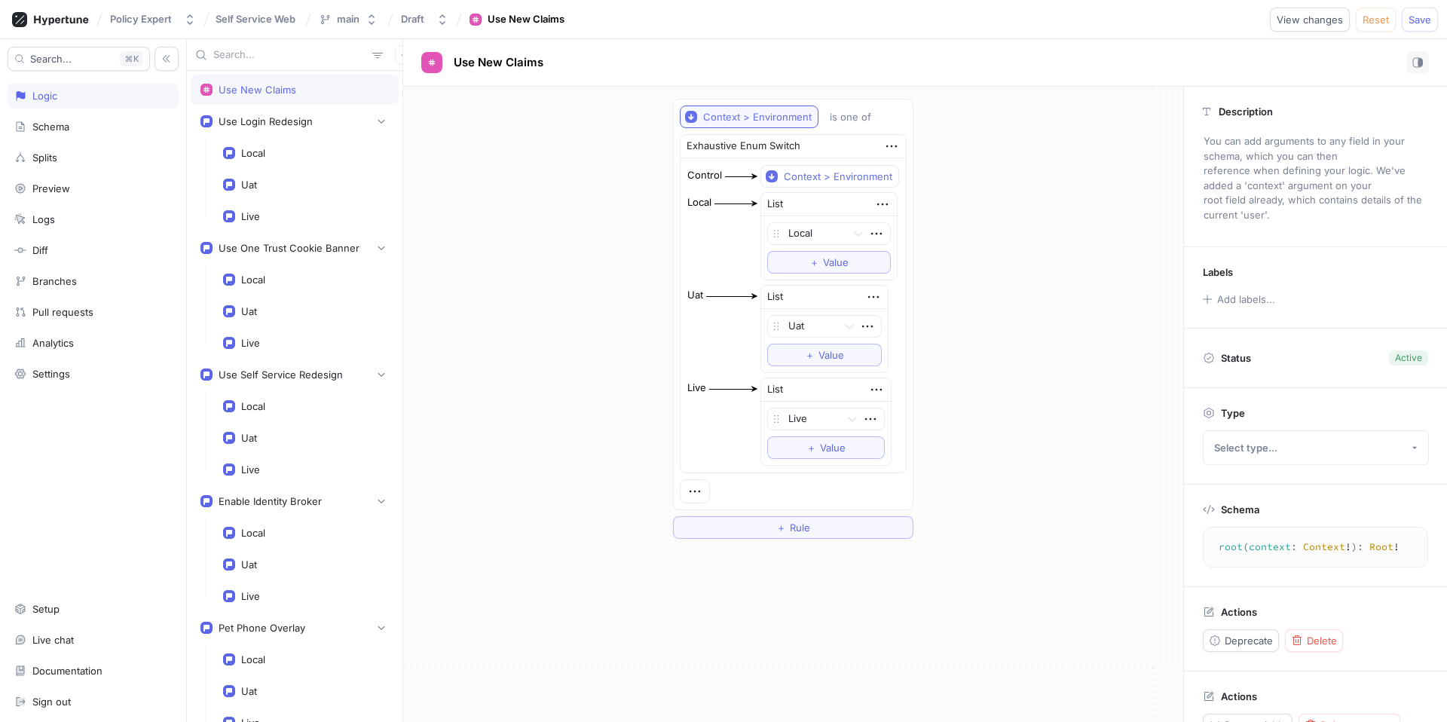
click at [704, 118] on div "Context > Environment" at bounding box center [757, 117] width 109 height 13
click at [876, 130] on div "Context > Environment is one of Exhaustive Enum Switch Control Context > Enviro…" at bounding box center [793, 304] width 227 height 398
click at [902, 144] on div "Exhaustive Enum Switch" at bounding box center [792, 146] width 225 height 23
click at [894, 146] on icon "button" at bounding box center [891, 146] width 11 height 2
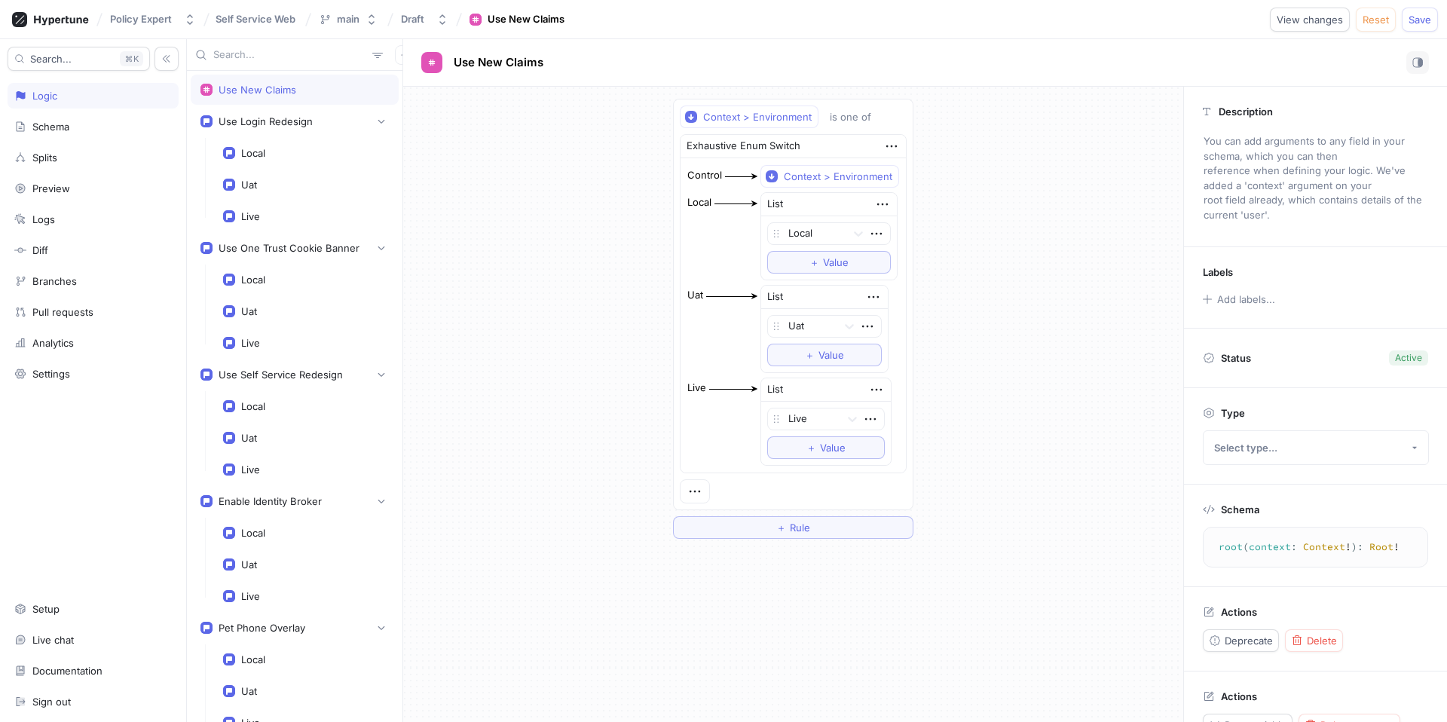
click at [346, 102] on div "Use New Claims" at bounding box center [295, 90] width 208 height 30
click at [346, 81] on div "Use New Claims" at bounding box center [295, 90] width 208 height 30
click at [1310, 638] on span "Delete" at bounding box center [1322, 640] width 30 height 9
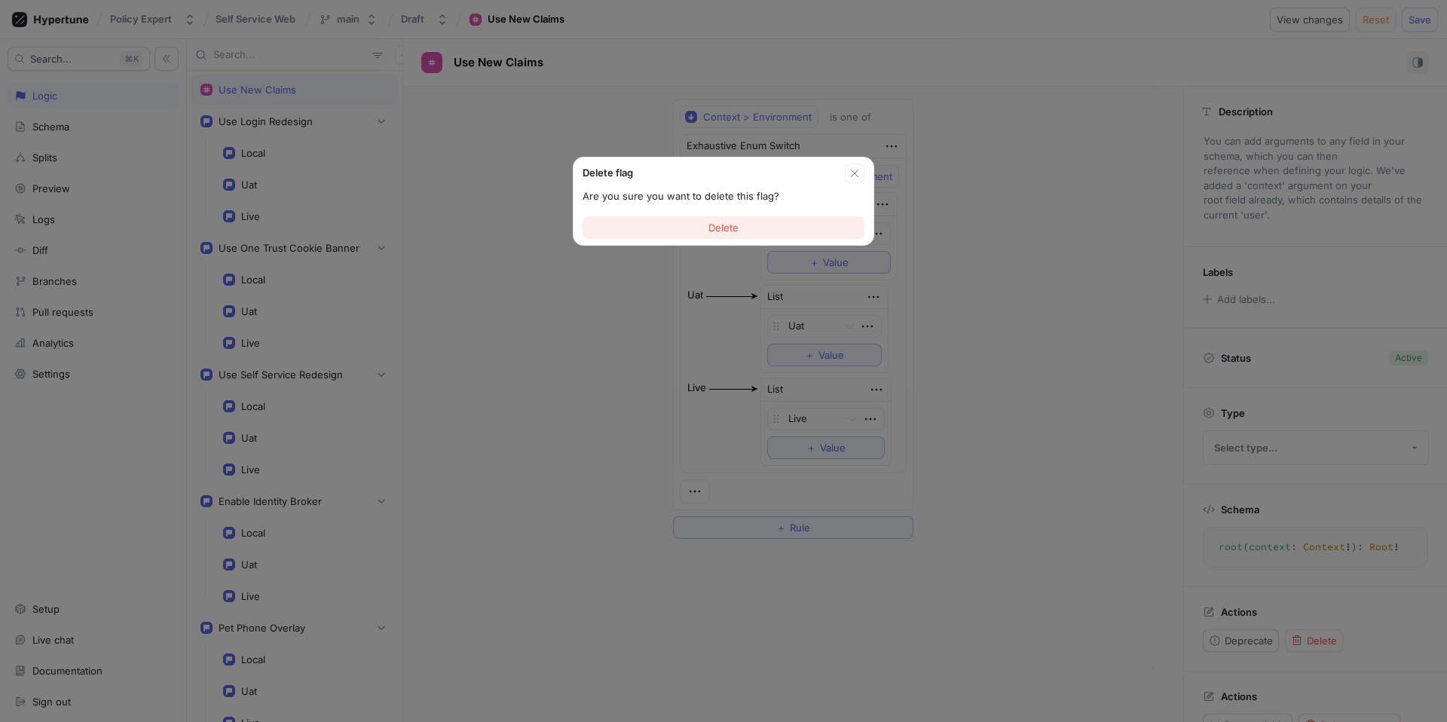
click at [783, 224] on button "Delete" at bounding box center [723, 227] width 282 height 23
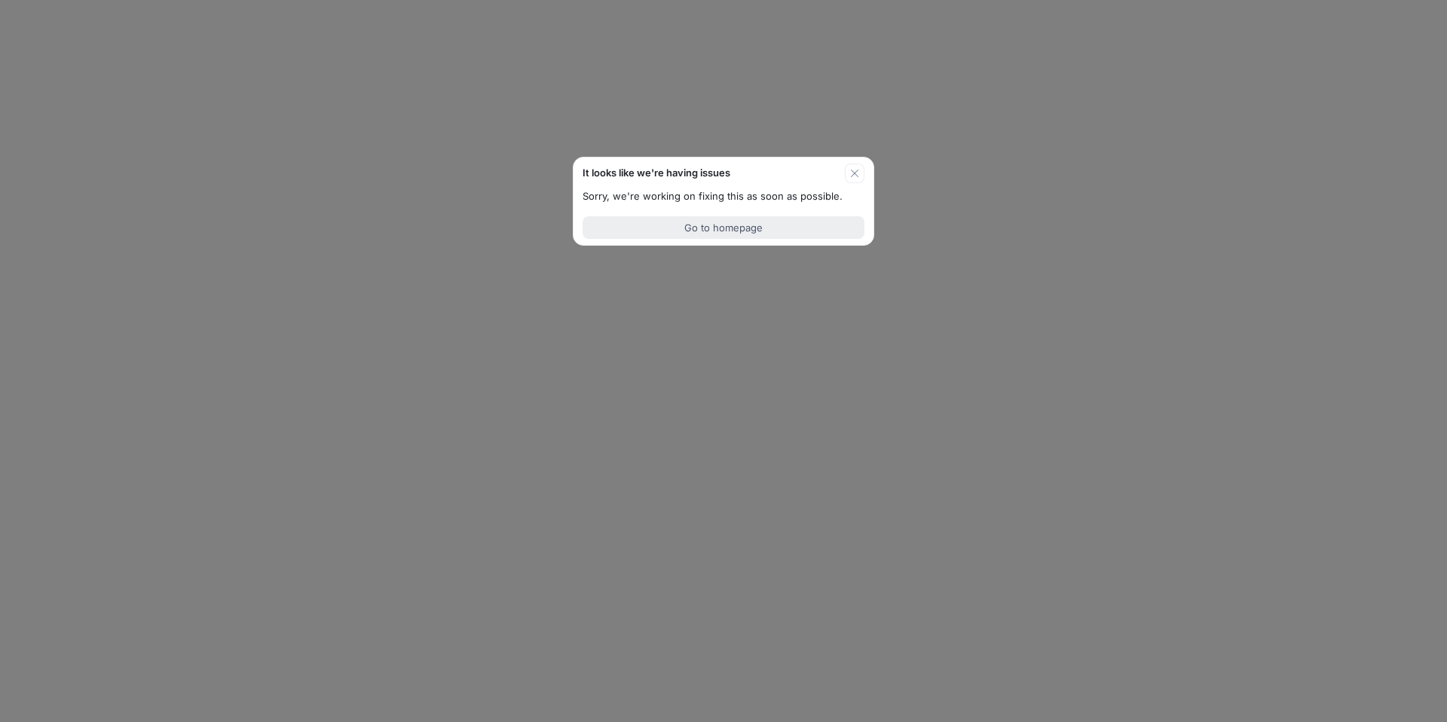
click at [719, 229] on span "Go to homepage" at bounding box center [723, 227] width 78 height 9
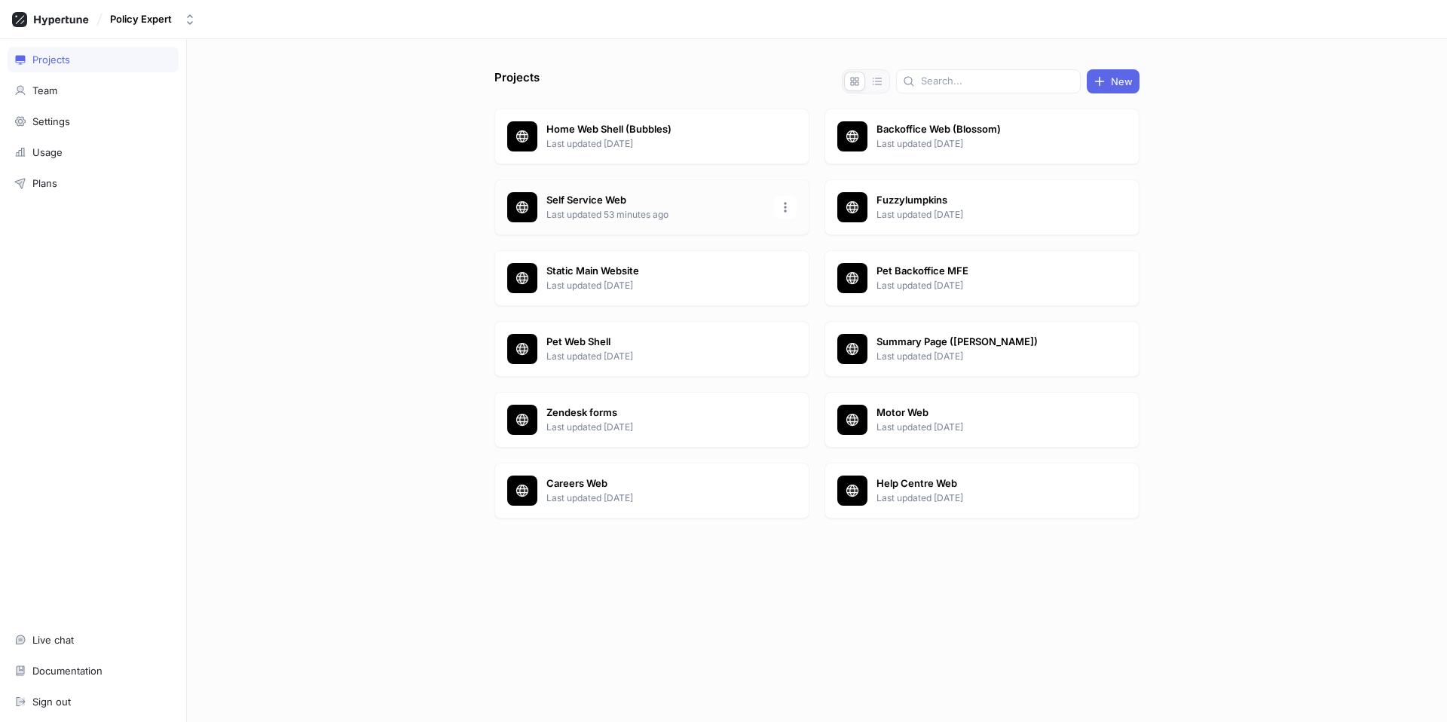
click at [549, 209] on p "Last updated 53 minutes ago" at bounding box center [655, 215] width 219 height 14
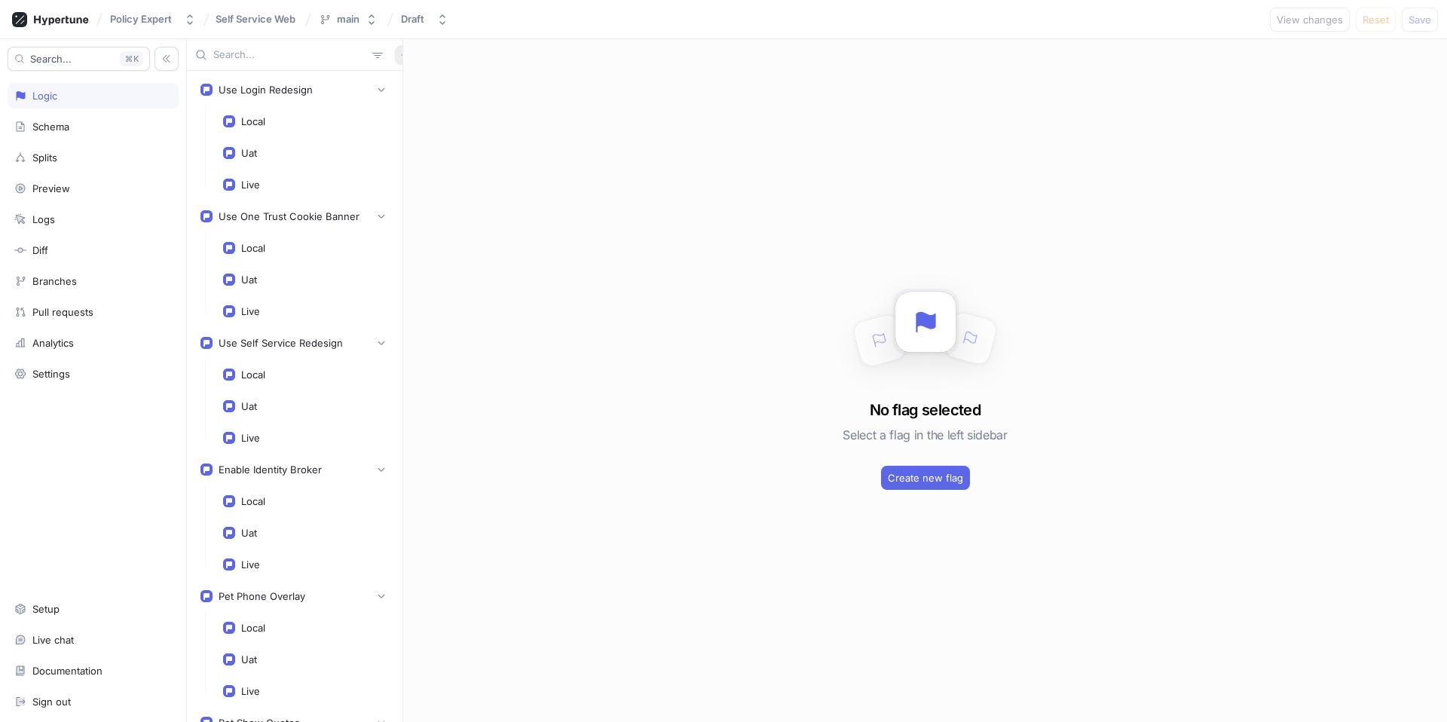
click at [400, 51] on icon "button" at bounding box center [404, 54] width 9 height 9
click at [419, 83] on div "Flag" at bounding box center [422, 85] width 89 height 26
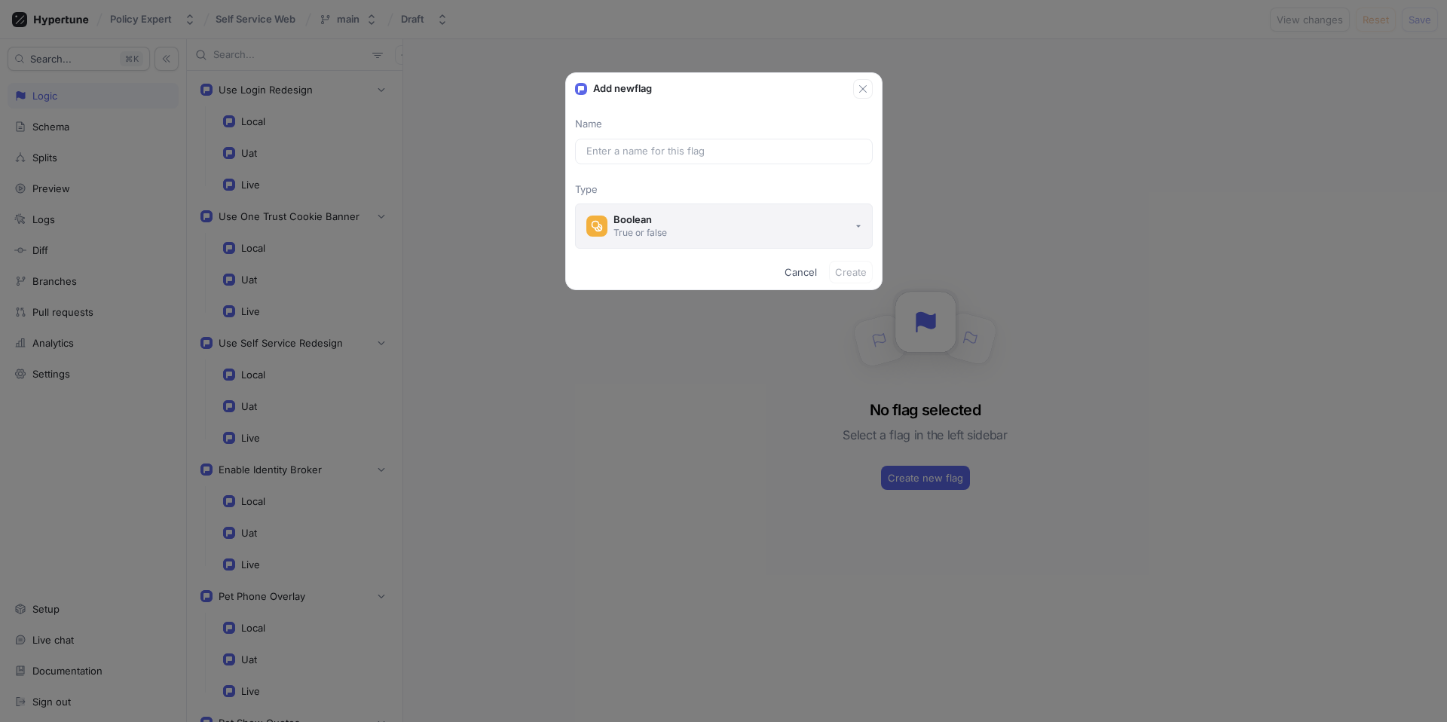
click at [674, 224] on button "Boolean True or false" at bounding box center [724, 225] width 298 height 45
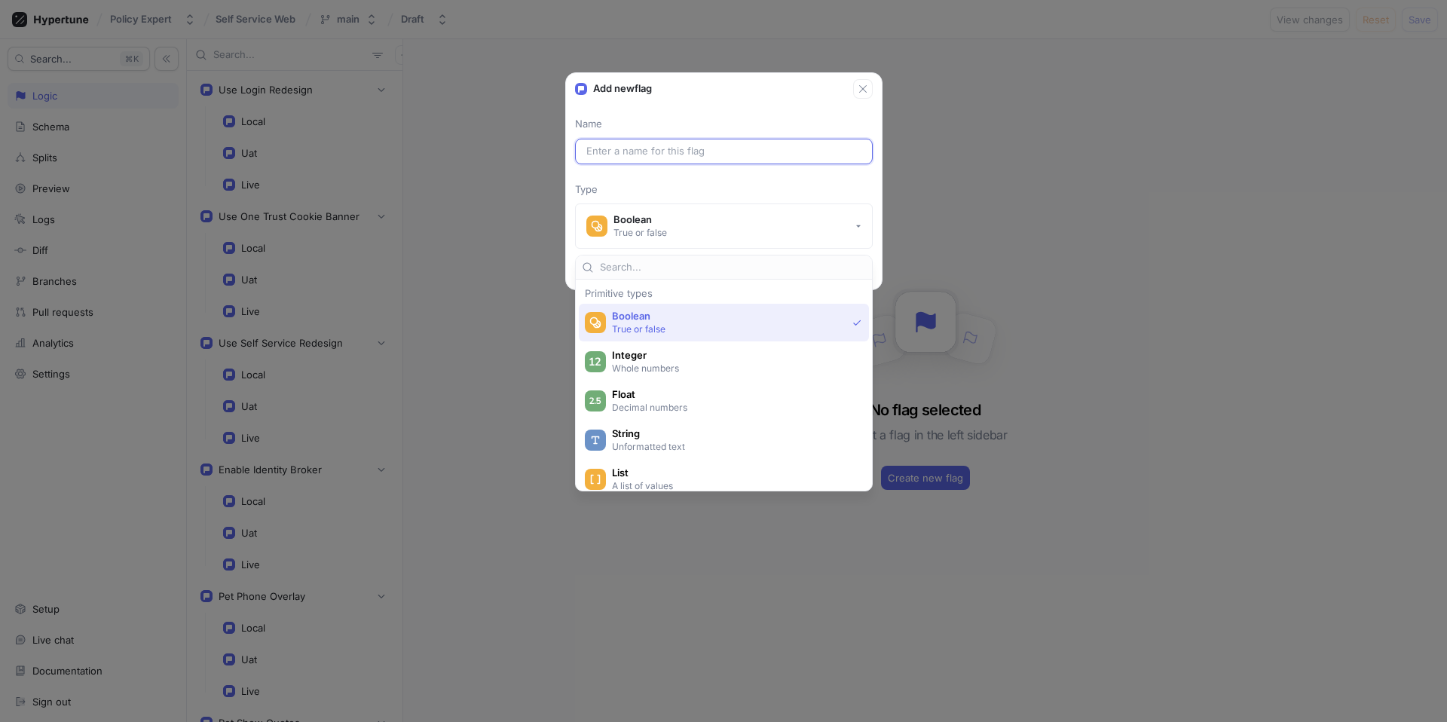
click at [632, 147] on input "text" at bounding box center [723, 151] width 275 height 15
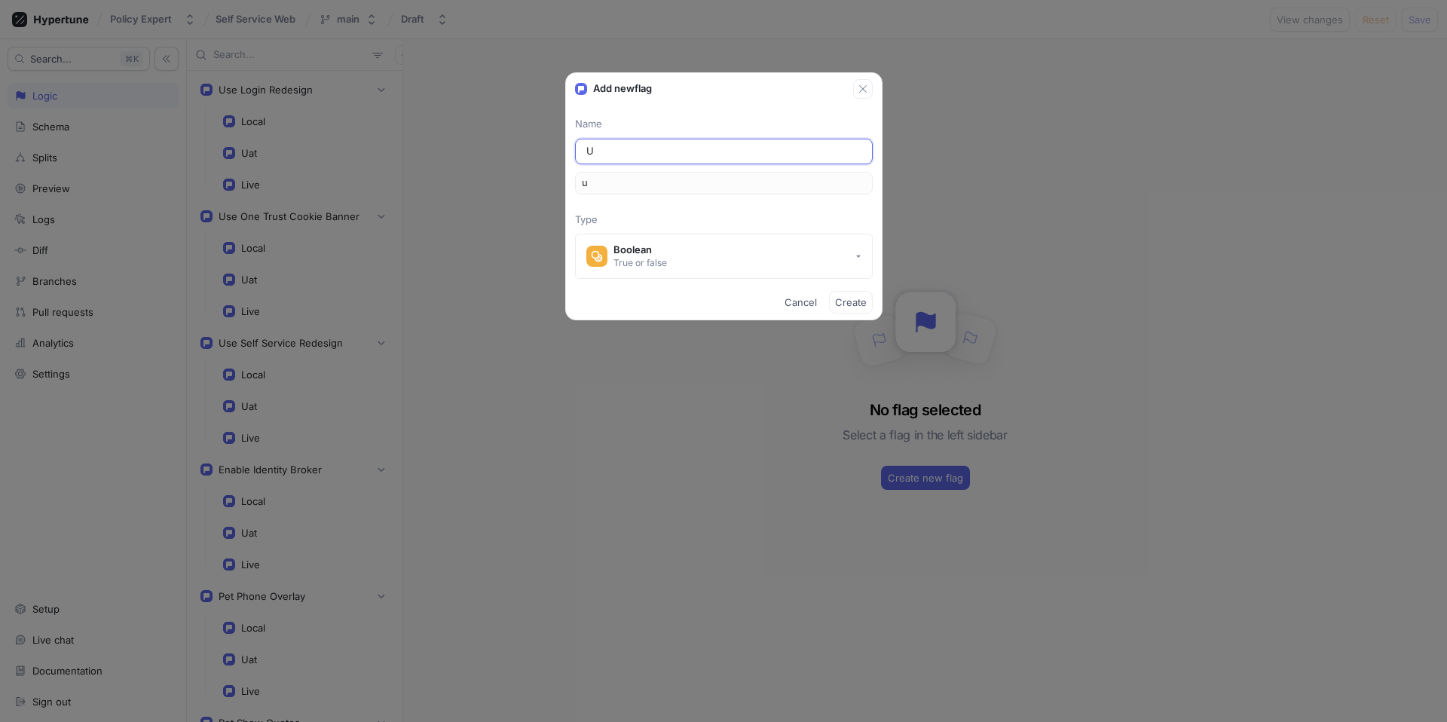
type input "Us"
type input "us"
type input "Use"
type input "use"
type input "Use N"
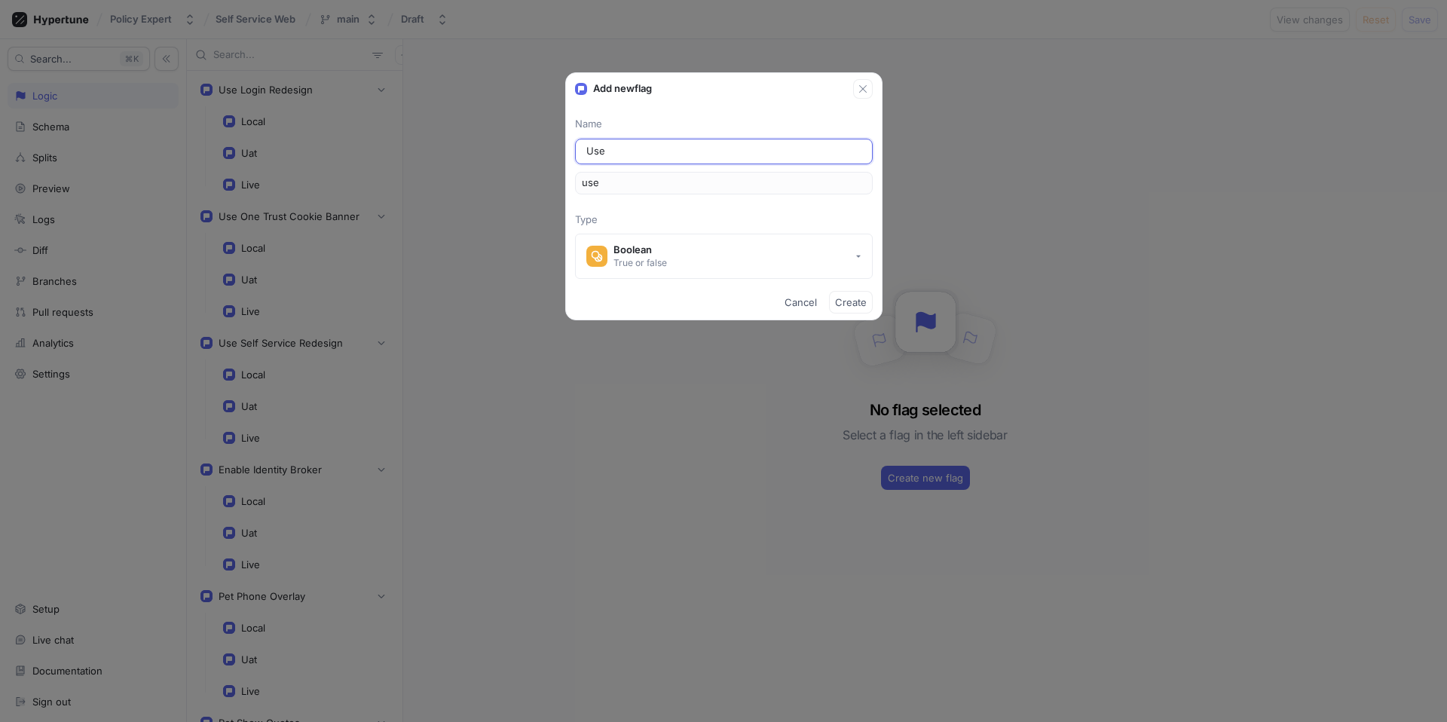
type input "useN"
type input "Use Ne"
type input "useNe"
type input "Use New"
type input "useNew"
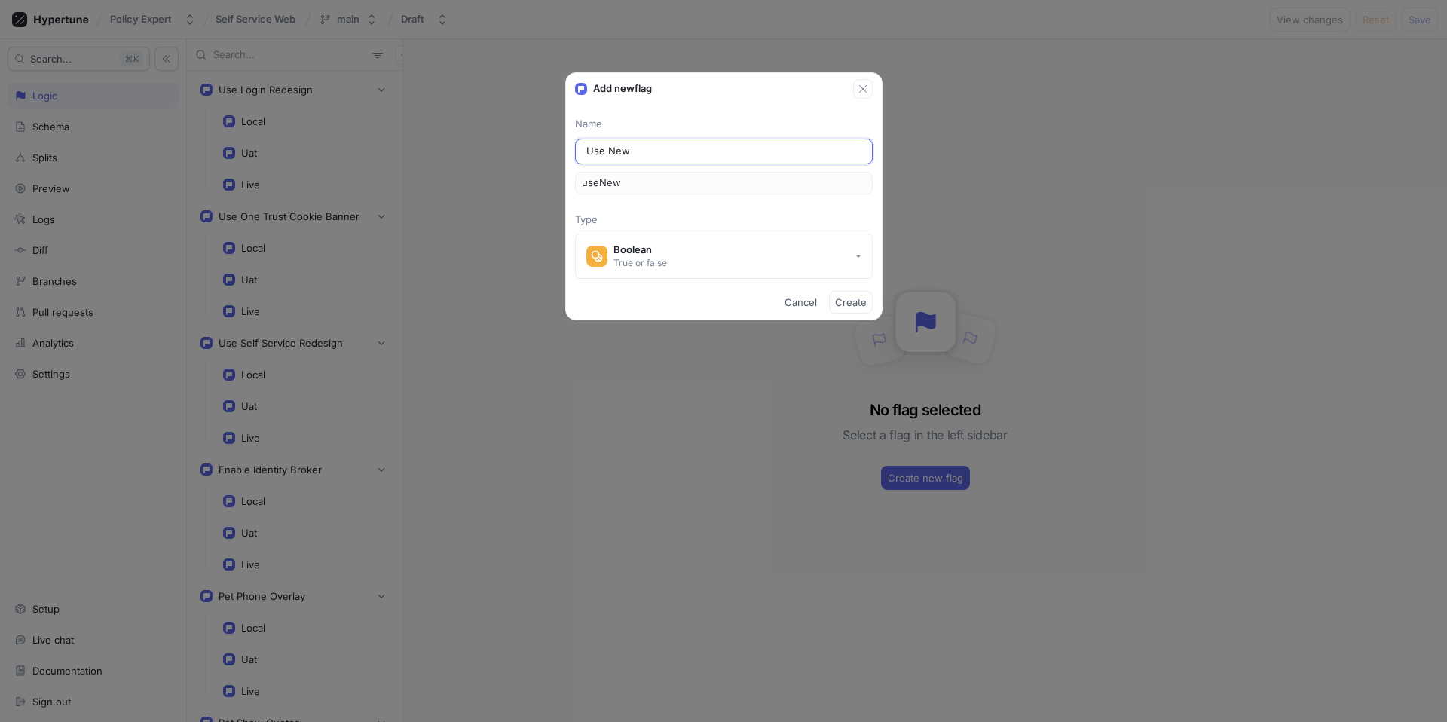
type input "Use New C"
type input "useNewC"
type input "Use New Cl"
type input "useNewCl"
type input "Use New Cla"
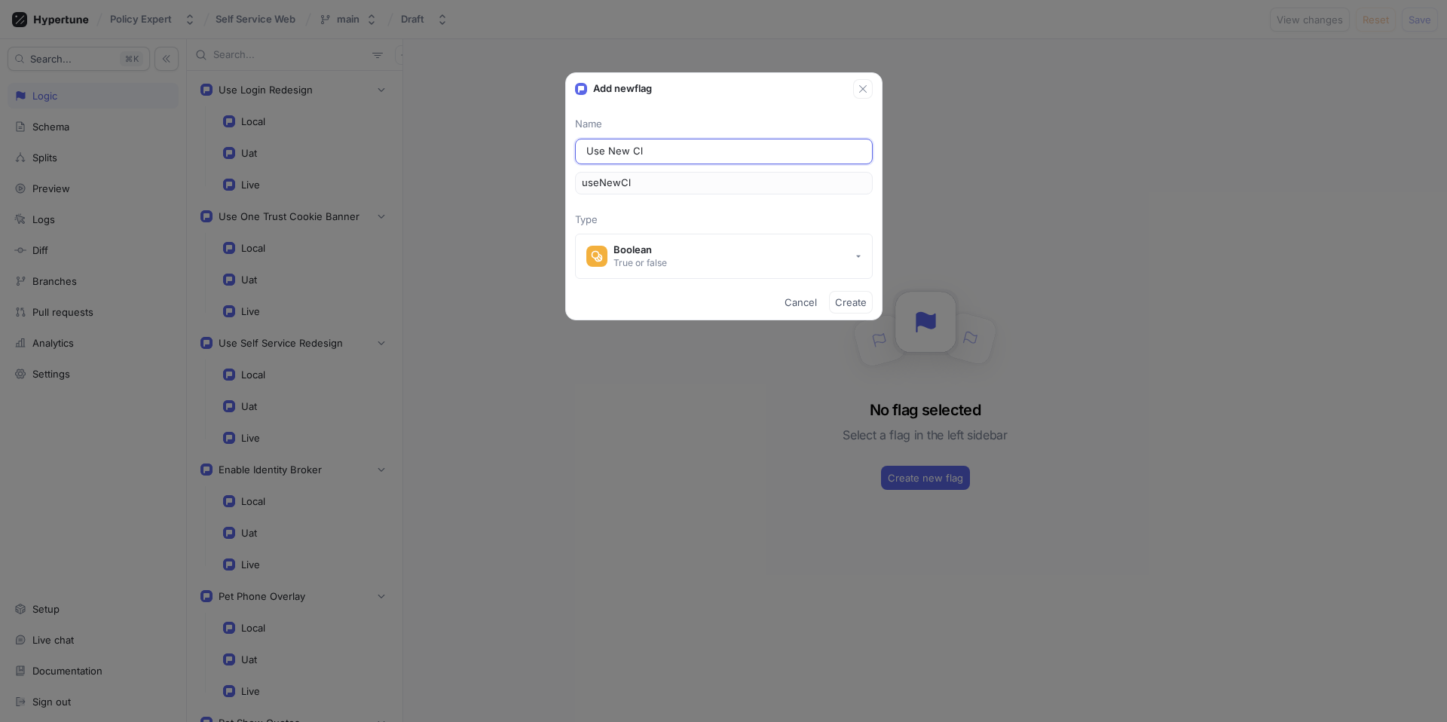
type input "useNewCla"
type input "Use New Clai"
type input "useNewClai"
type input "Use New Claim"
type input "useNewClaim"
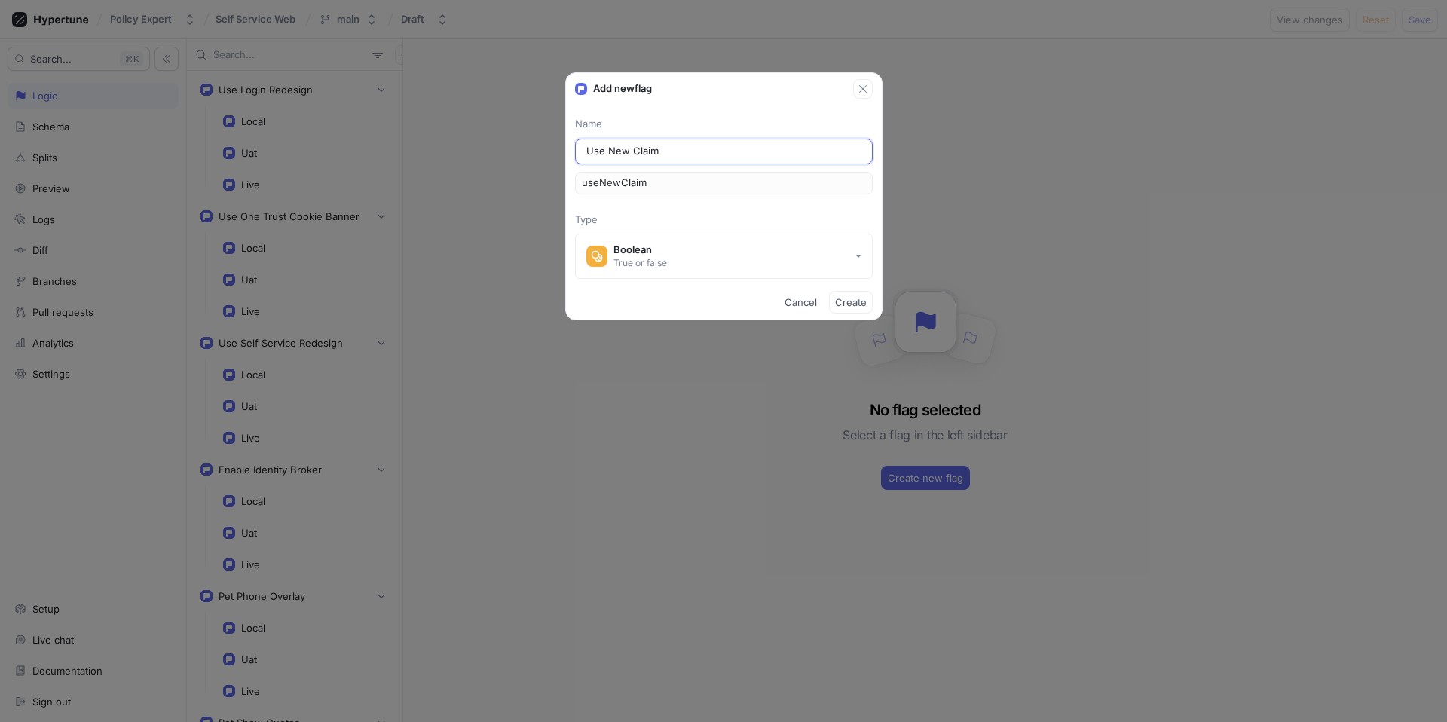
type input "Use New Claims"
type input "useNewClaims"
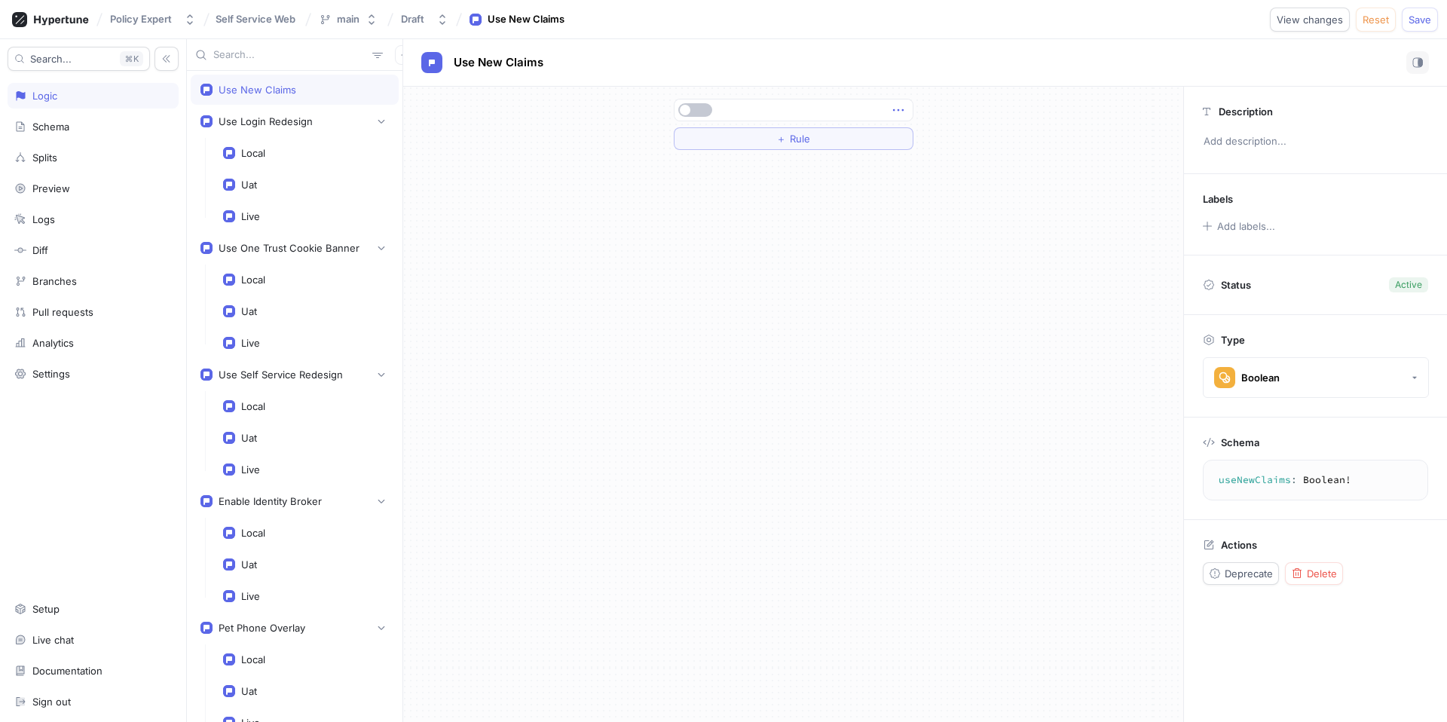
click at [901, 107] on icon "button" at bounding box center [898, 110] width 17 height 17
click at [790, 141] on div "＋ Rule" at bounding box center [794, 124] width 240 height 51
click at [784, 139] on span "＋" at bounding box center [781, 138] width 10 height 9
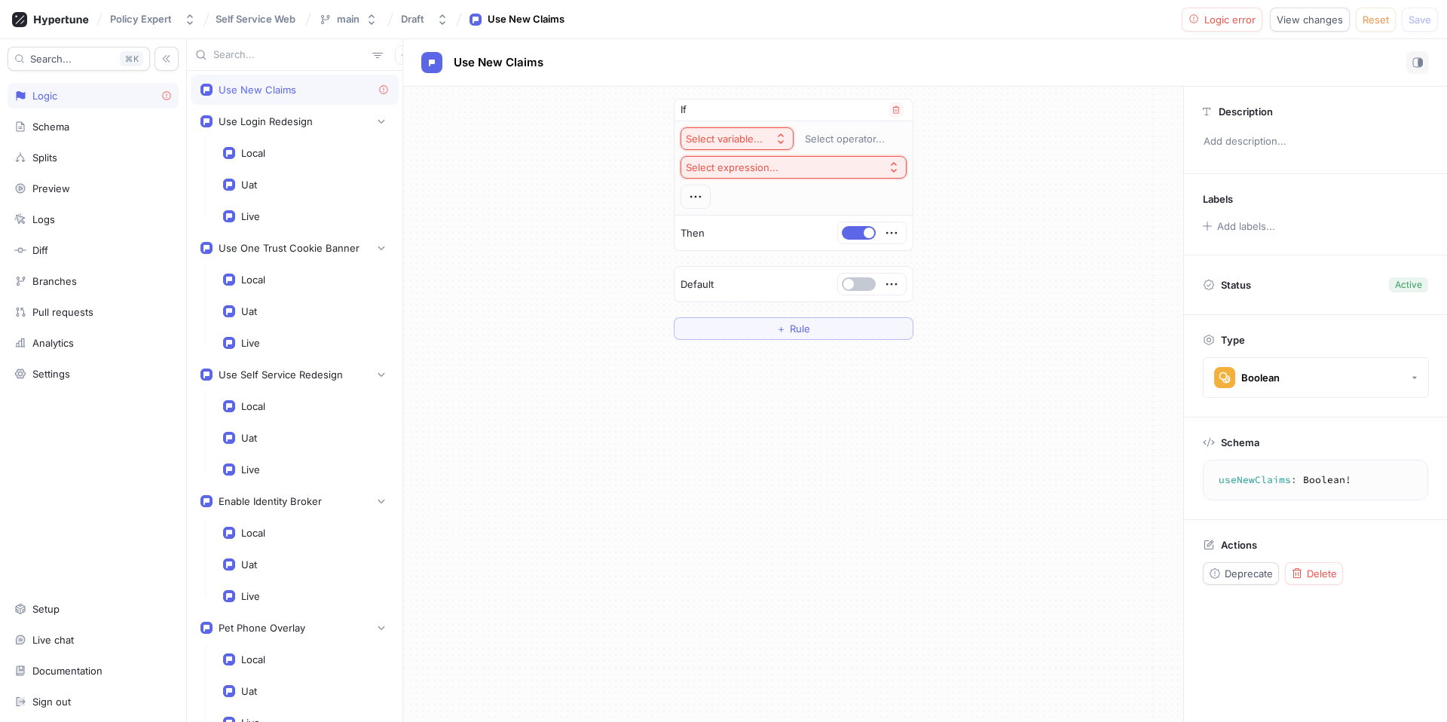
click at [745, 135] on div "Select variable..." at bounding box center [724, 139] width 77 height 13
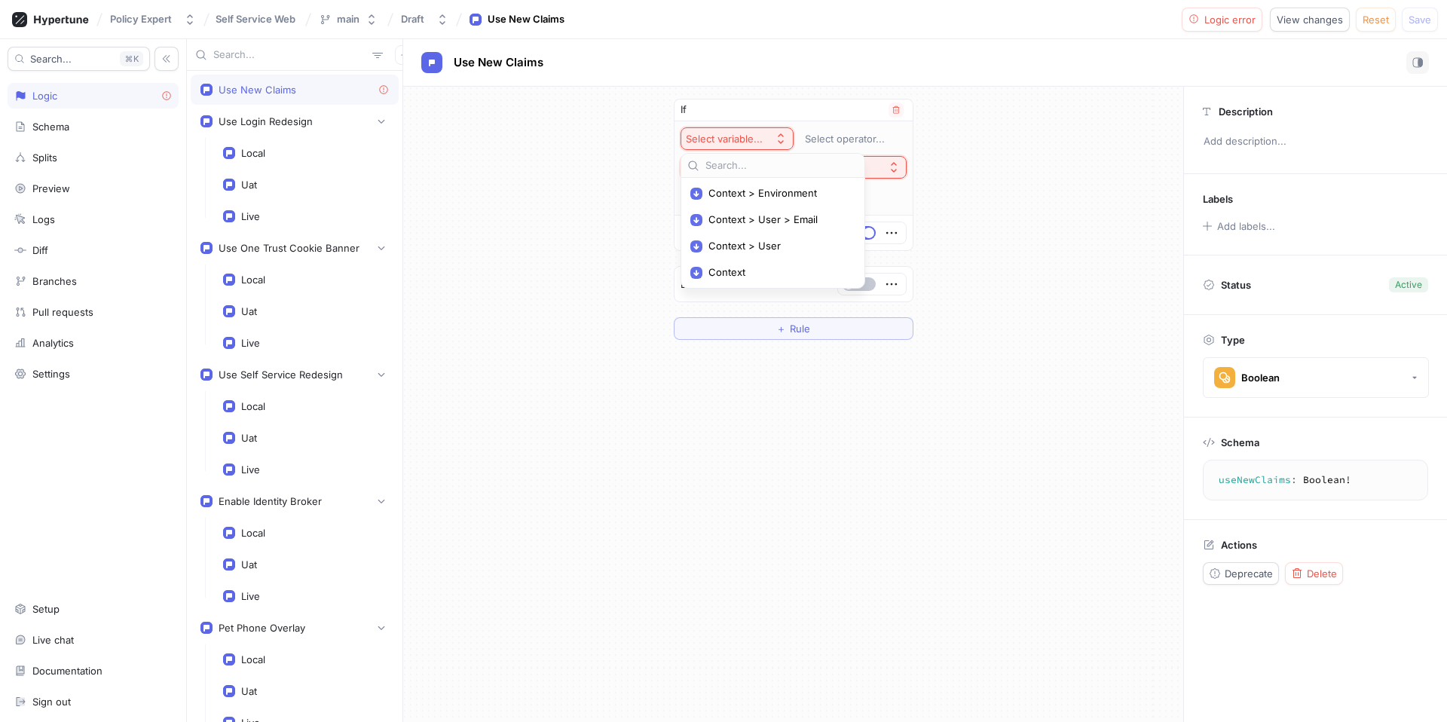
click at [763, 109] on div "If" at bounding box center [793, 110] width 238 height 22
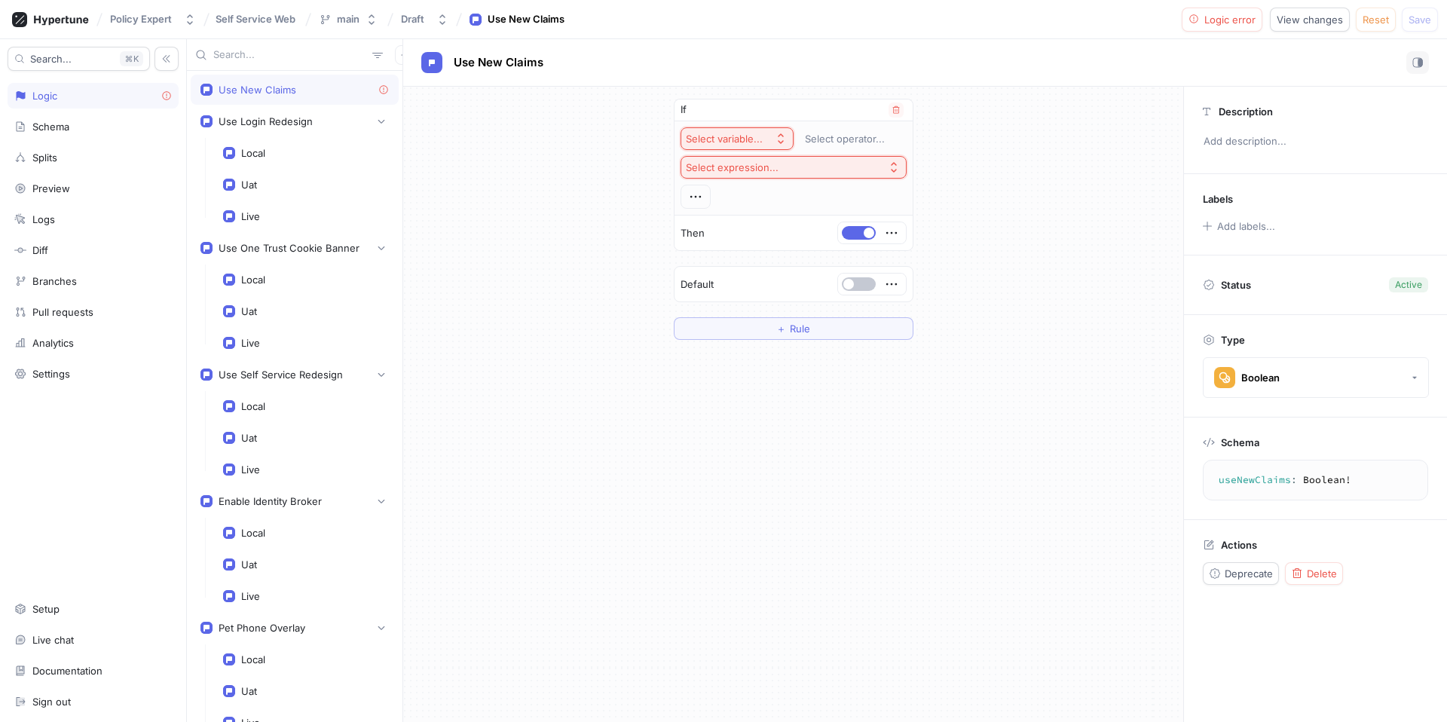
click at [680, 109] on p "If" at bounding box center [683, 109] width 6 height 15
click at [733, 145] on button "Select variable..." at bounding box center [736, 138] width 113 height 23
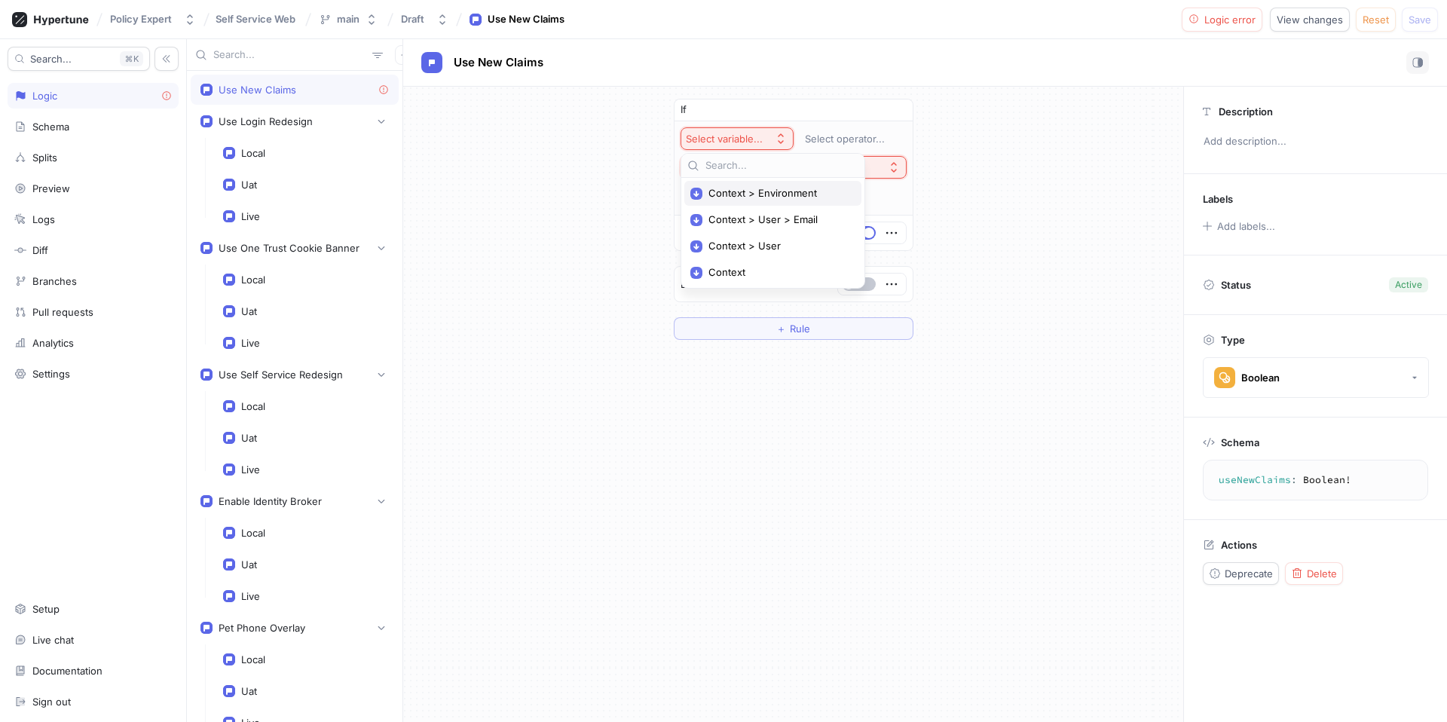
click at [778, 191] on span "Context > Environment" at bounding box center [777, 193] width 139 height 13
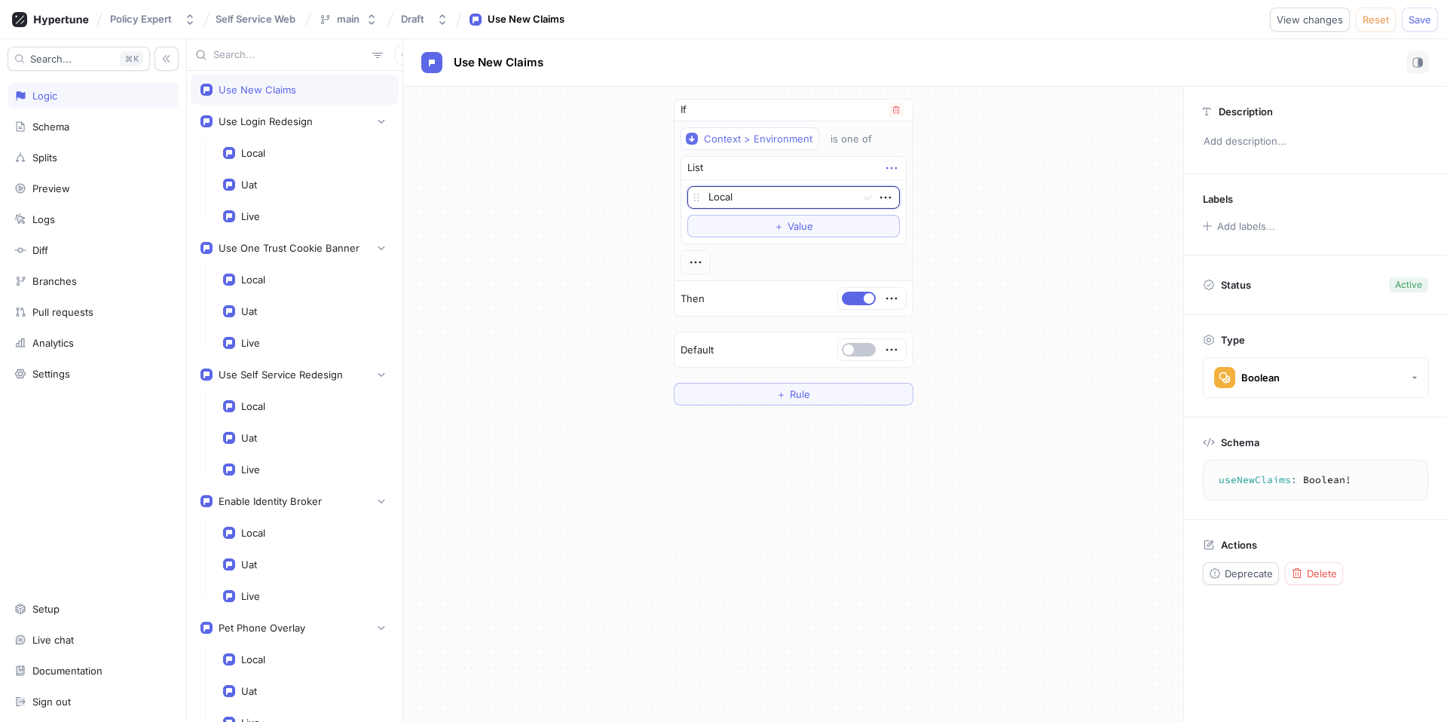
click at [893, 164] on icon "button" at bounding box center [891, 168] width 17 height 17
click at [897, 111] on icon "button" at bounding box center [895, 109] width 9 height 9
click at [903, 109] on icon "button" at bounding box center [897, 110] width 11 height 2
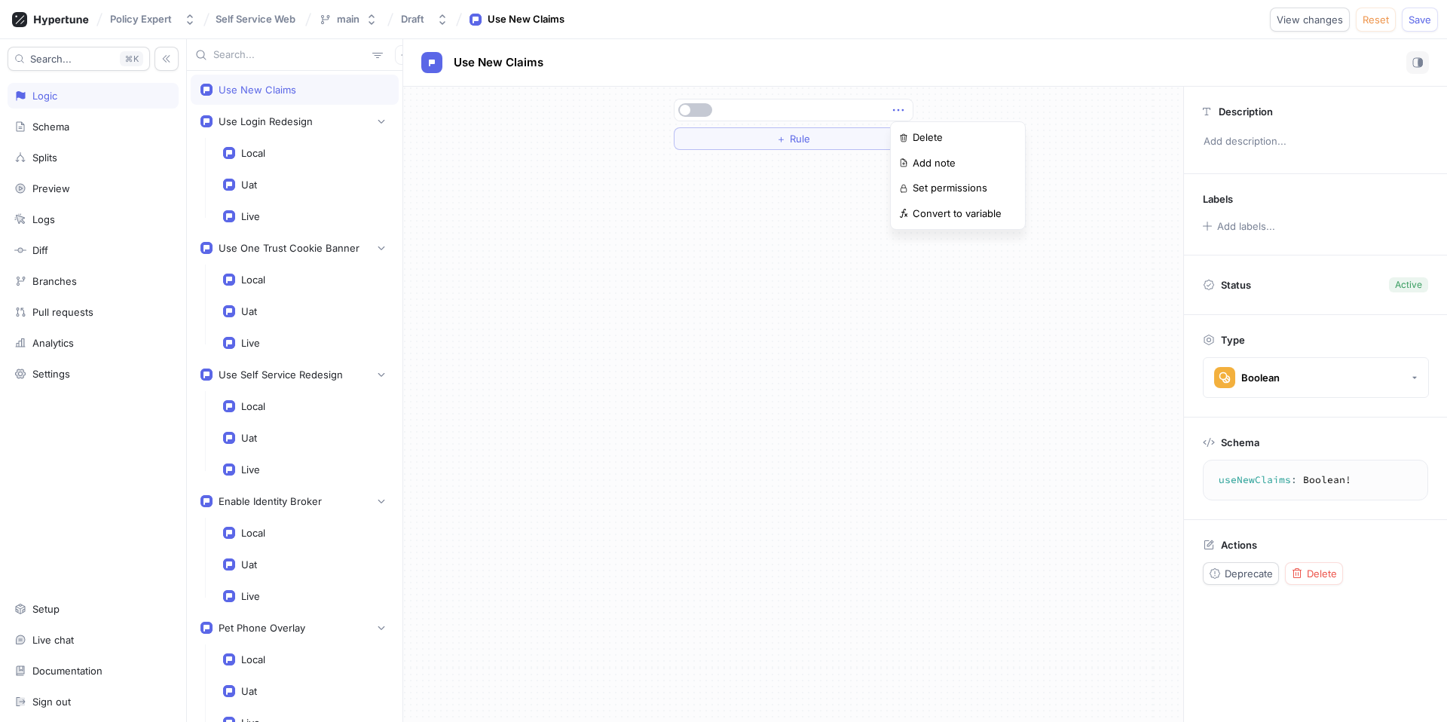
click at [903, 109] on icon "button" at bounding box center [897, 110] width 11 height 2
click at [815, 138] on button "＋ Rule" at bounding box center [794, 138] width 240 height 23
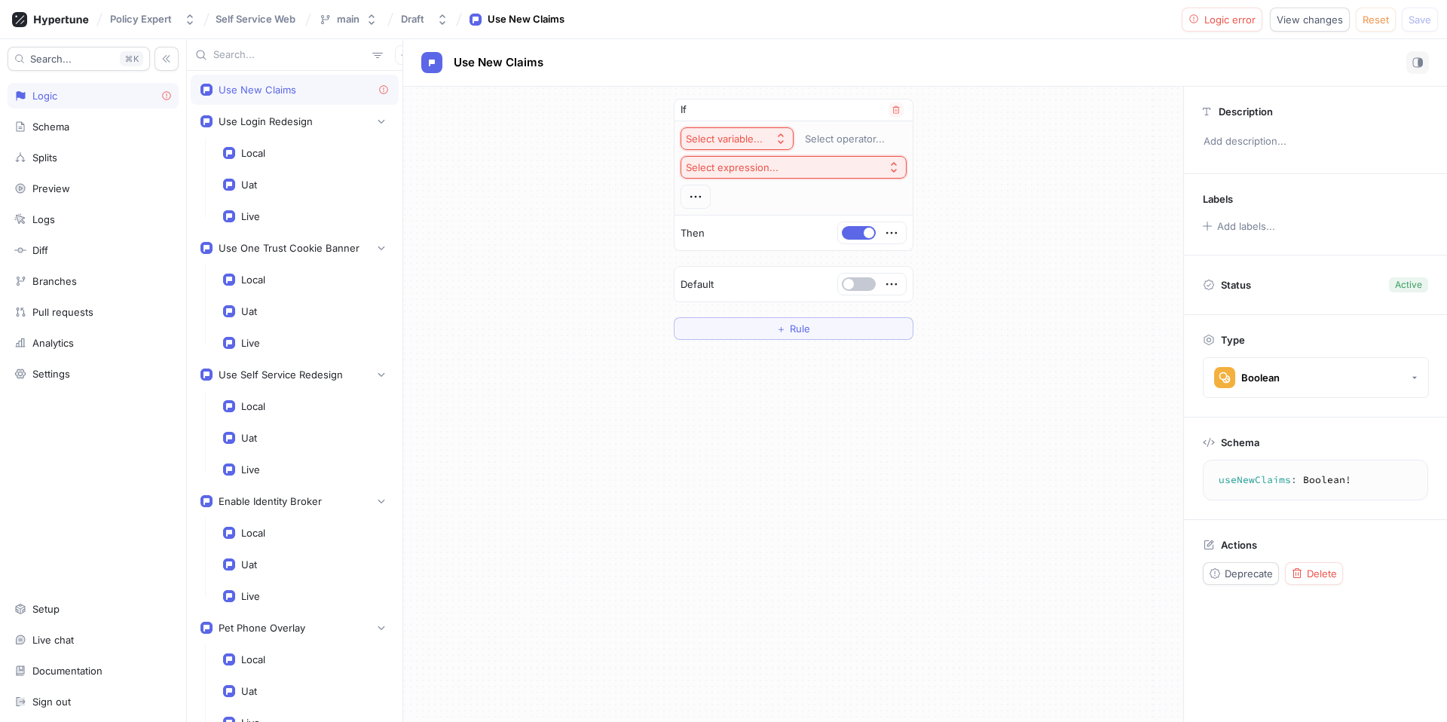
click at [738, 133] on div "Select variable..." at bounding box center [724, 139] width 77 height 13
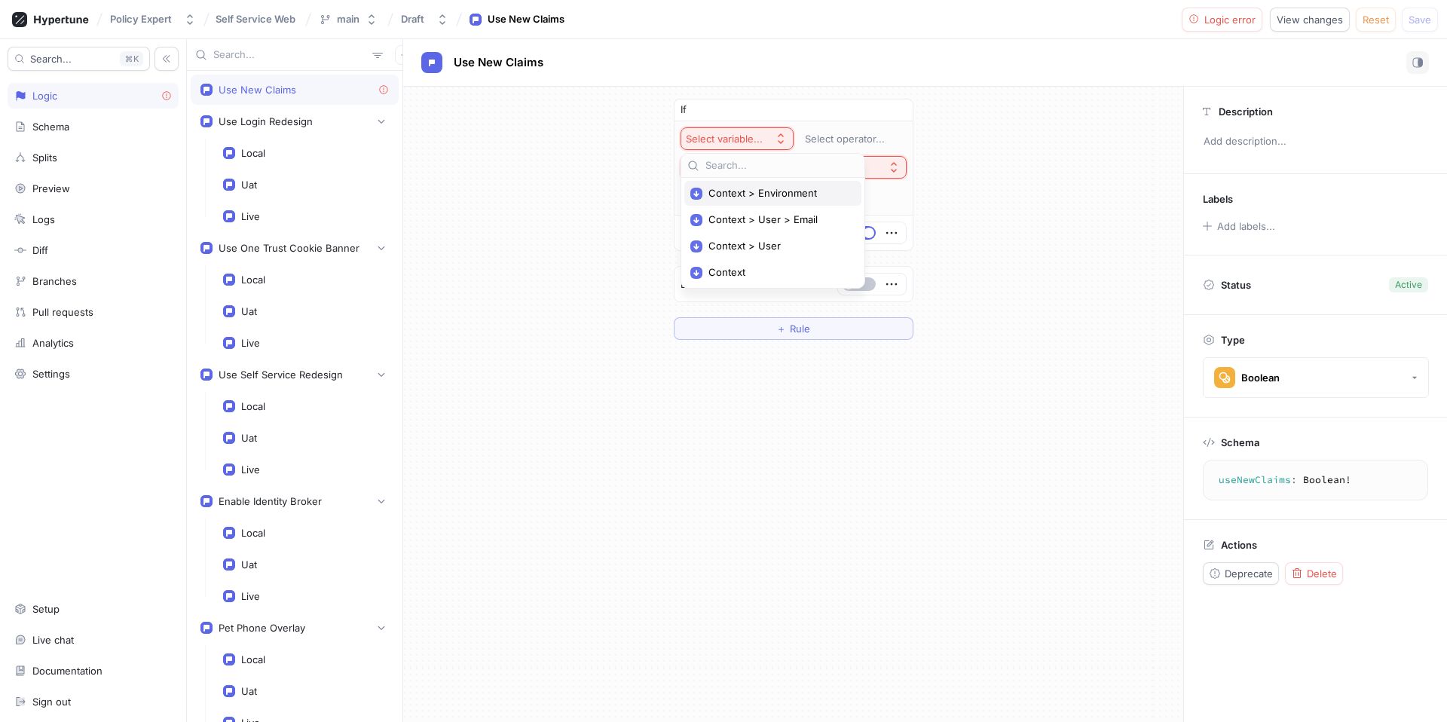
click at [792, 189] on span "Context > Environment" at bounding box center [777, 193] width 139 height 13
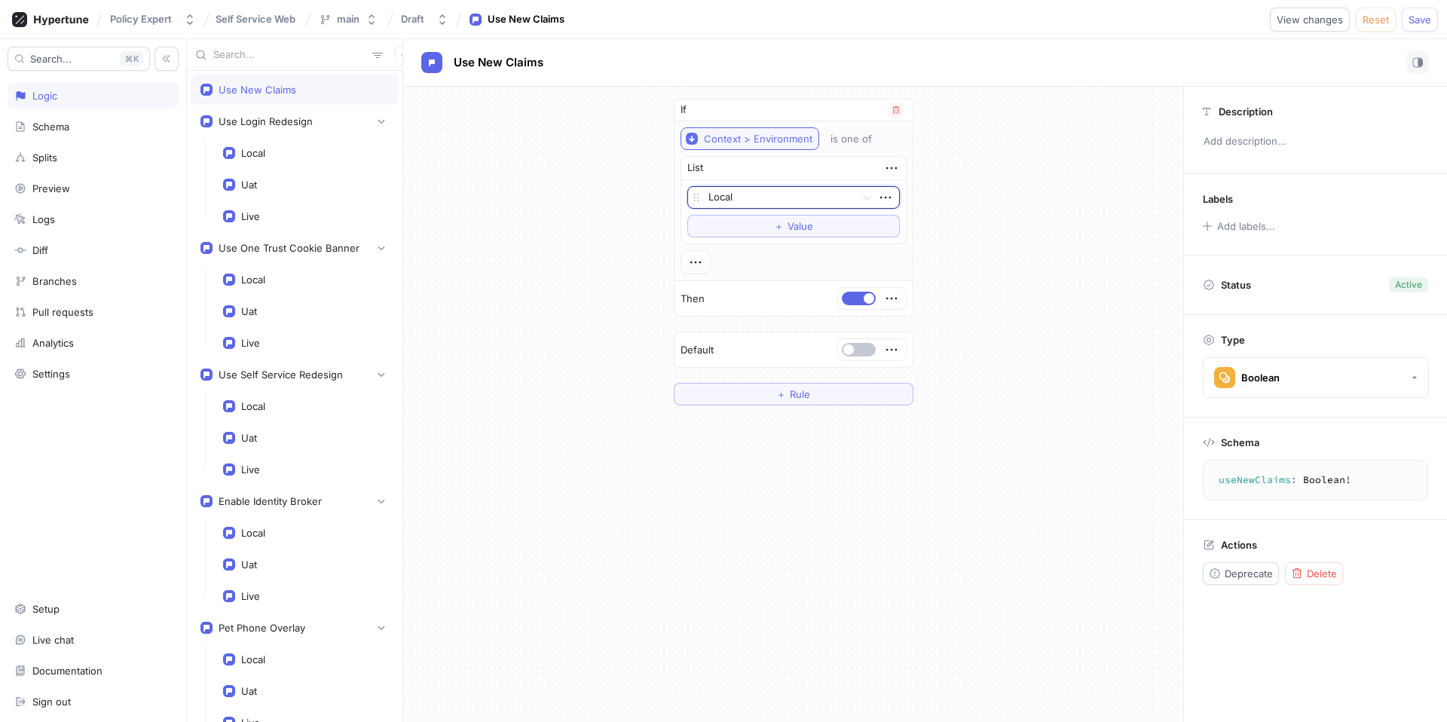
click at [769, 138] on div "Context > Environment" at bounding box center [758, 139] width 109 height 13
click at [893, 170] on icon "button" at bounding box center [891, 168] width 17 height 17
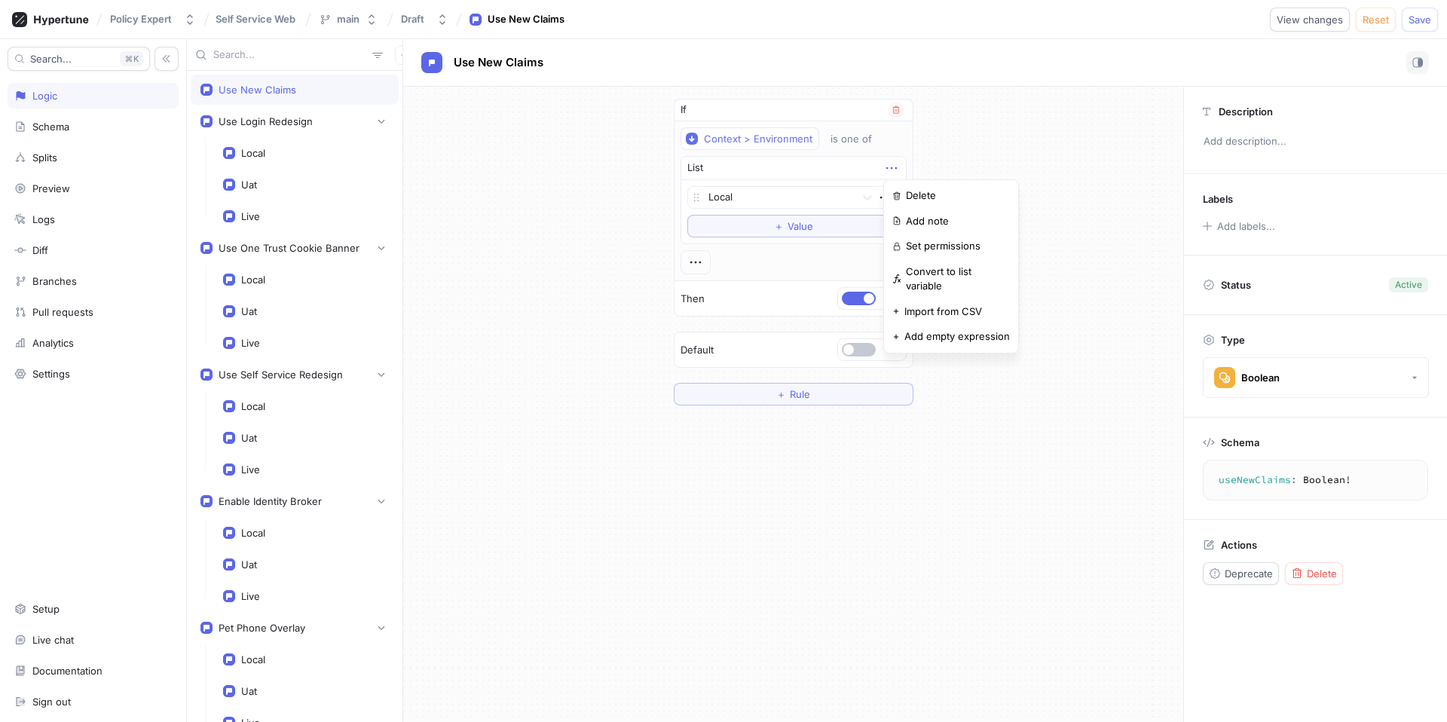
click at [893, 170] on icon "button" at bounding box center [891, 168] width 17 height 17
click at [895, 347] on icon "button" at bounding box center [891, 349] width 17 height 17
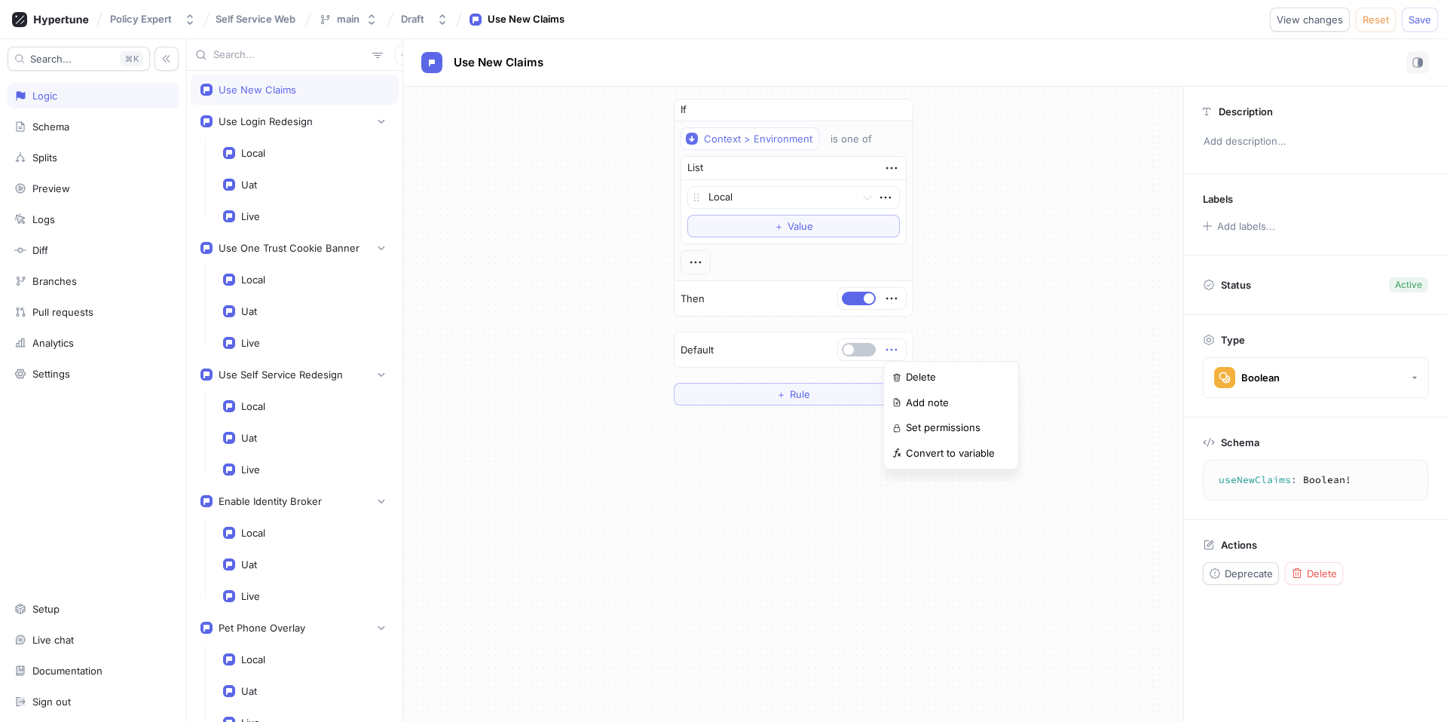
click at [893, 291] on div "If Context > Environment is one of List Local To pick up a draggable item, pres…" at bounding box center [794, 252] width 240 height 307
click at [893, 295] on icon "button" at bounding box center [891, 298] width 17 height 17
click at [688, 268] on div "If Context > Environment is one of List Local To pick up a draggable item, pres…" at bounding box center [794, 208] width 240 height 218
click at [695, 259] on icon "button" at bounding box center [695, 262] width 17 height 17
click at [898, 300] on div "If Context > Environment is one of List Local To pick up a draggable item, pres…" at bounding box center [794, 208] width 240 height 218
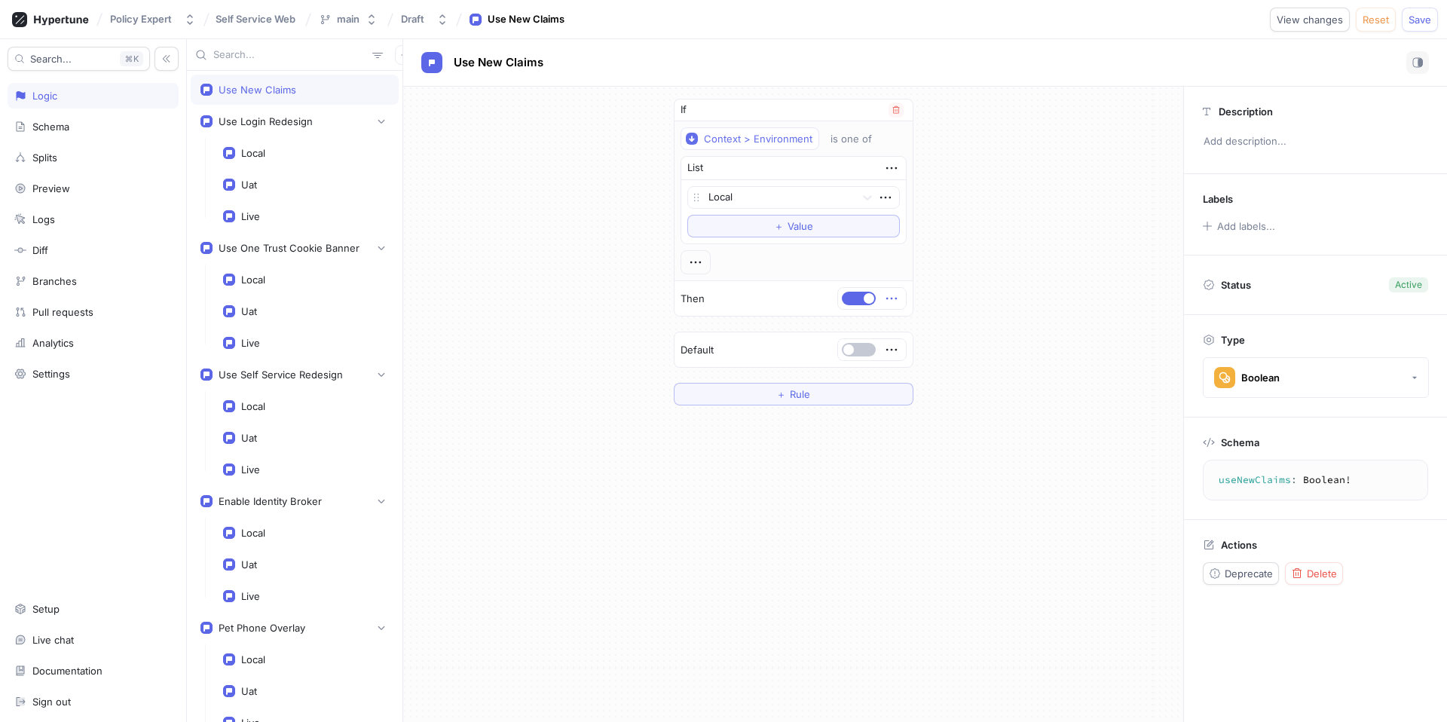
click at [893, 295] on icon "button" at bounding box center [891, 298] width 17 height 17
click at [934, 405] on p "Convert to variable" at bounding box center [950, 402] width 89 height 15
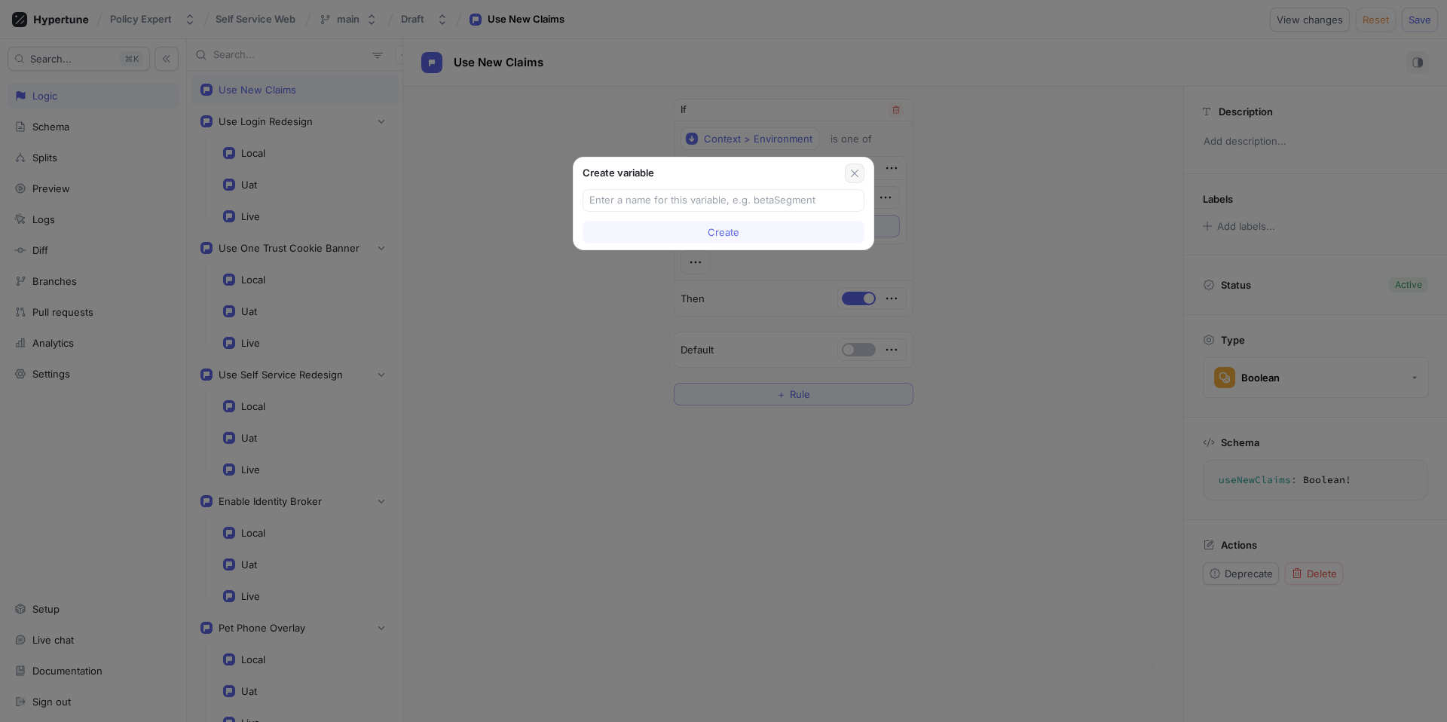
click at [853, 167] on icon "button" at bounding box center [855, 173] width 12 height 12
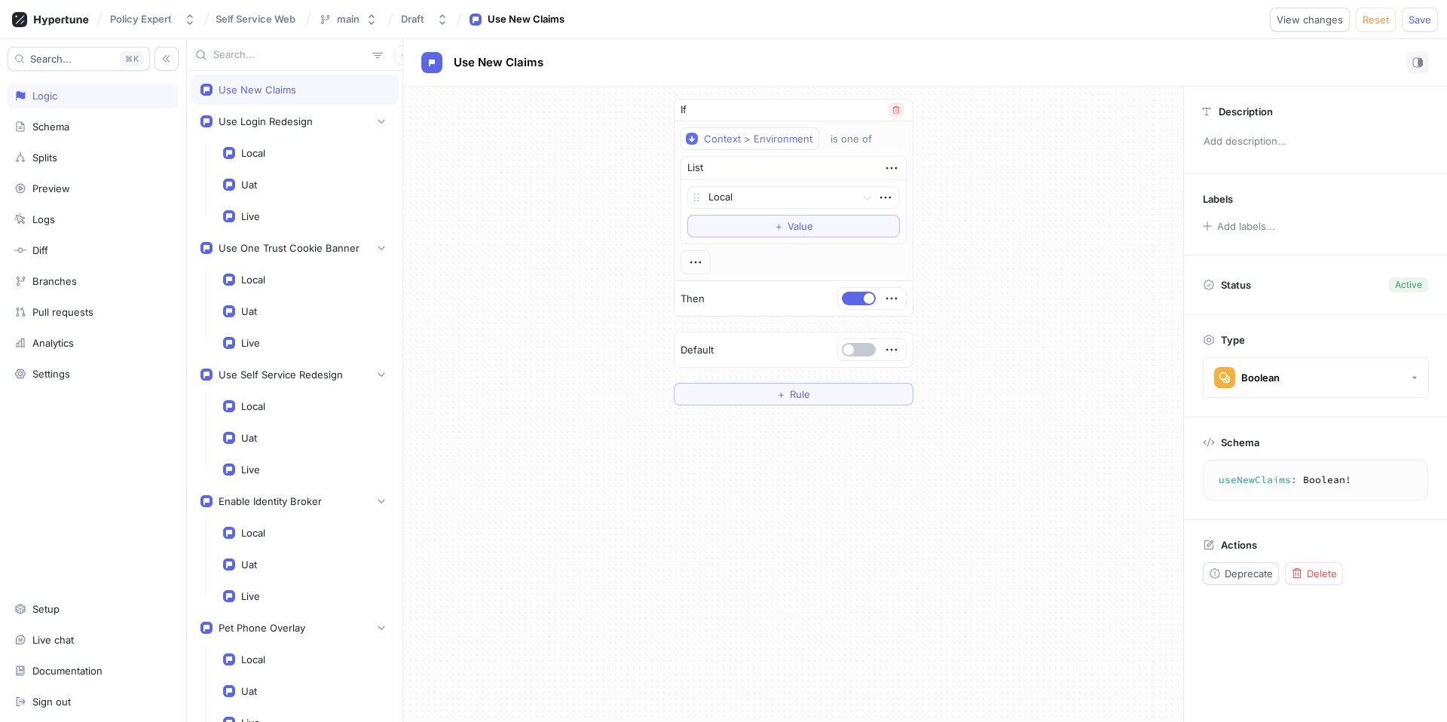
click at [897, 110] on icon "button" at bounding box center [895, 110] width 7 height 8
click at [898, 109] on icon "button" at bounding box center [897, 110] width 11 height 2
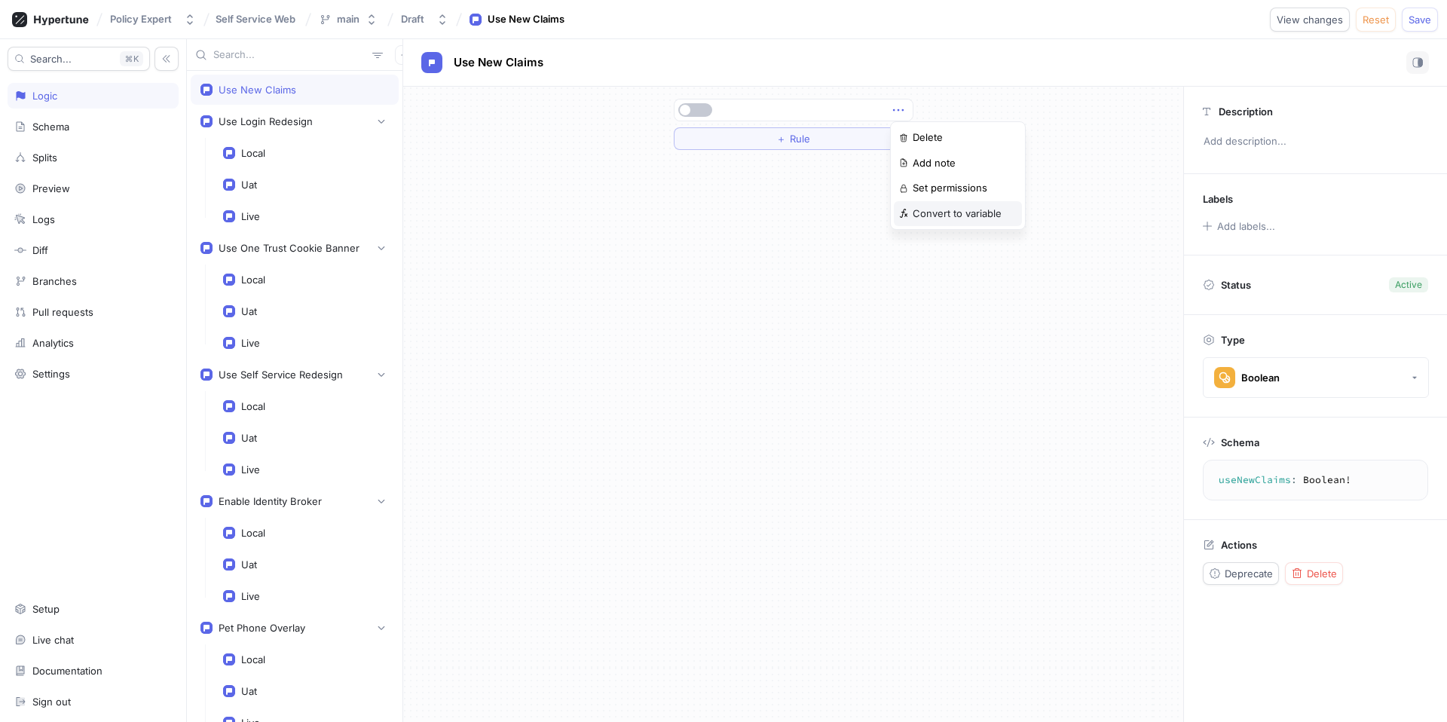
click at [930, 216] on p "Convert to variable" at bounding box center [957, 213] width 89 height 15
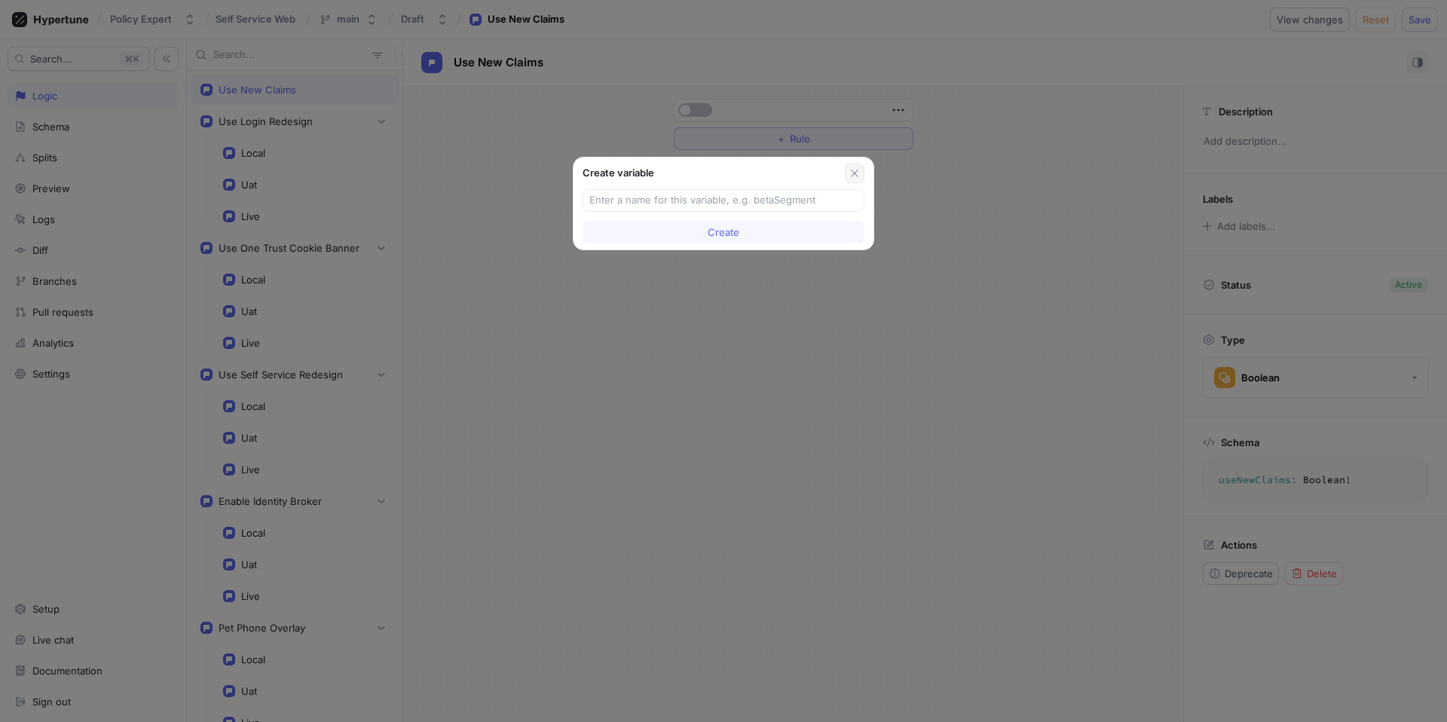
click at [849, 173] on icon "button" at bounding box center [855, 173] width 12 height 12
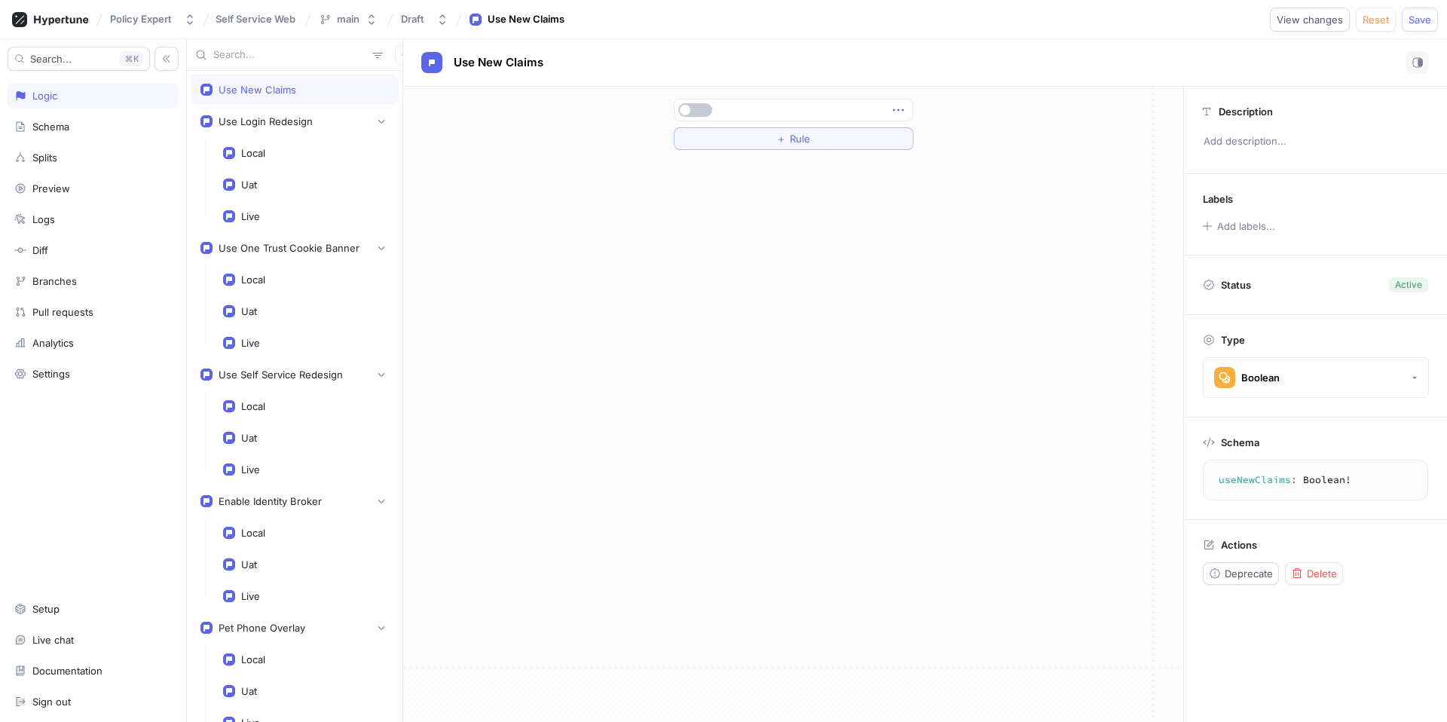
click at [900, 108] on icon "button" at bounding box center [898, 110] width 17 height 17
click at [932, 216] on p "Convert to variable" at bounding box center [957, 213] width 89 height 15
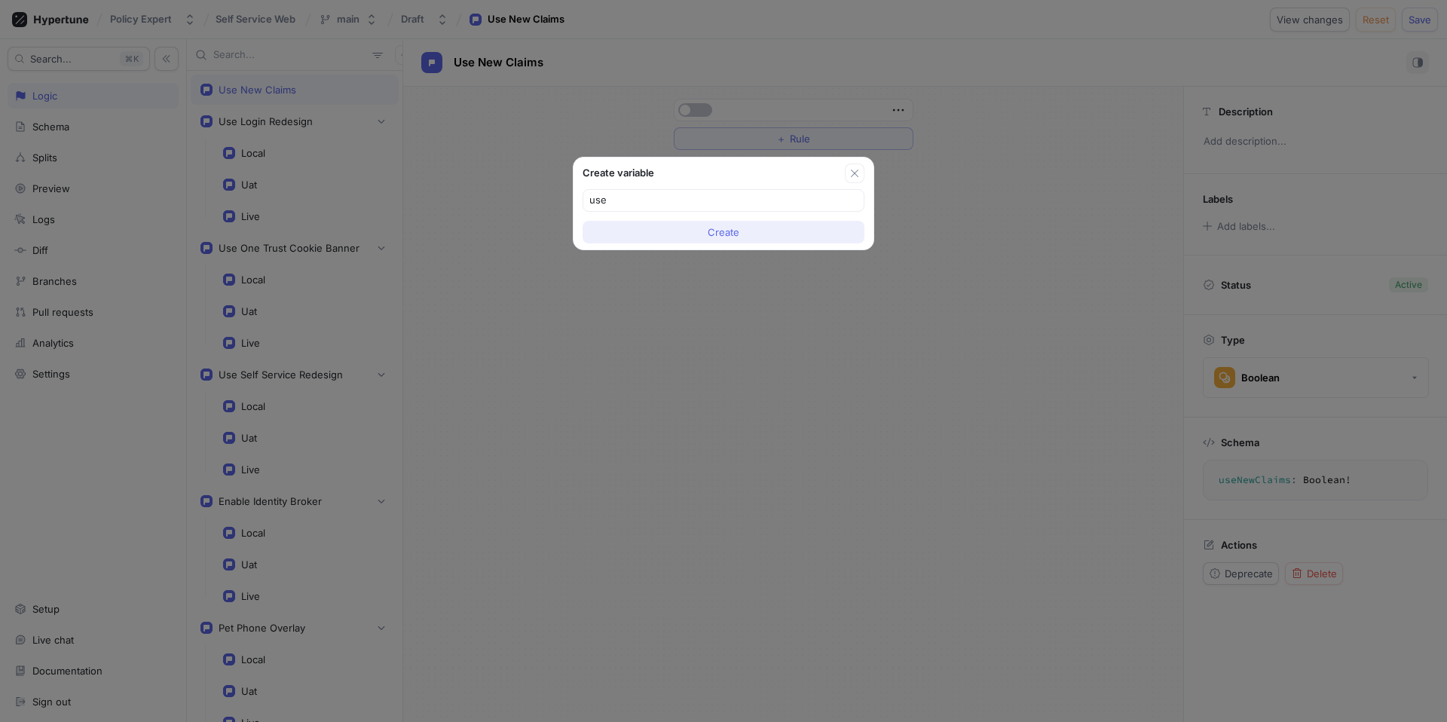
type input "use"
click at [749, 230] on button "Create" at bounding box center [723, 232] width 282 height 23
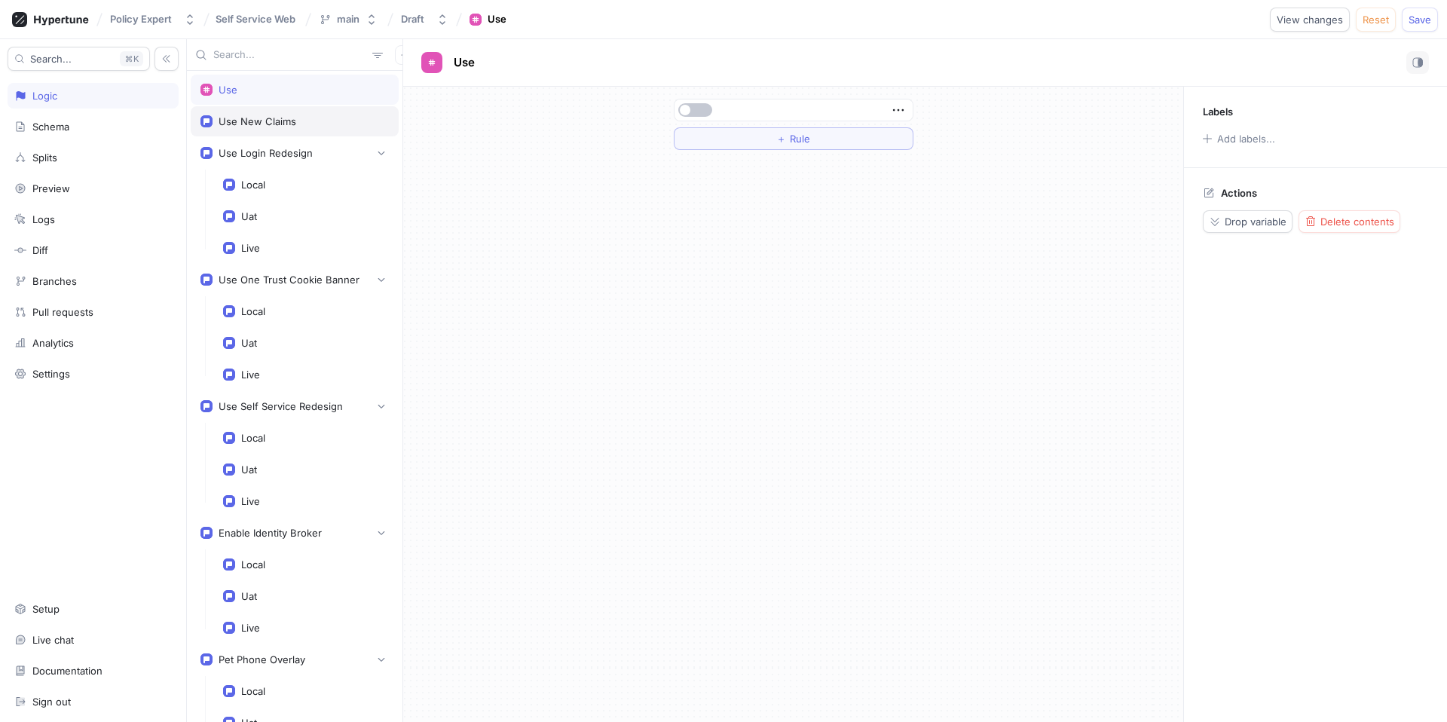
click at [263, 122] on div "Use New Claims" at bounding box center [258, 121] width 78 height 12
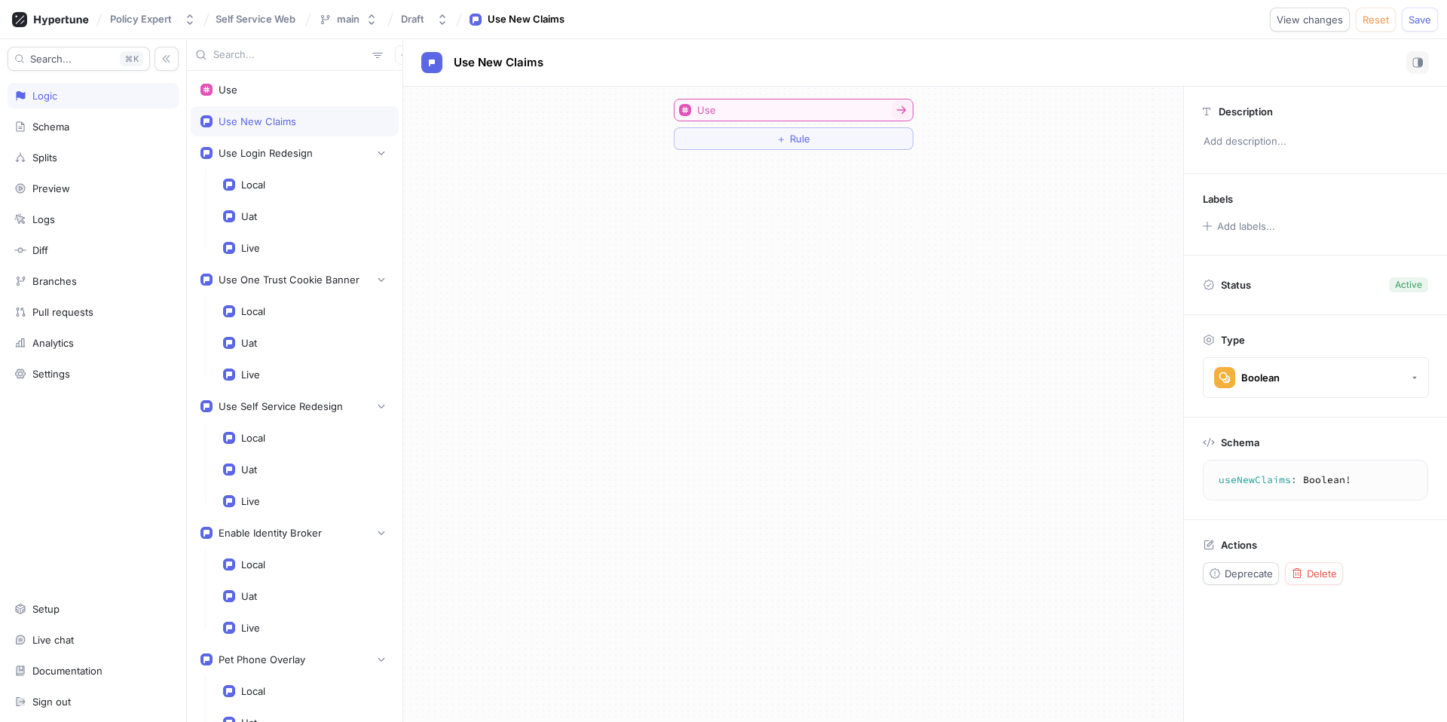
click at [749, 105] on button "Use" at bounding box center [794, 110] width 240 height 23
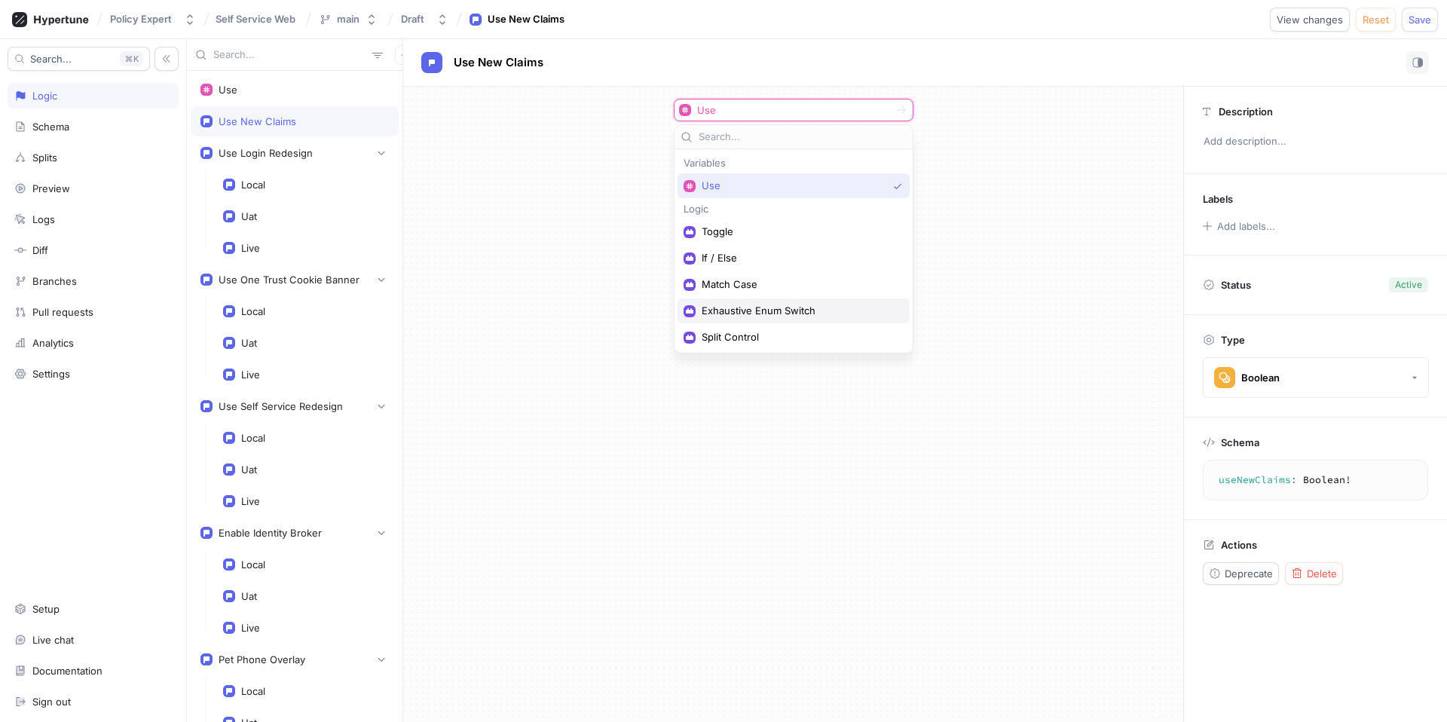
click at [774, 314] on span "Exhaustive Enum Switch" at bounding box center [799, 310] width 194 height 13
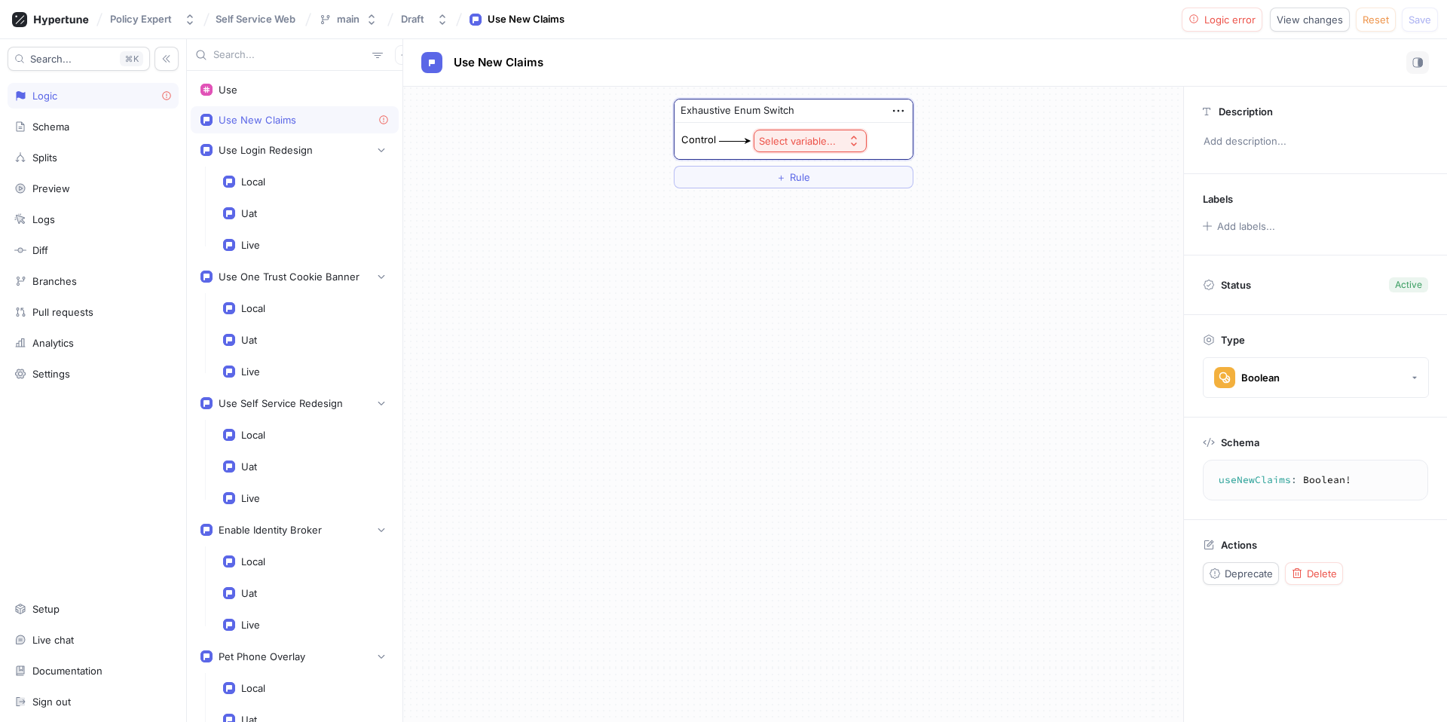
click at [818, 136] on div "Select variable..." at bounding box center [797, 141] width 77 height 13
click at [822, 189] on span "Context > Environment" at bounding box center [850, 195] width 139 height 13
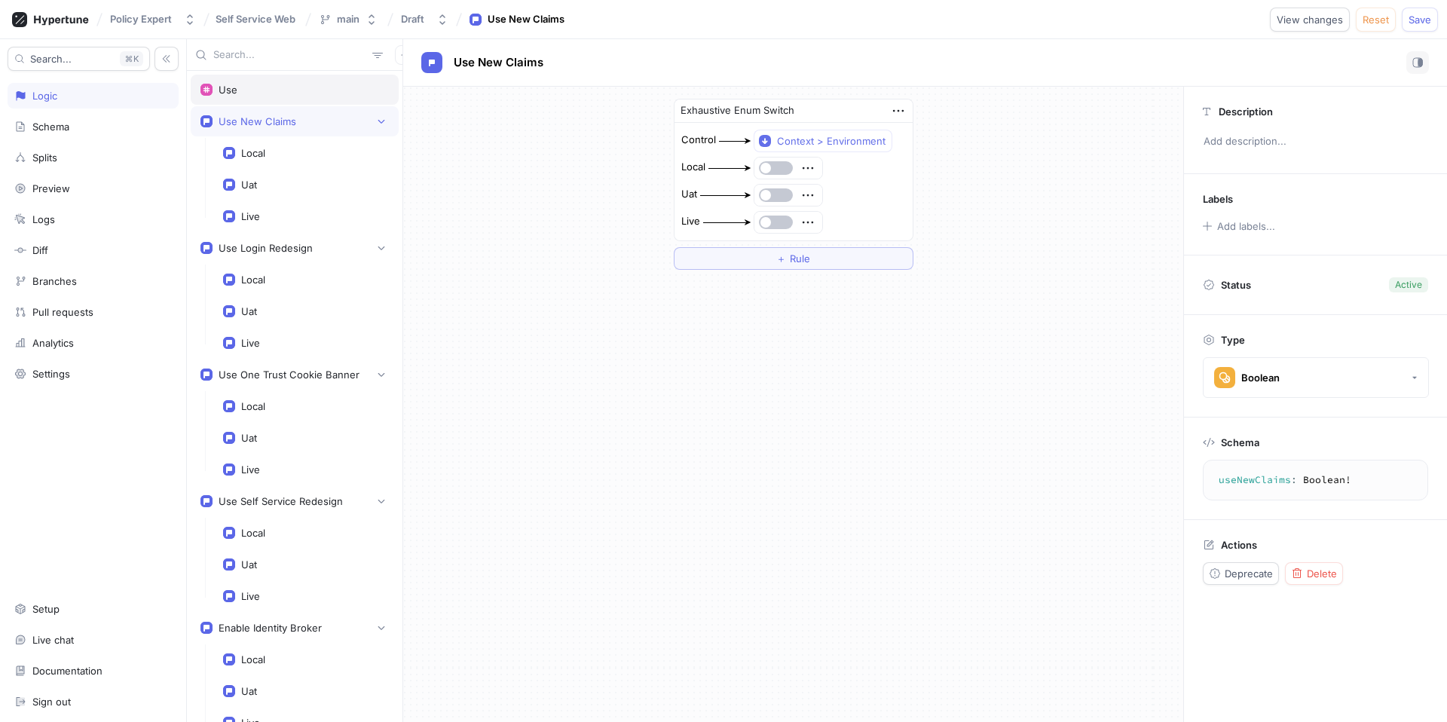
click at [381, 91] on div "Use" at bounding box center [294, 90] width 188 height 12
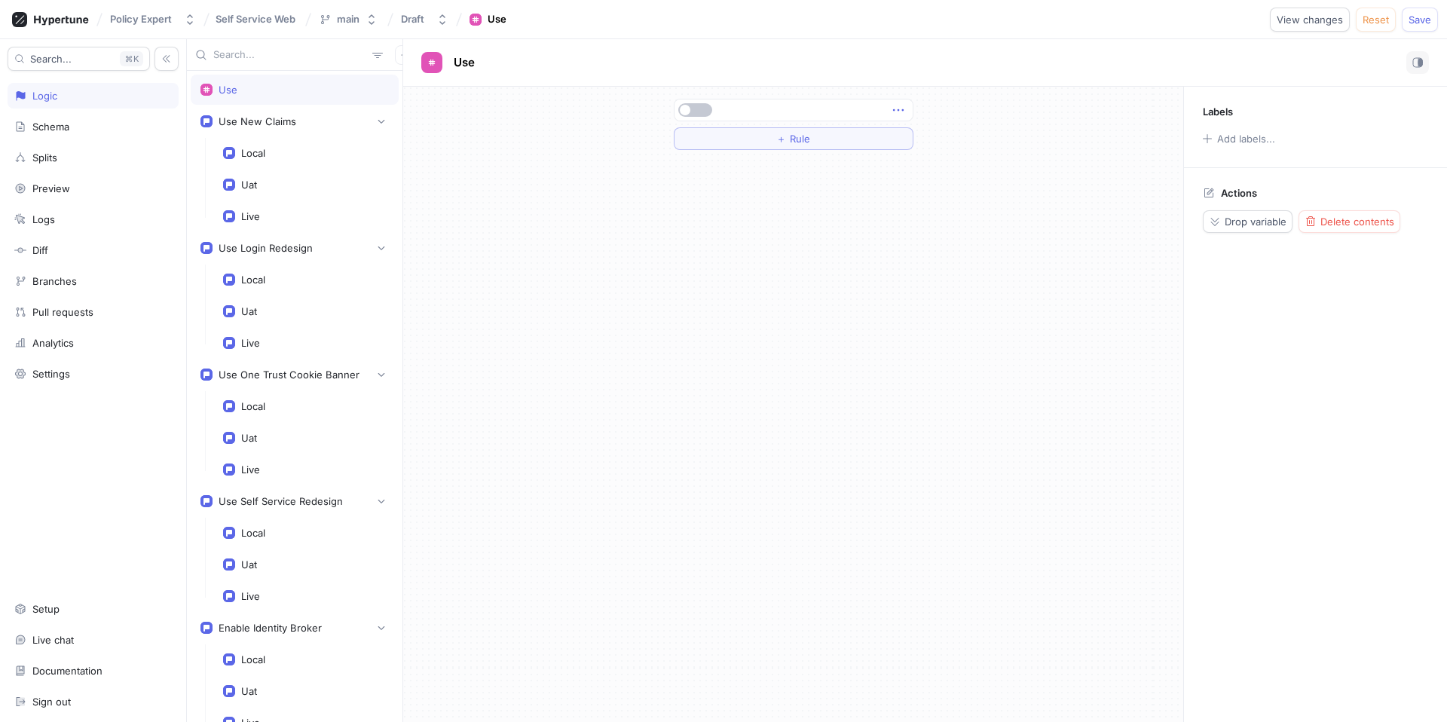
click at [896, 110] on icon "button" at bounding box center [898, 110] width 17 height 17
click at [1347, 227] on div "＋ Rule Labels Add labels... Actions Drop variable Delete contents" at bounding box center [925, 404] width 1044 height 635
click at [1347, 226] on span "Delete contents" at bounding box center [1357, 221] width 74 height 9
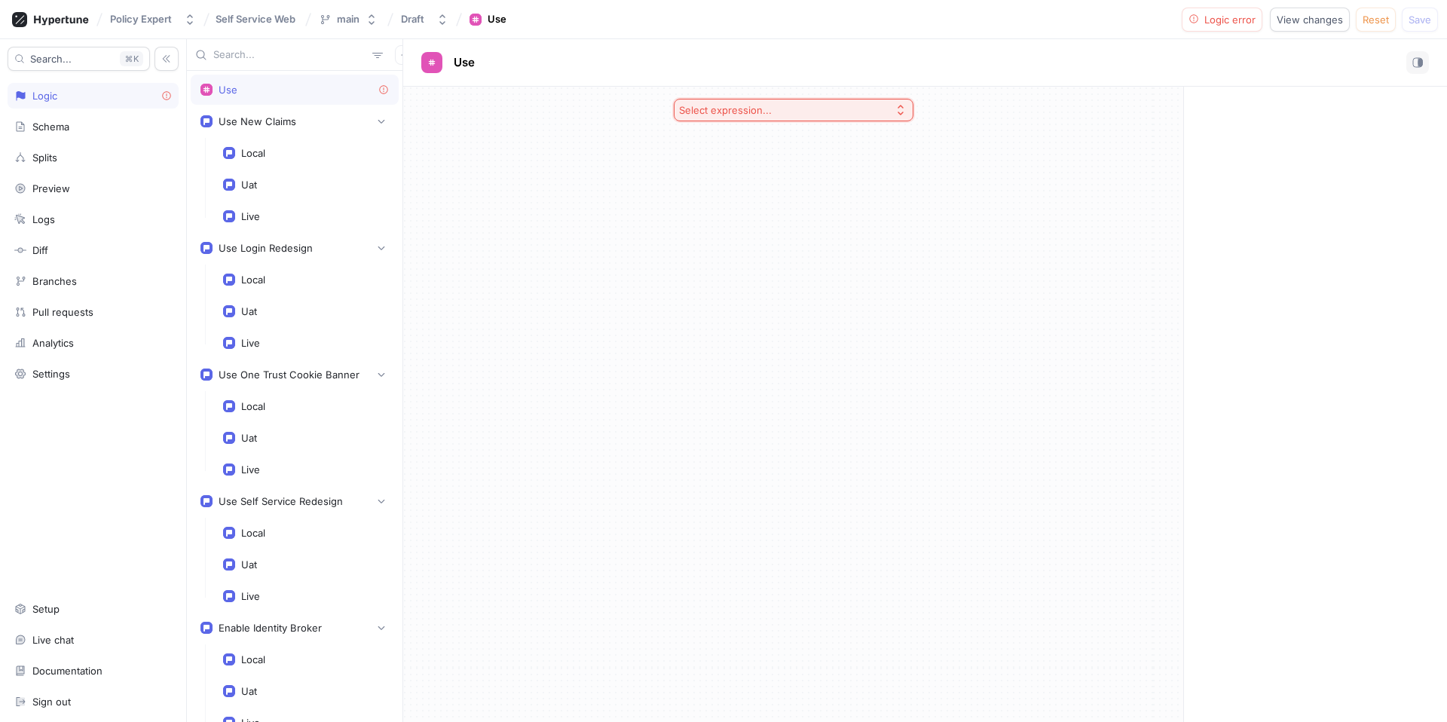
click at [785, 115] on button "Select expression..." at bounding box center [794, 110] width 240 height 23
click at [800, 108] on button "Select expression..." at bounding box center [794, 110] width 240 height 23
click at [873, 101] on button "Select expression..." at bounding box center [794, 110] width 240 height 23
click at [806, 239] on span "Exhaustive Enum Switch" at bounding box center [799, 243] width 194 height 13
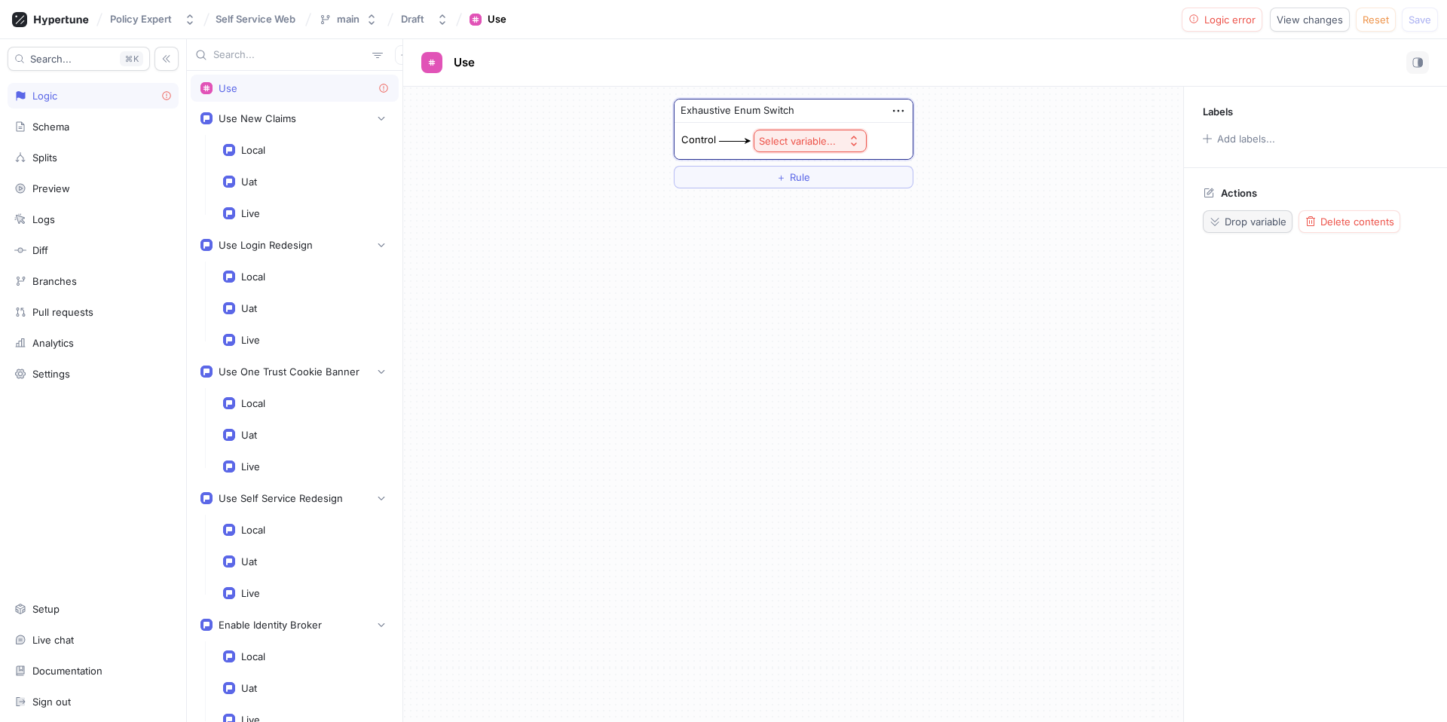
click at [1241, 225] on span "Drop variable" at bounding box center [1256, 221] width 62 height 9
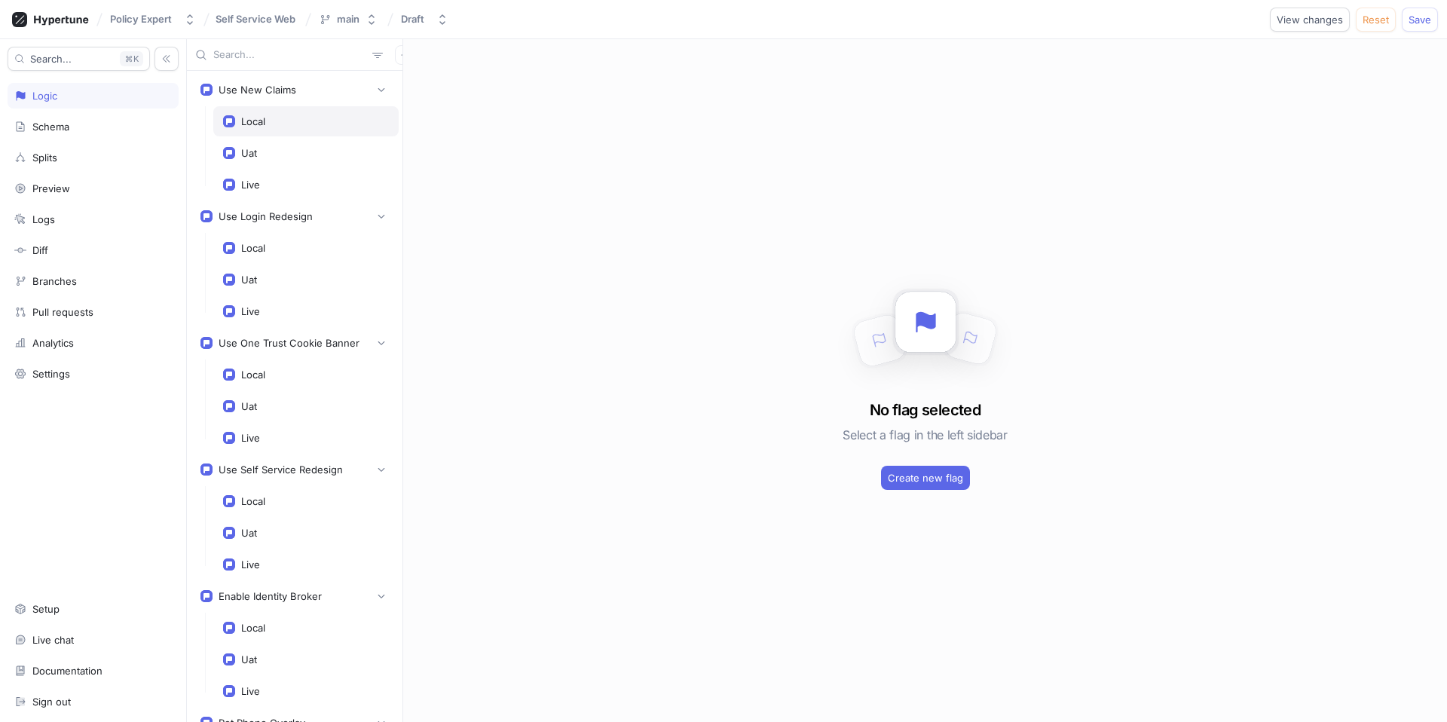
click at [325, 130] on div "Local" at bounding box center [305, 121] width 185 height 30
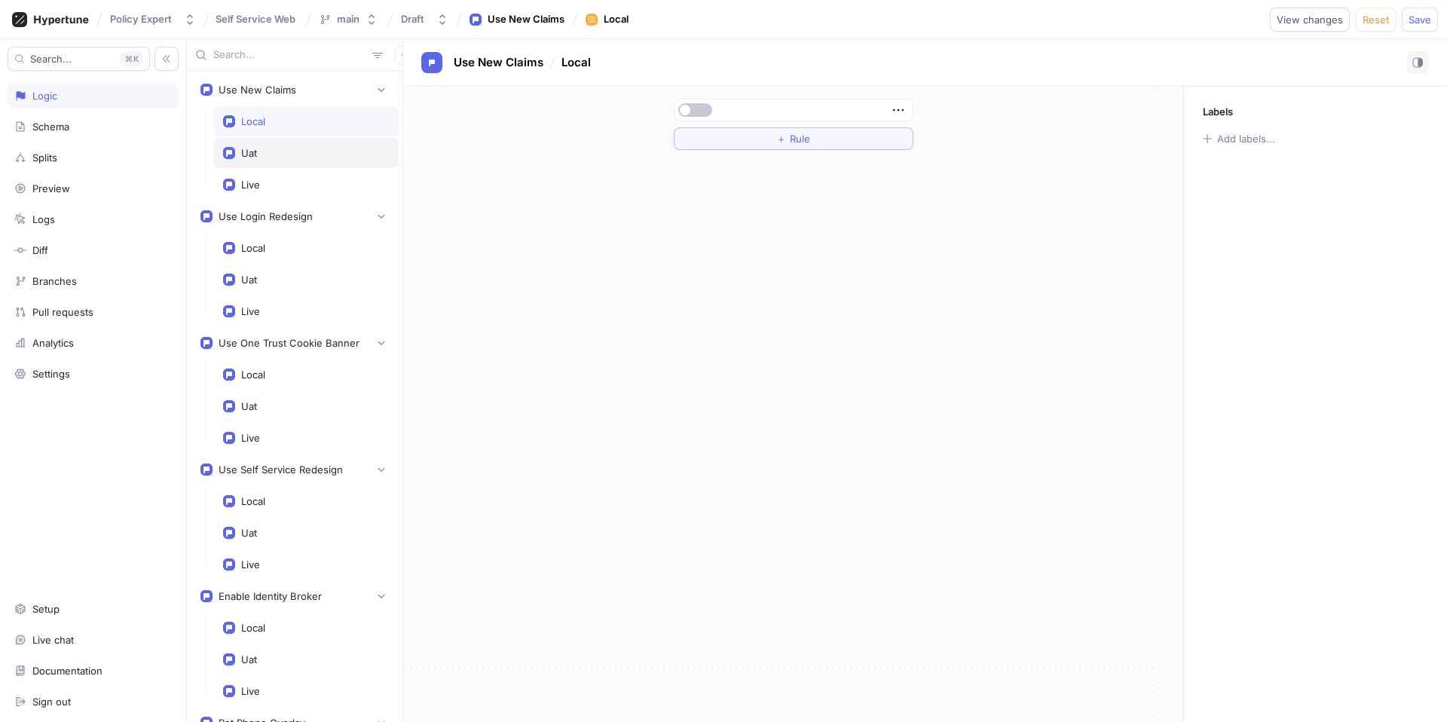
click at [316, 152] on div "Uat" at bounding box center [306, 153] width 166 height 12
click at [311, 166] on div "Uat" at bounding box center [305, 153] width 185 height 30
click at [296, 184] on div "Live" at bounding box center [306, 185] width 166 height 12
click at [300, 132] on div "Local" at bounding box center [305, 121] width 185 height 30
click at [297, 153] on div "Uat" at bounding box center [306, 153] width 166 height 12
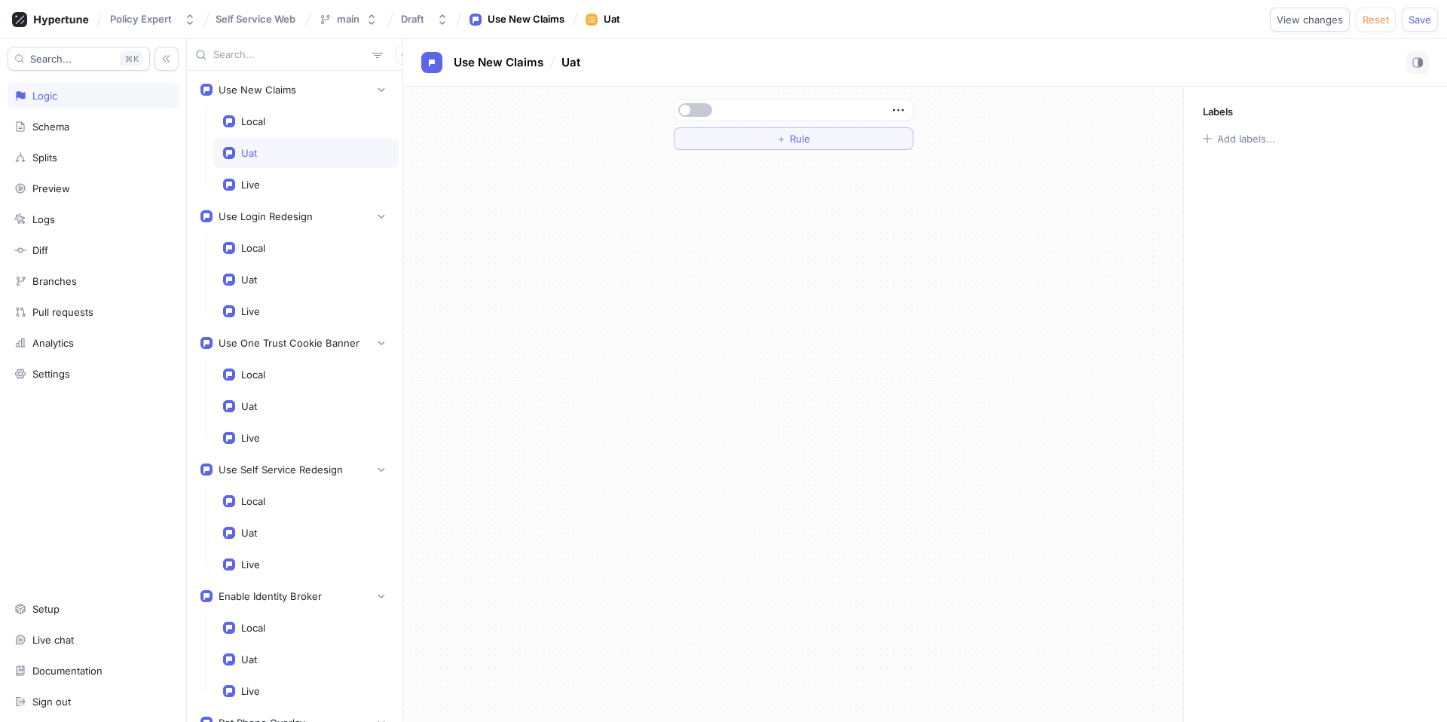
click at [301, 136] on div "Local Uat Live" at bounding box center [305, 152] width 185 height 93
click at [301, 129] on div "Local" at bounding box center [305, 121] width 185 height 30
click at [1419, 18] on span "Save" at bounding box center [1419, 19] width 23 height 9
click at [231, 16] on span "Self Service Web" at bounding box center [256, 19] width 80 height 11
click at [80, 94] on div "Logic" at bounding box center [92, 96] width 157 height 12
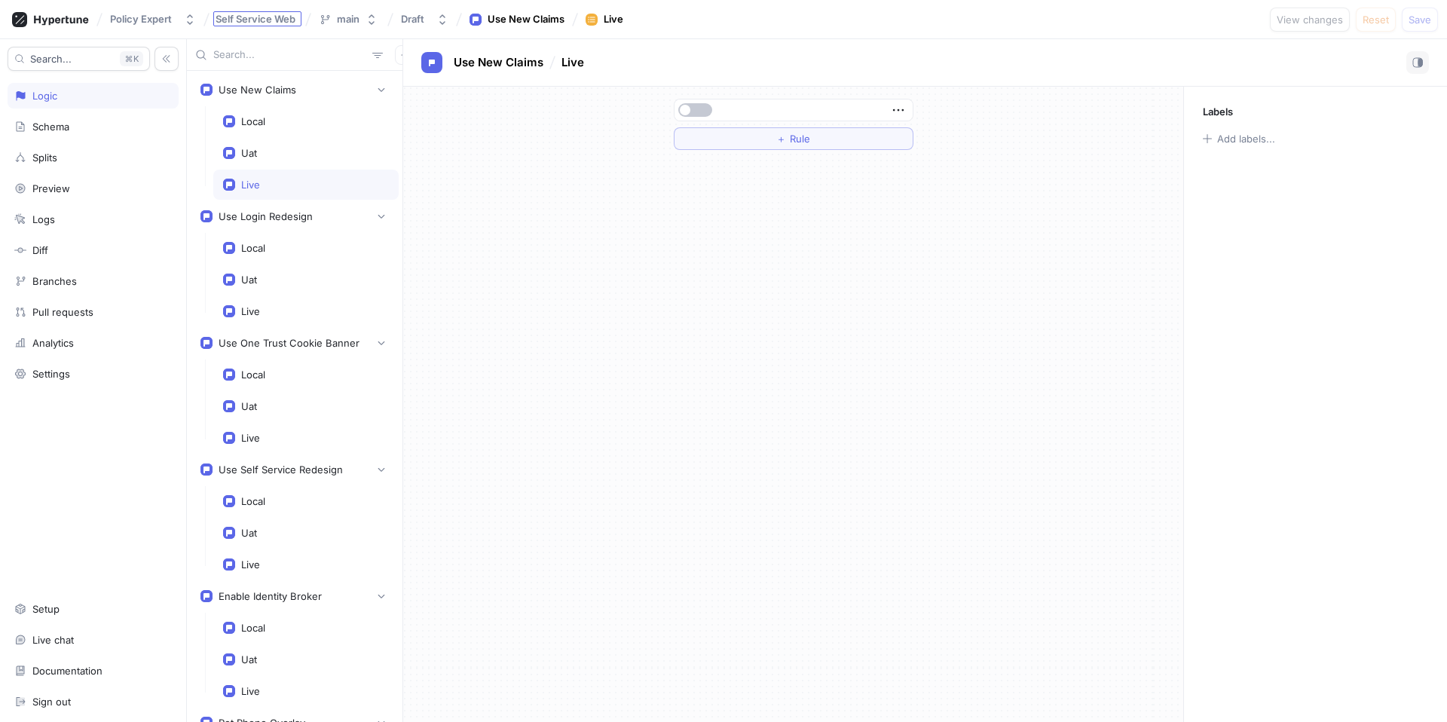
click at [253, 20] on span "Self Service Web" at bounding box center [256, 19] width 80 height 11
click at [151, 16] on div "Policy Expert" at bounding box center [141, 19] width 62 height 13
click at [72, 19] on icon at bounding box center [50, 19] width 77 height 15
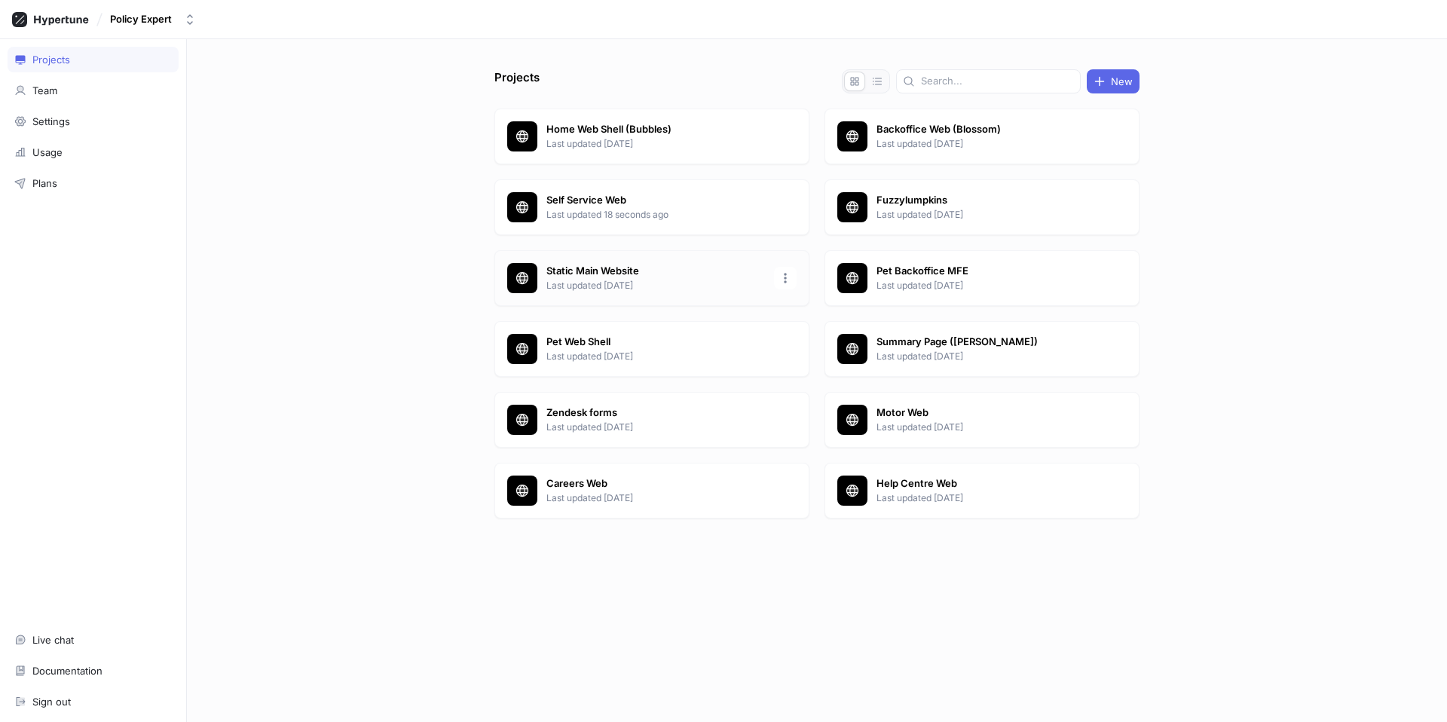
click at [570, 272] on p "Static Main Website" at bounding box center [655, 271] width 219 height 15
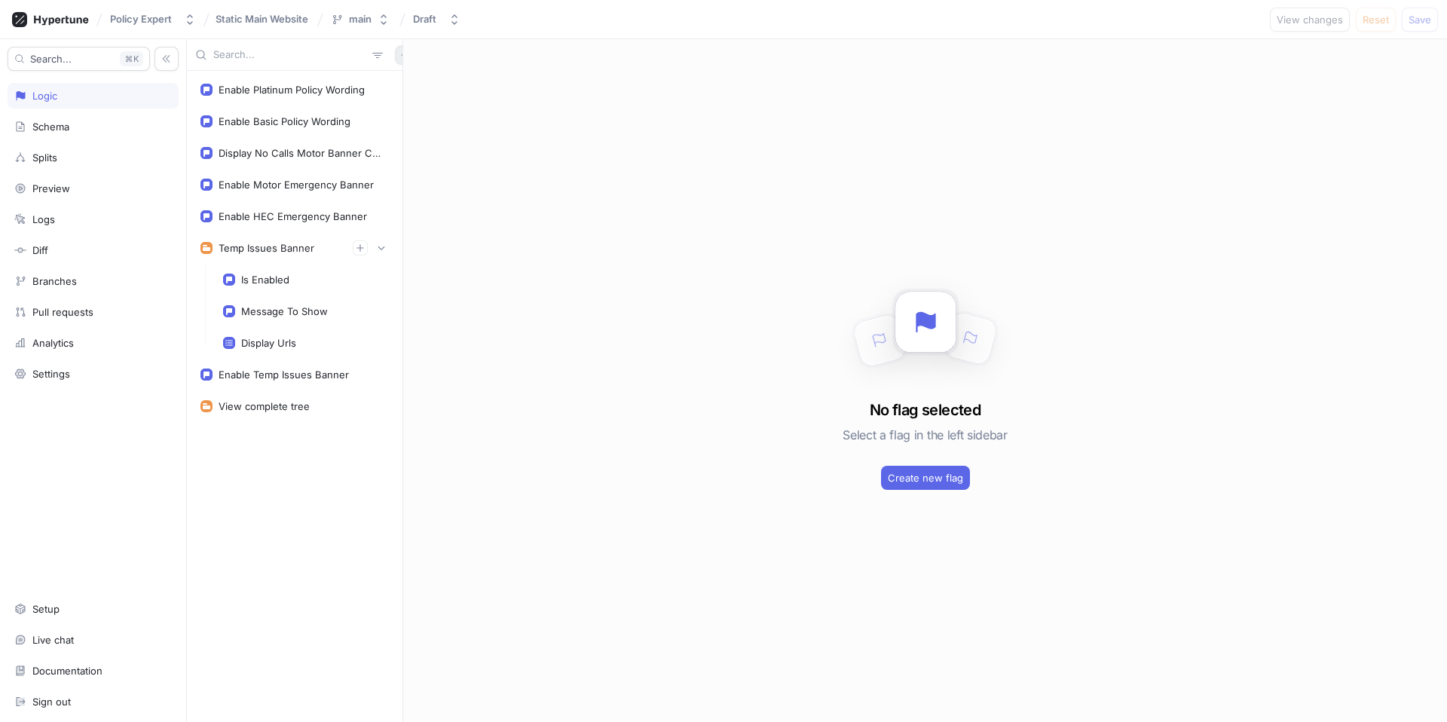
click at [400, 55] on icon "button" at bounding box center [404, 54] width 9 height 9
click at [414, 83] on p "Flag" at bounding box center [407, 84] width 20 height 15
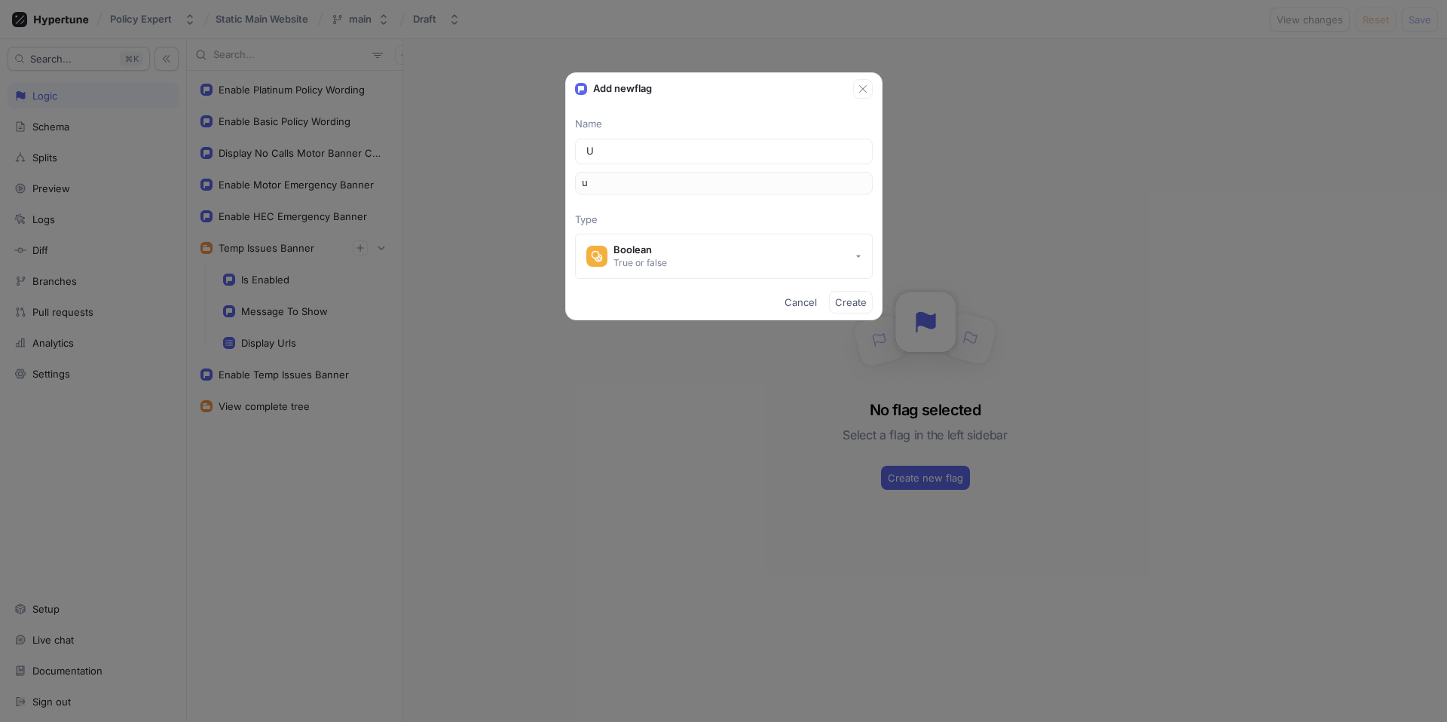
type input "Us"
type input "us"
type input "Use"
type input "use"
type input "Use N"
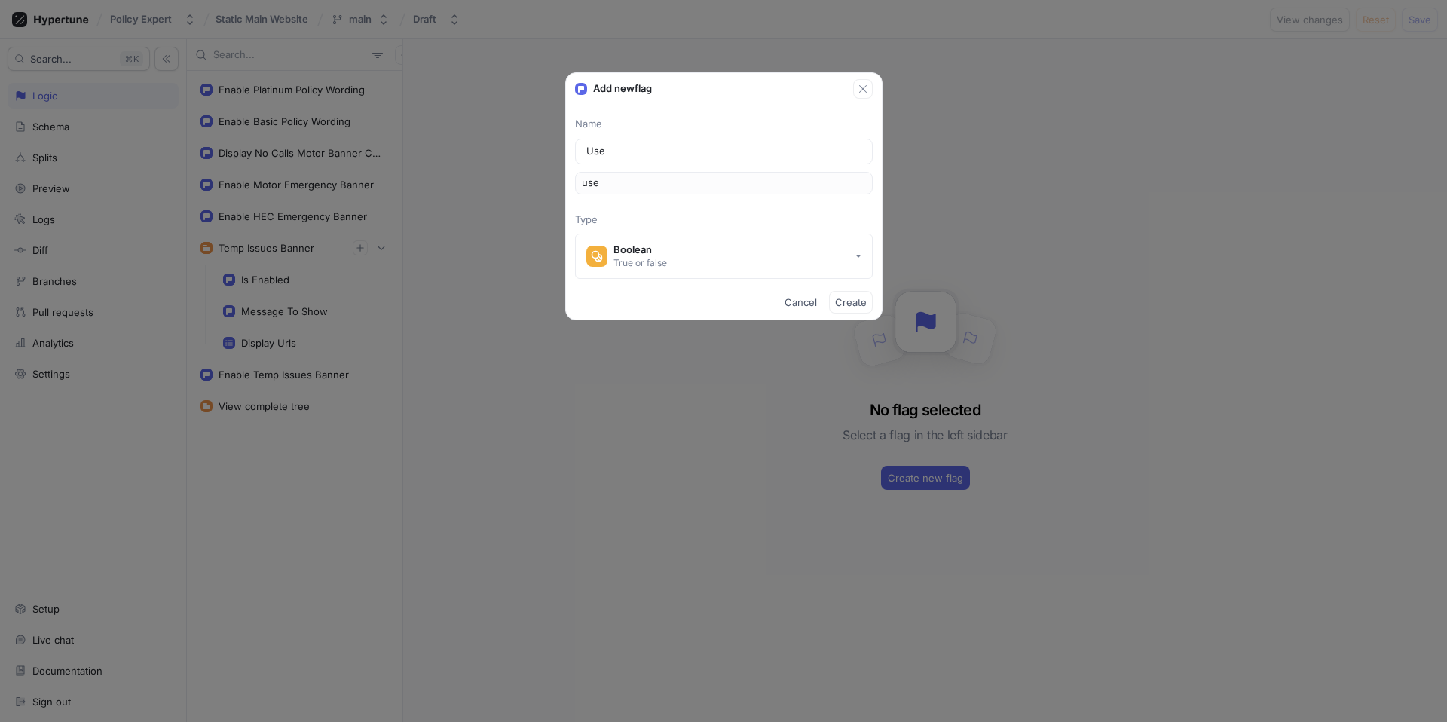
type input "useN"
type input "Use Ne"
type input "useNe"
type input "Use New"
type input "useNew"
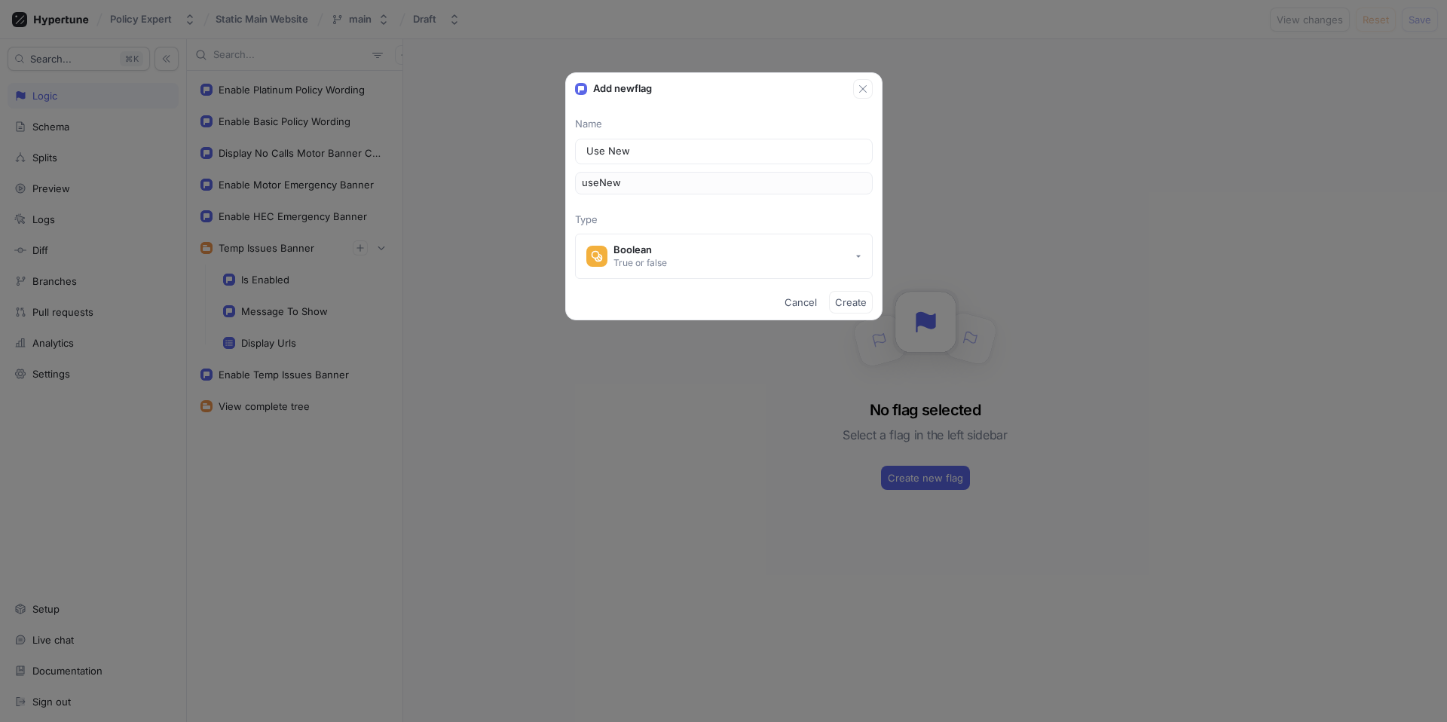
type input "Use New C"
type input "useNewC"
type input "Use New Ck"
type input "useNewCk"
type input "Use New Cka"
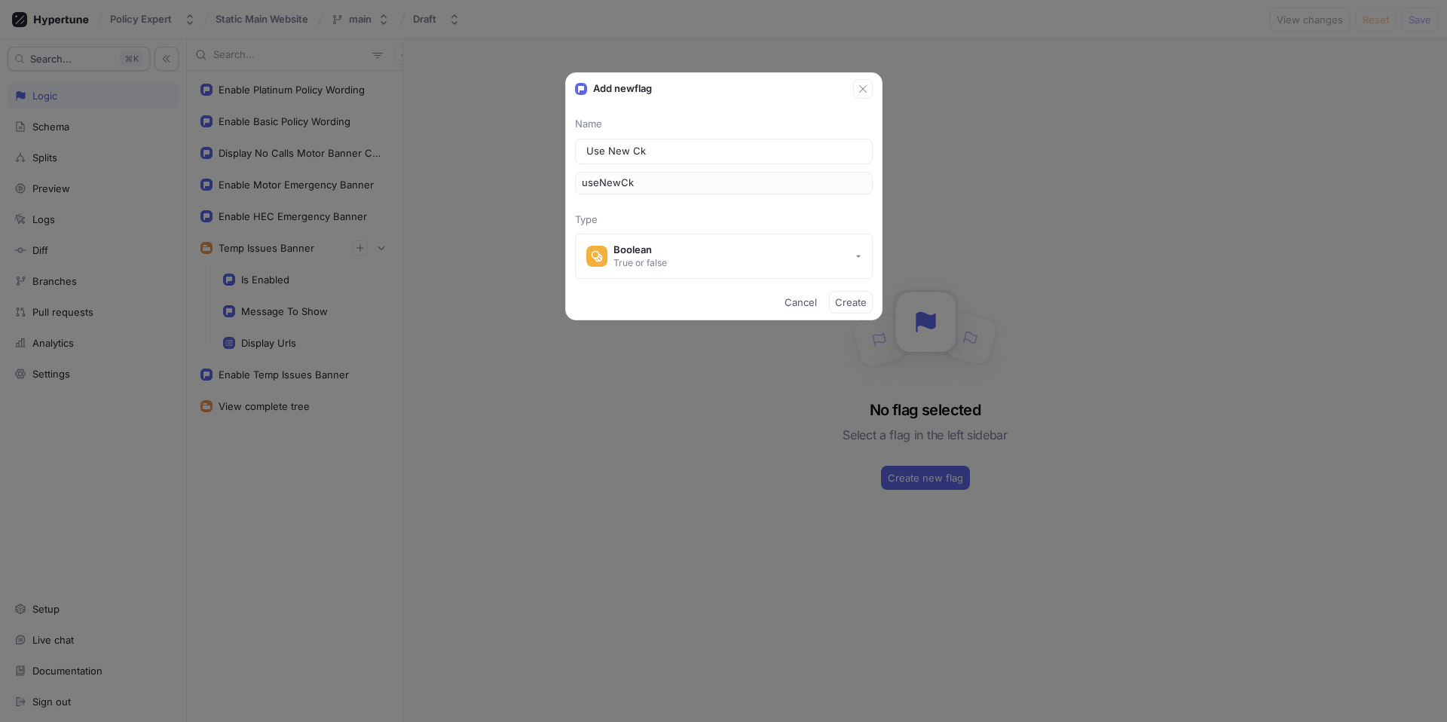
type input "useNewCka"
type input "Use [GEOGRAPHIC_DATA]"
type input "useNewCkau"
type input "Use New Cka"
type input "useNewCka"
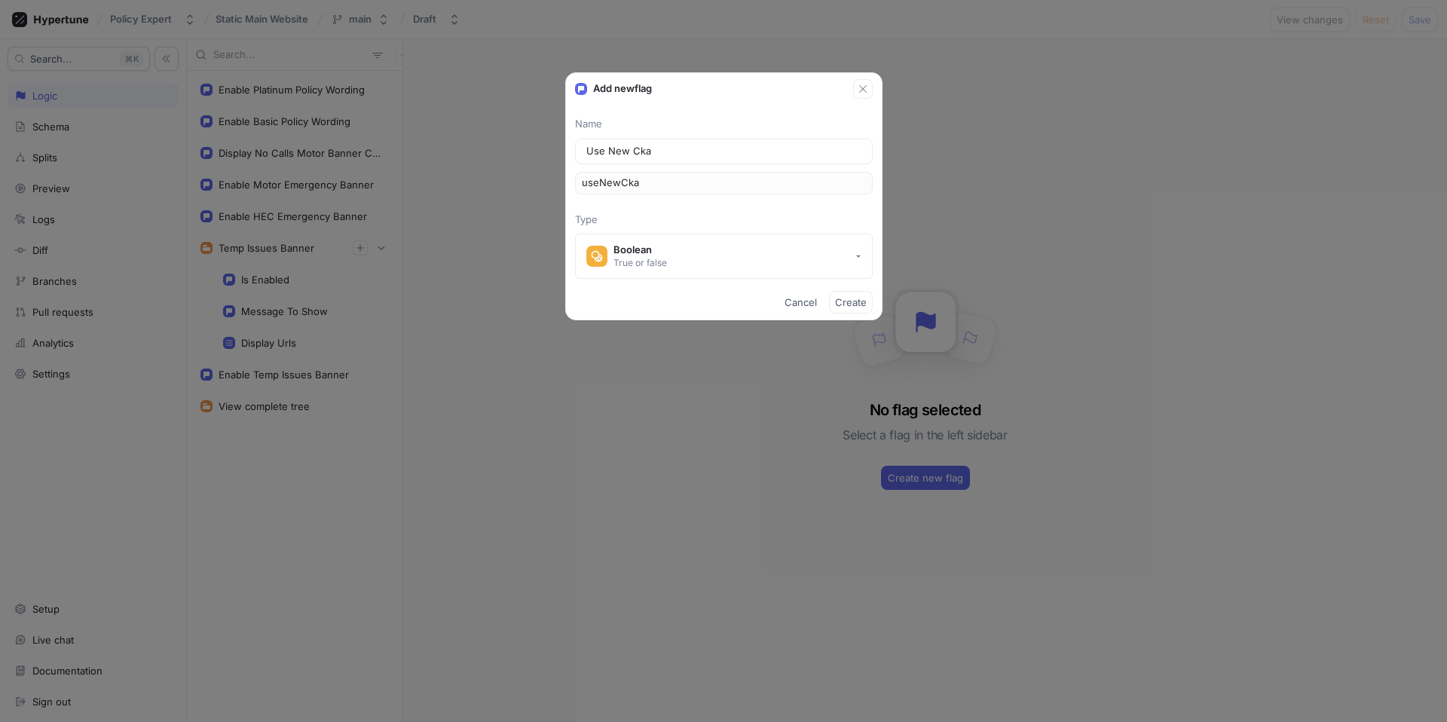
type input "Use New Ck"
type input "useNewCk"
type input "Use New C"
type input "useNewC"
type input "Use New Cl"
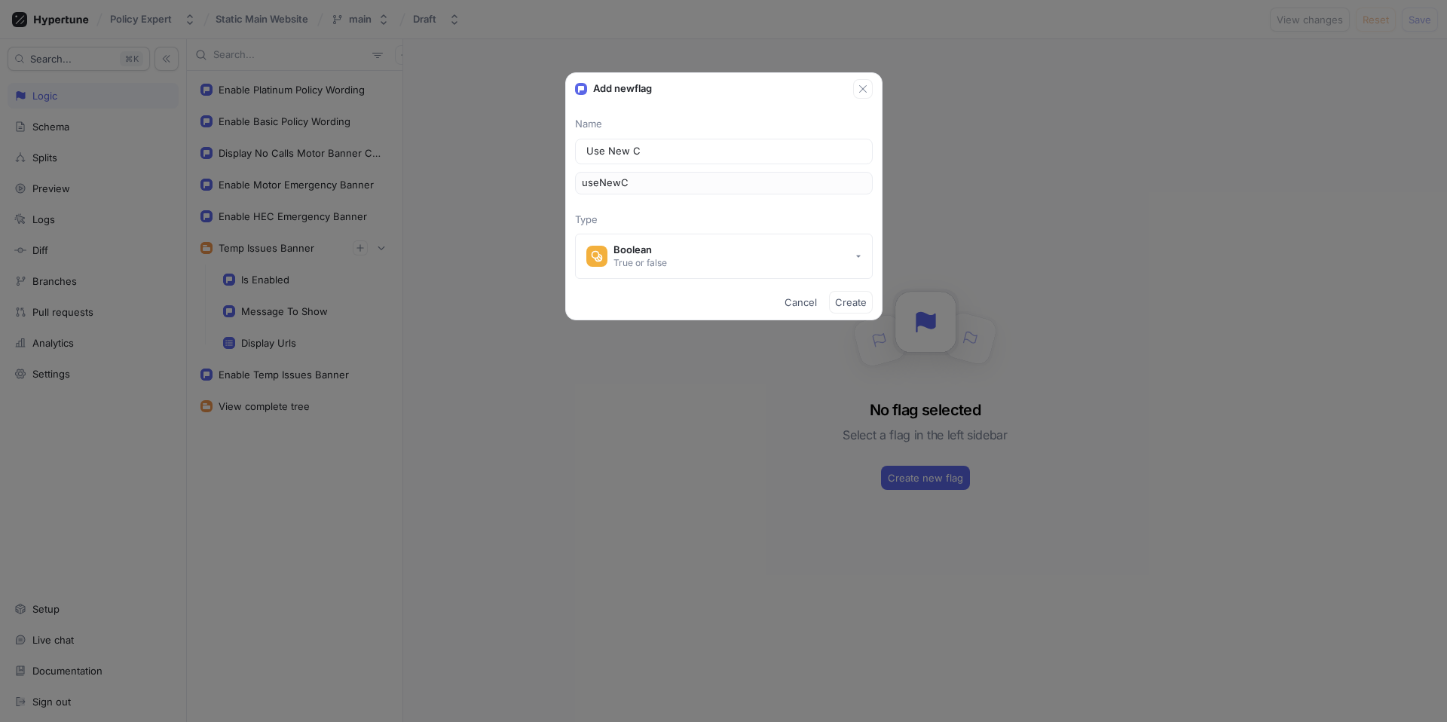
type input "useNewCl"
type input "Use New Cla"
type input "useNewCla"
type input "Use New Clai"
type input "useNewClai"
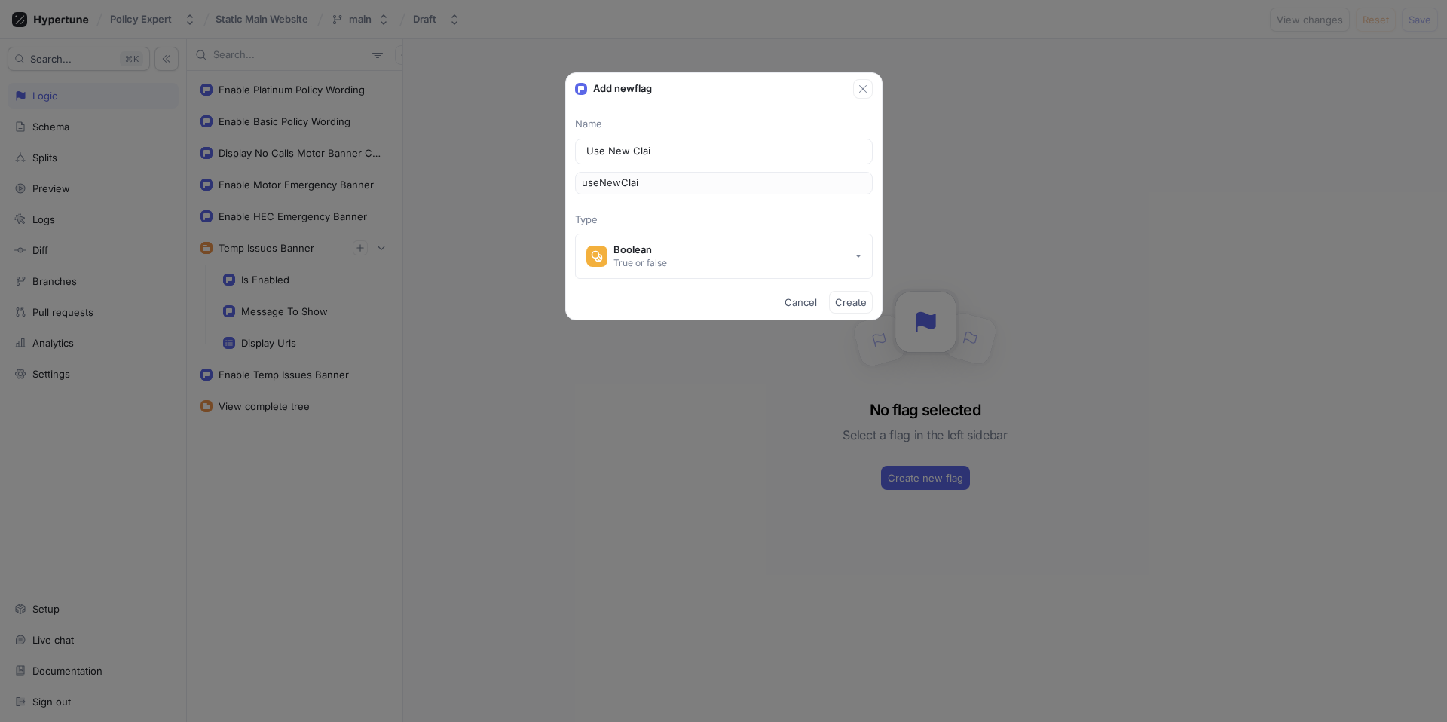
type input "Use New Claim"
type input "useNewClaim"
type input "Use New Claims"
type input "useNewClaims"
type input "Use New Claims"
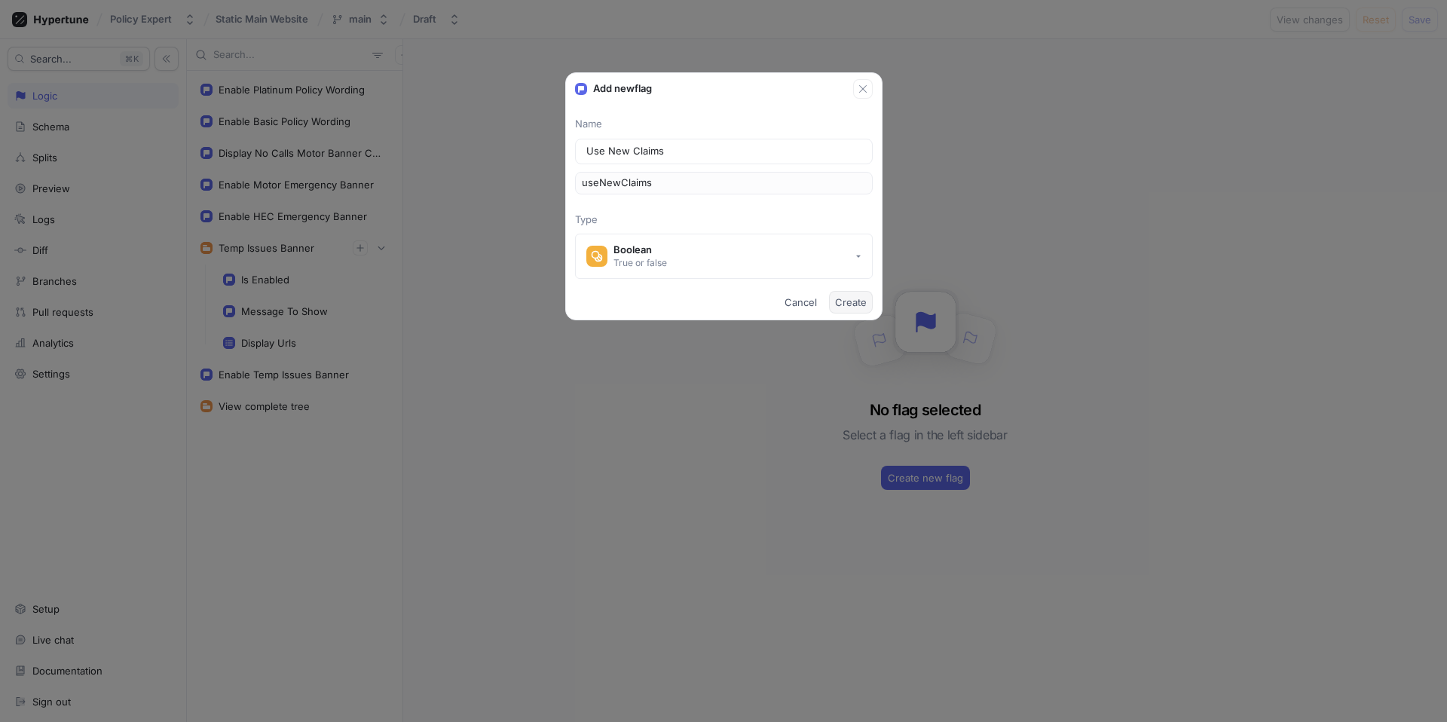
click at [857, 304] on span "Create" at bounding box center [851, 302] width 32 height 9
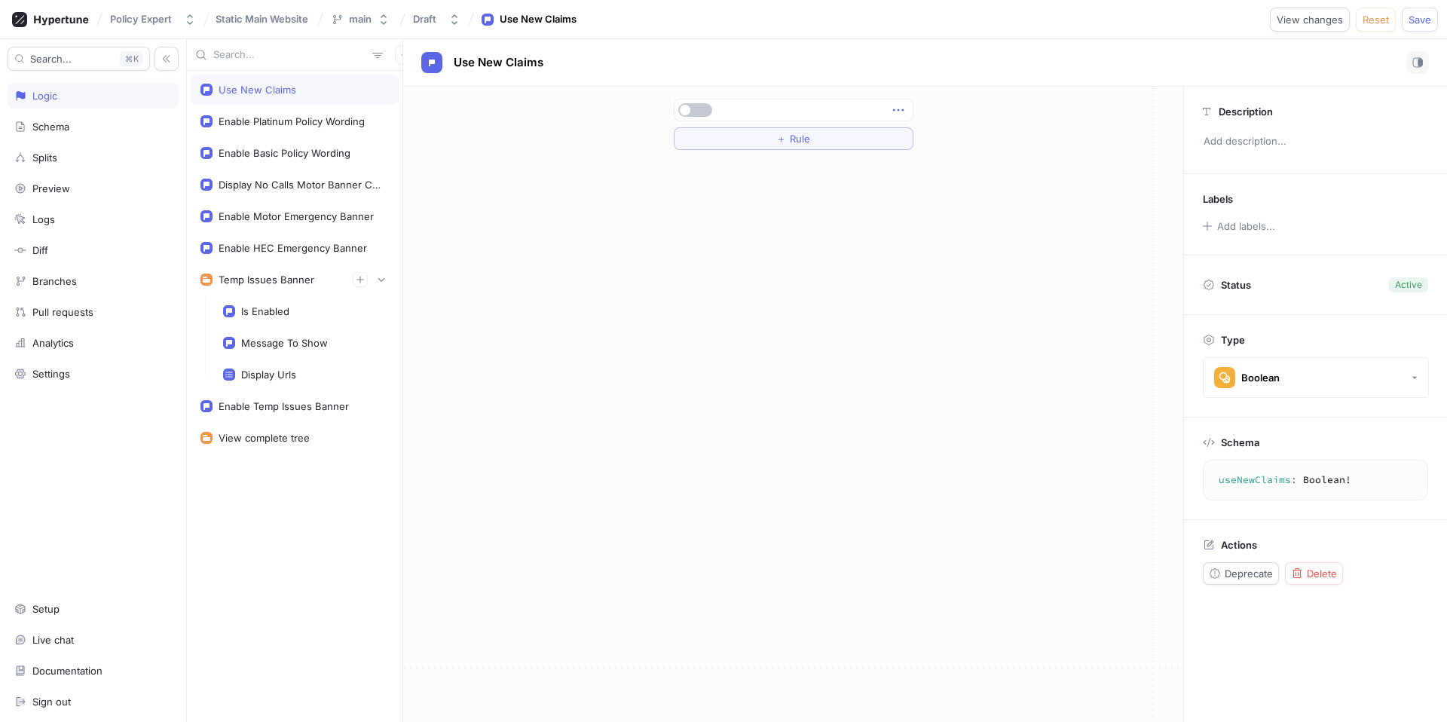
click at [897, 105] on icon "button" at bounding box center [898, 110] width 17 height 17
click at [962, 209] on p "Convert to variable" at bounding box center [957, 213] width 89 height 15
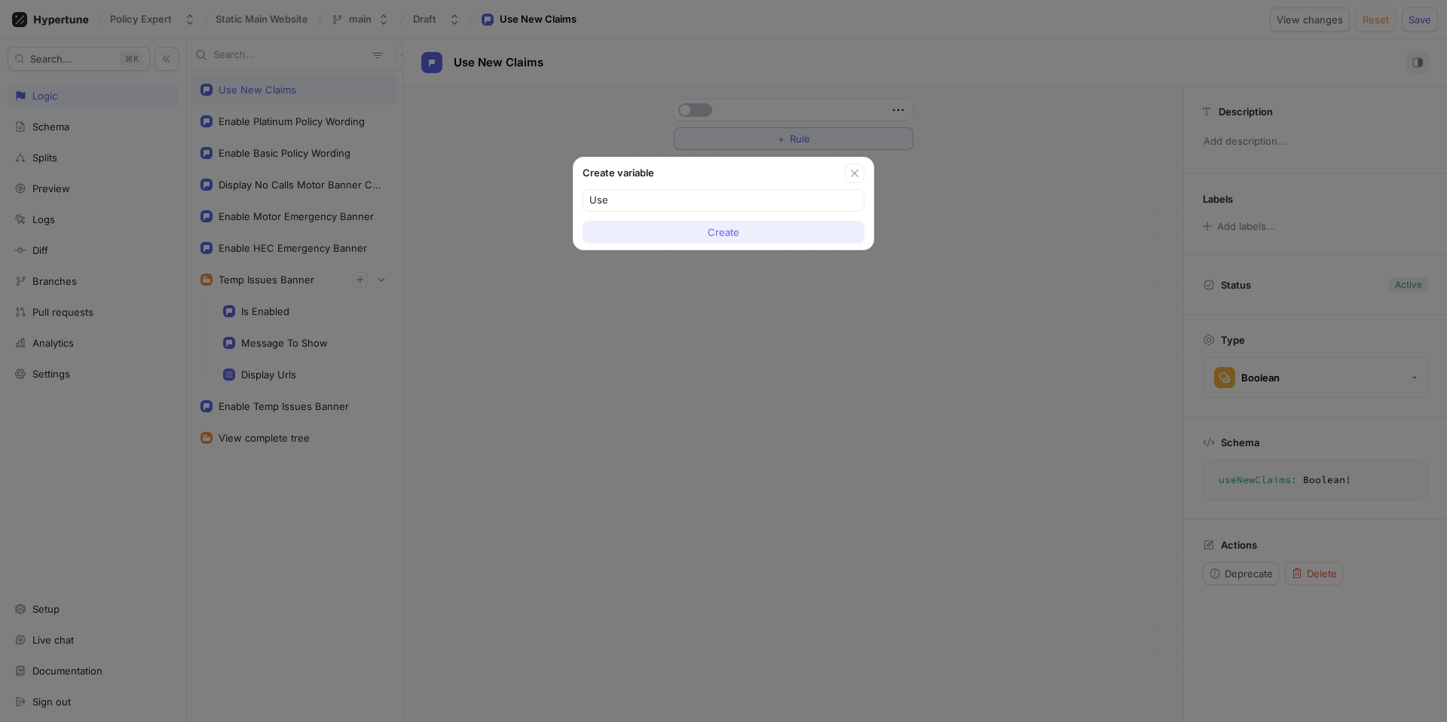
type input "Use"
click at [789, 233] on button "Create" at bounding box center [723, 232] width 282 height 23
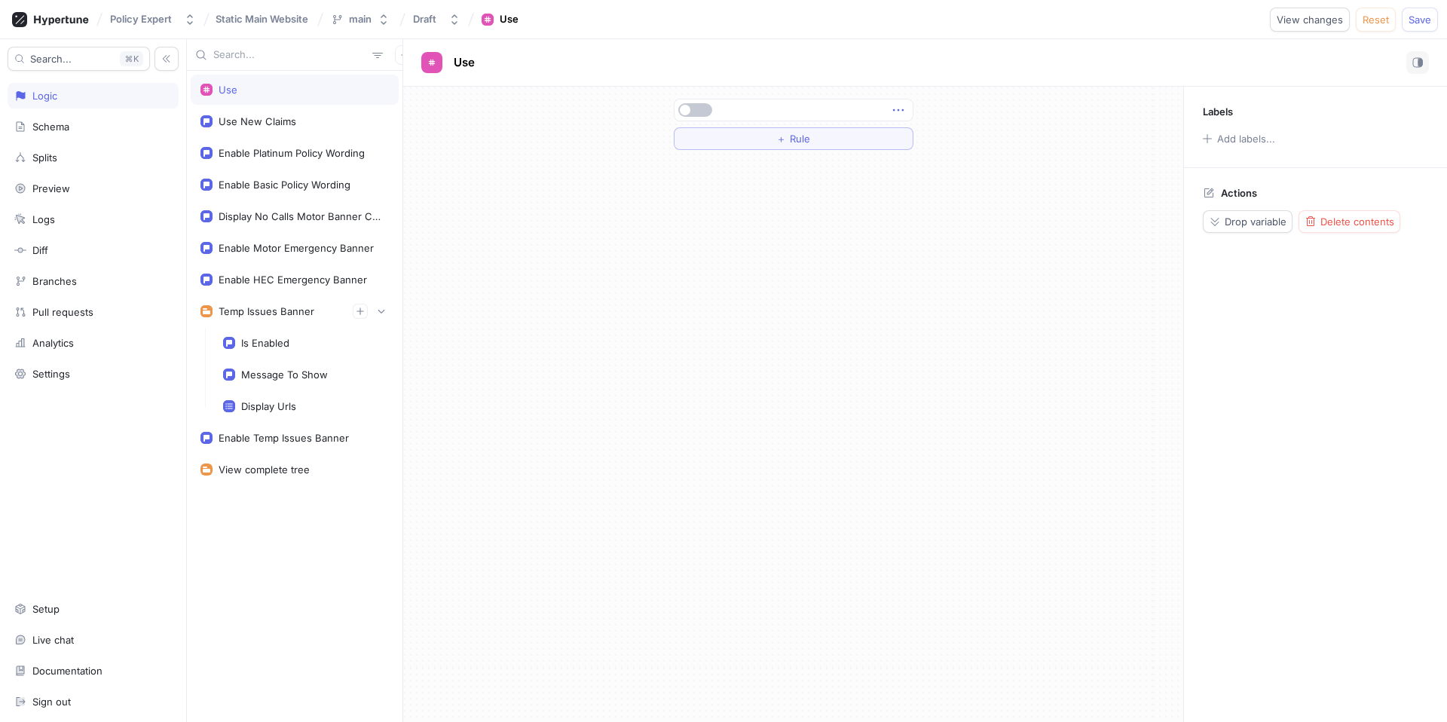
click at [903, 108] on icon "button" at bounding box center [898, 110] width 17 height 17
click at [252, 133] on div "Use Use New Claims Enable Platinum Policy Wording Enable Basic Policy Wording D…" at bounding box center [817, 380] width 1260 height 683
click at [268, 127] on div "Use New Claims" at bounding box center [258, 121] width 78 height 12
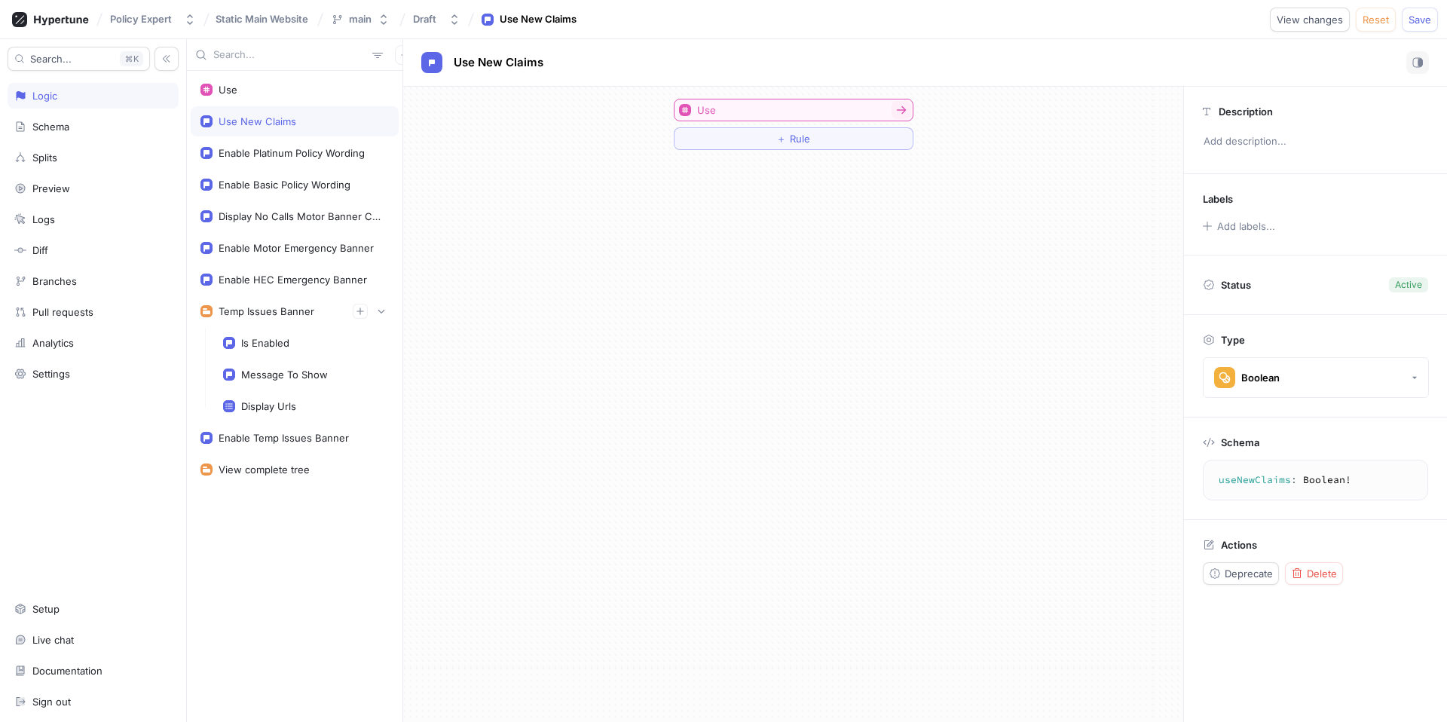
click at [827, 109] on button "Use" at bounding box center [794, 110] width 240 height 23
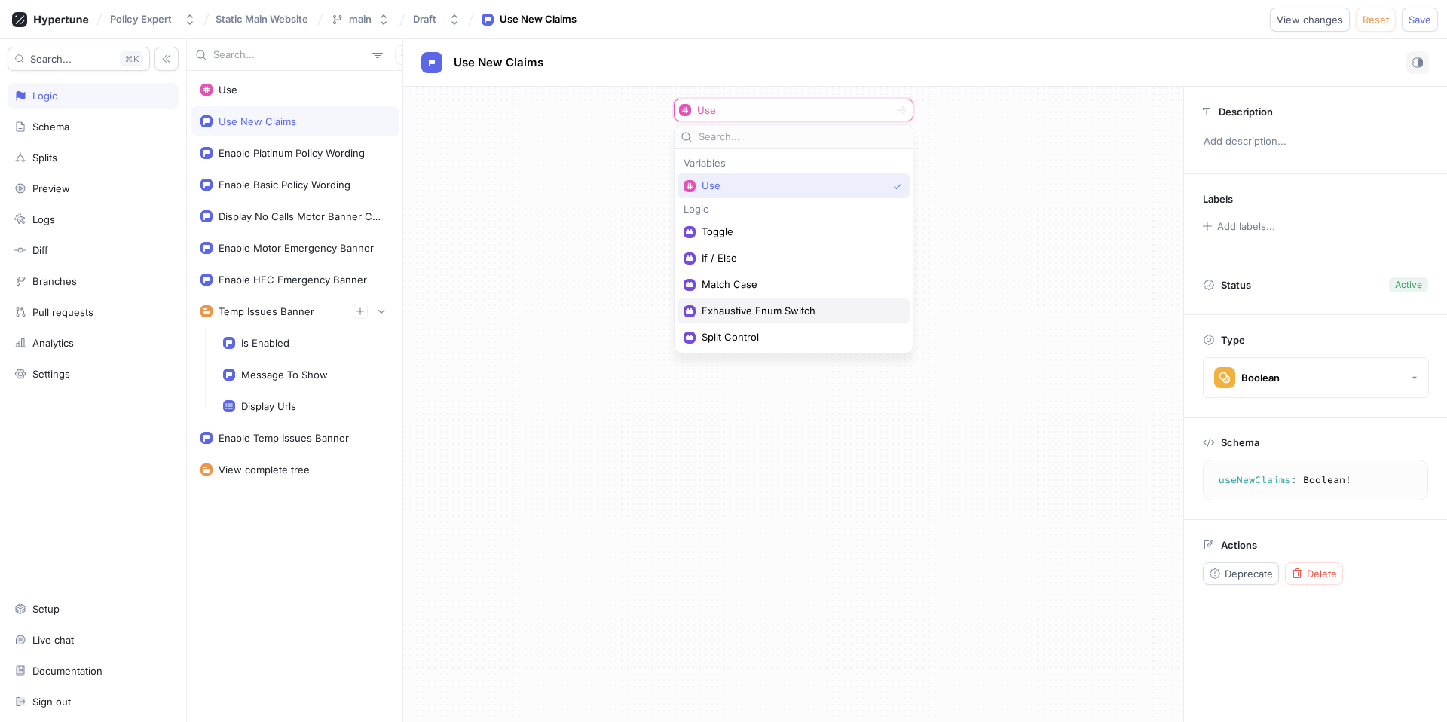
click at [806, 303] on div "Exhaustive Enum Switch" at bounding box center [793, 310] width 232 height 25
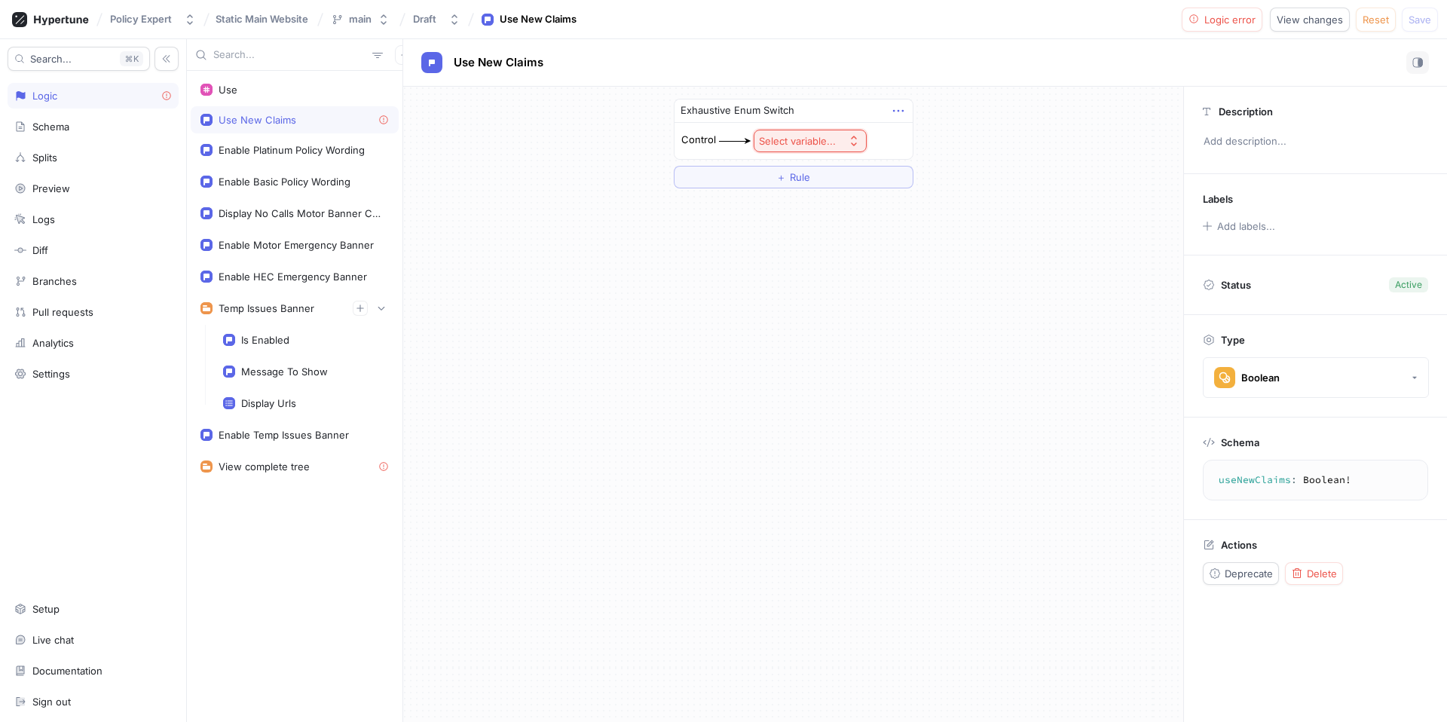
click at [904, 105] on icon "button" at bounding box center [898, 110] width 17 height 17
click at [901, 107] on icon "button" at bounding box center [898, 110] width 17 height 17
click at [814, 137] on div "Select variable..." at bounding box center [797, 141] width 77 height 13
click at [826, 197] on span "Context > Environment" at bounding box center [850, 195] width 139 height 13
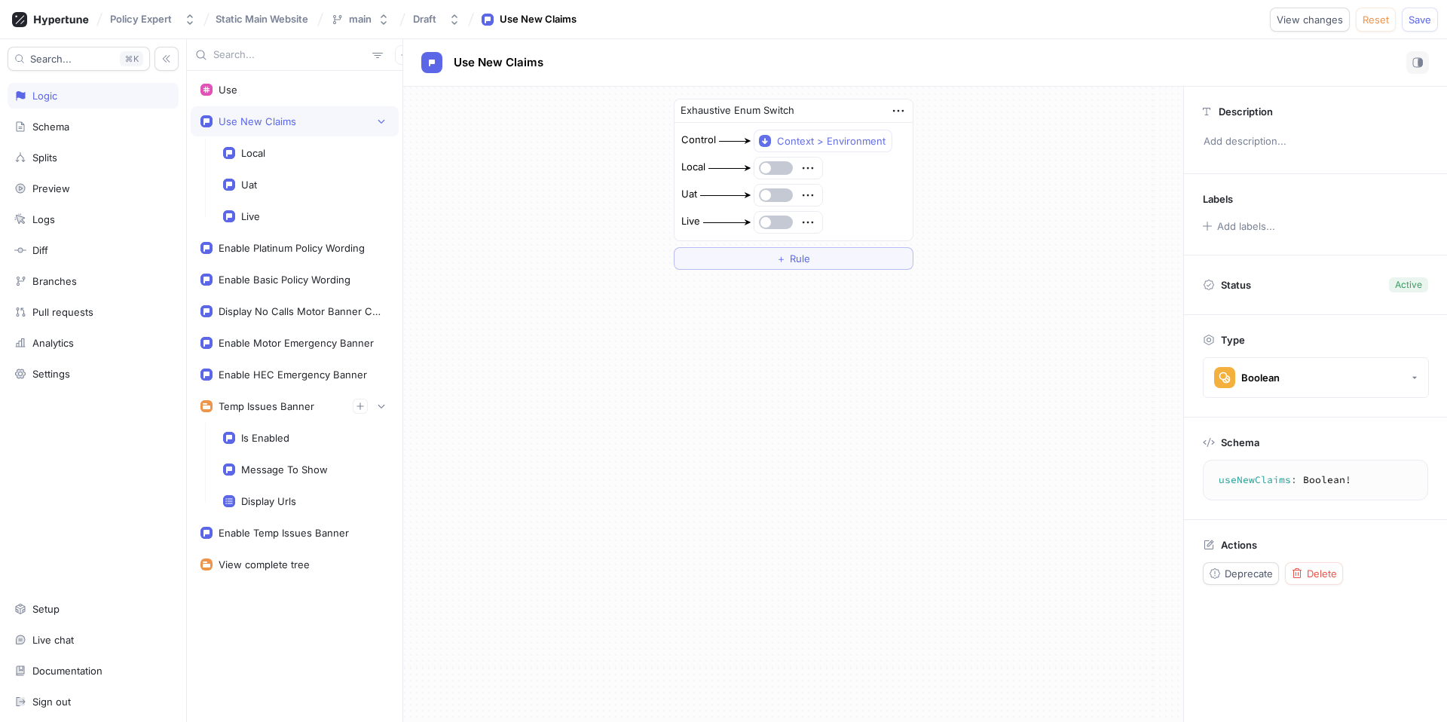
click at [942, 338] on div "Exhaustive Enum Switch Control Context > Environment Local Uat Live ＋ Rule" at bounding box center [793, 404] width 780 height 635
click at [353, 90] on div "Use" at bounding box center [294, 90] width 188 height 12
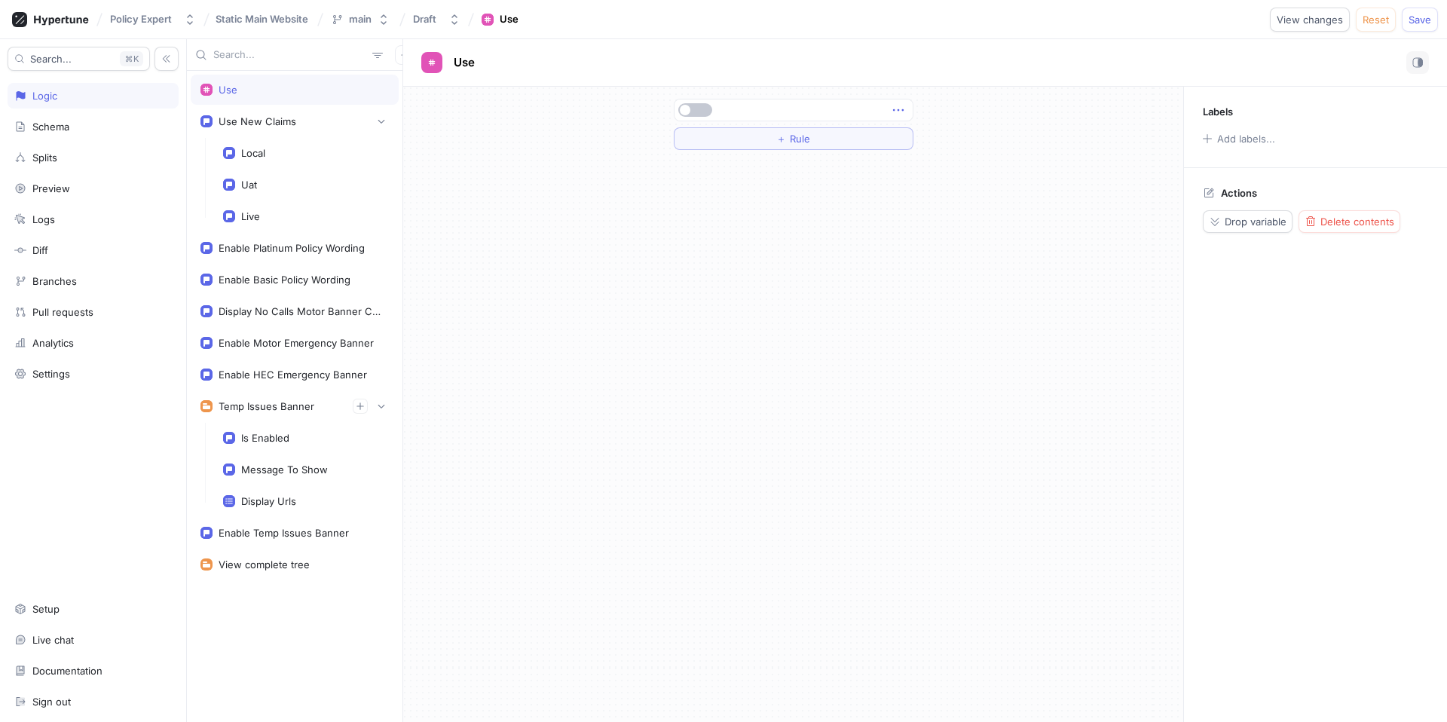
click at [897, 105] on icon "button" at bounding box center [898, 110] width 17 height 17
click at [942, 164] on p "Delete contents" at bounding box center [950, 163] width 74 height 15
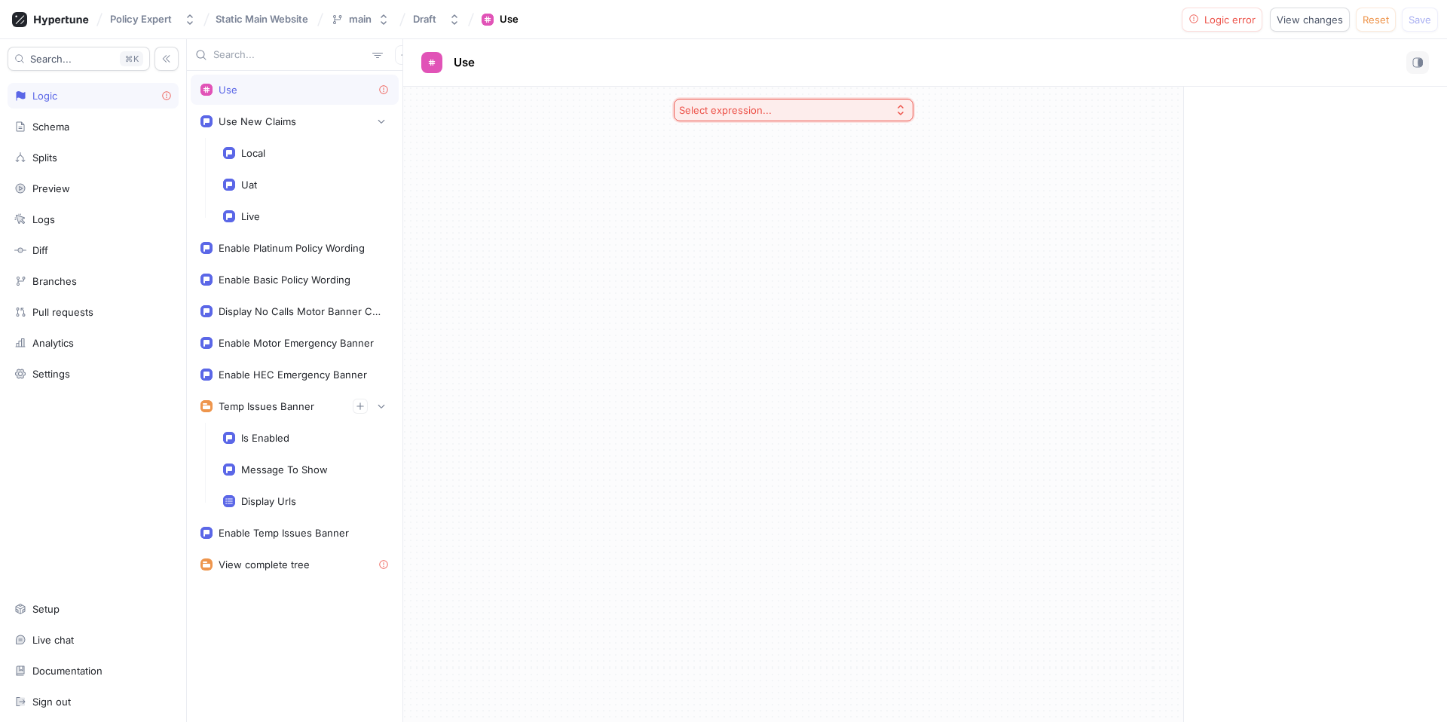
click at [373, 89] on div "Use" at bounding box center [294, 90] width 188 height 12
click at [862, 106] on button "Select expression..." at bounding box center [794, 110] width 240 height 23
click at [833, 158] on span "Toggle" at bounding box center [799, 164] width 194 height 13
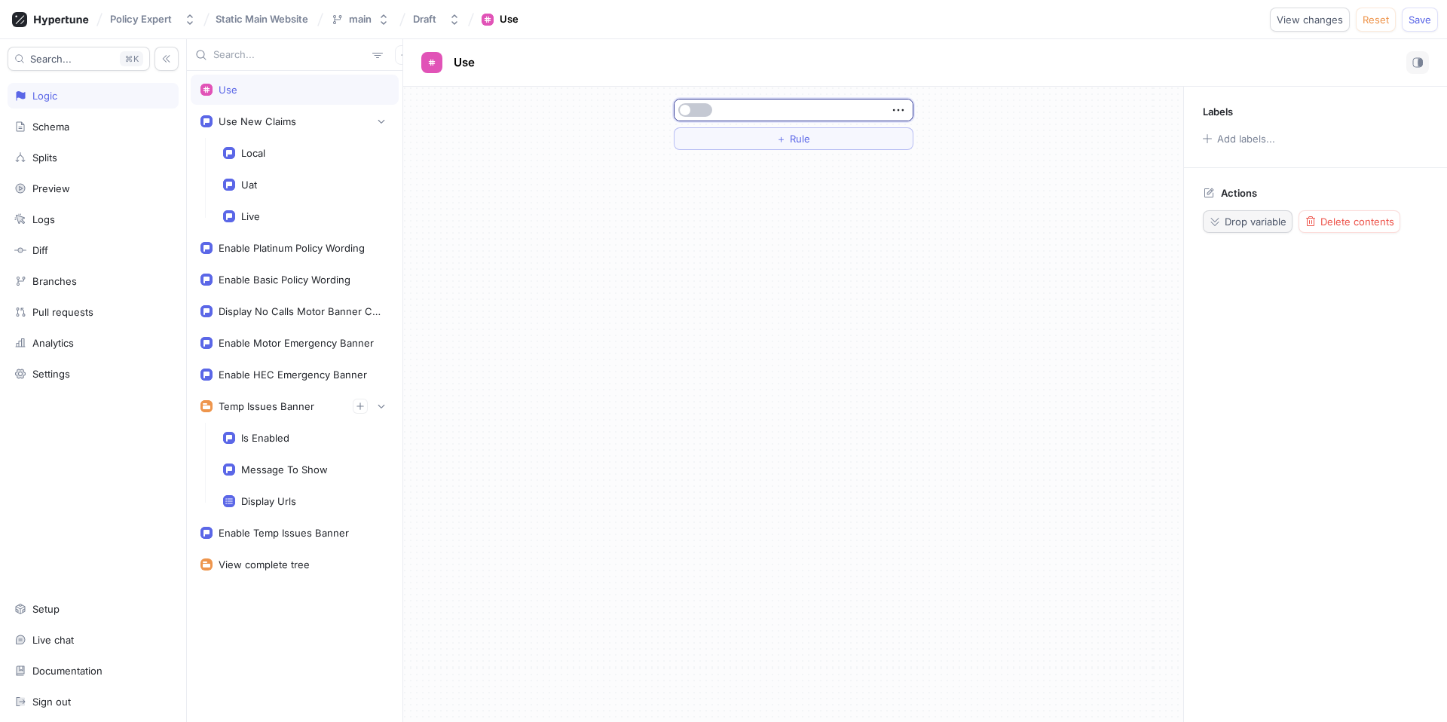
click at [1231, 231] on button "Drop variable" at bounding box center [1248, 221] width 90 height 23
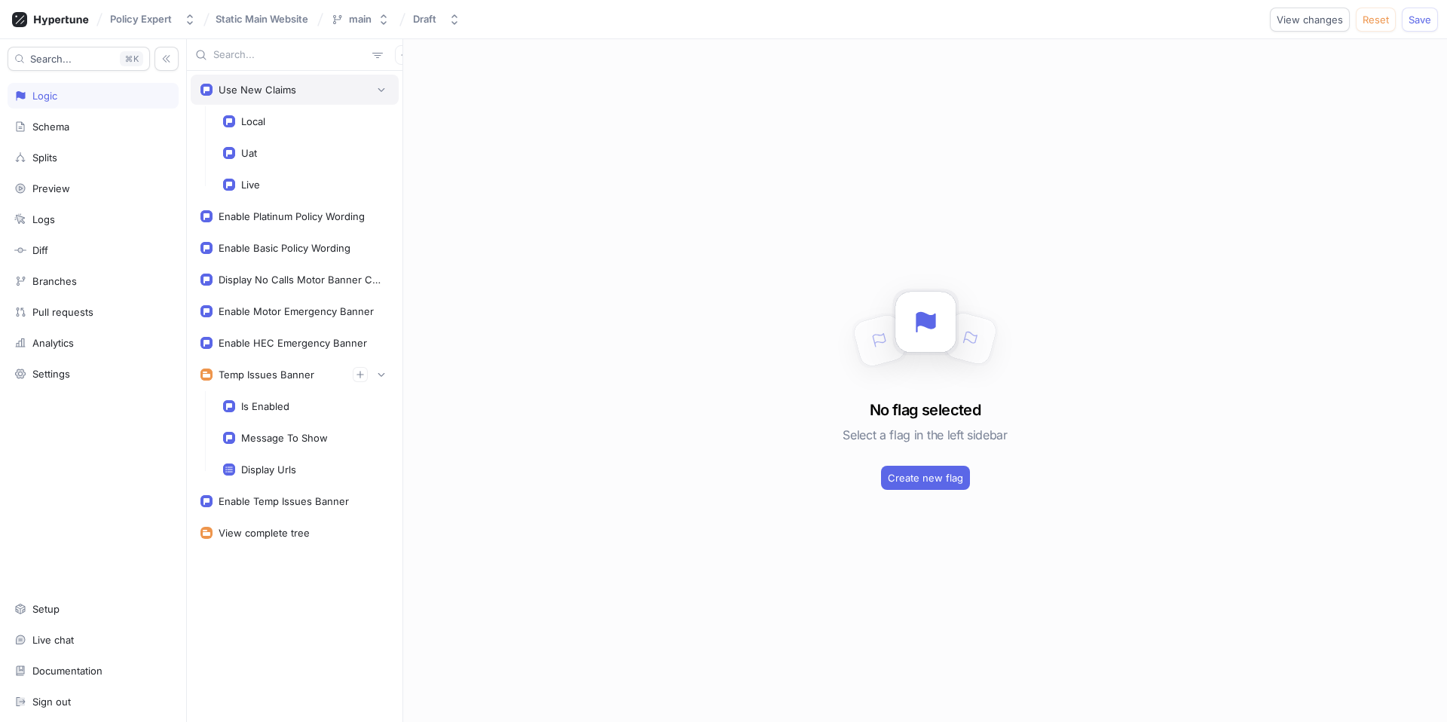
click at [329, 96] on div "Use New Claims" at bounding box center [294, 89] width 188 height 15
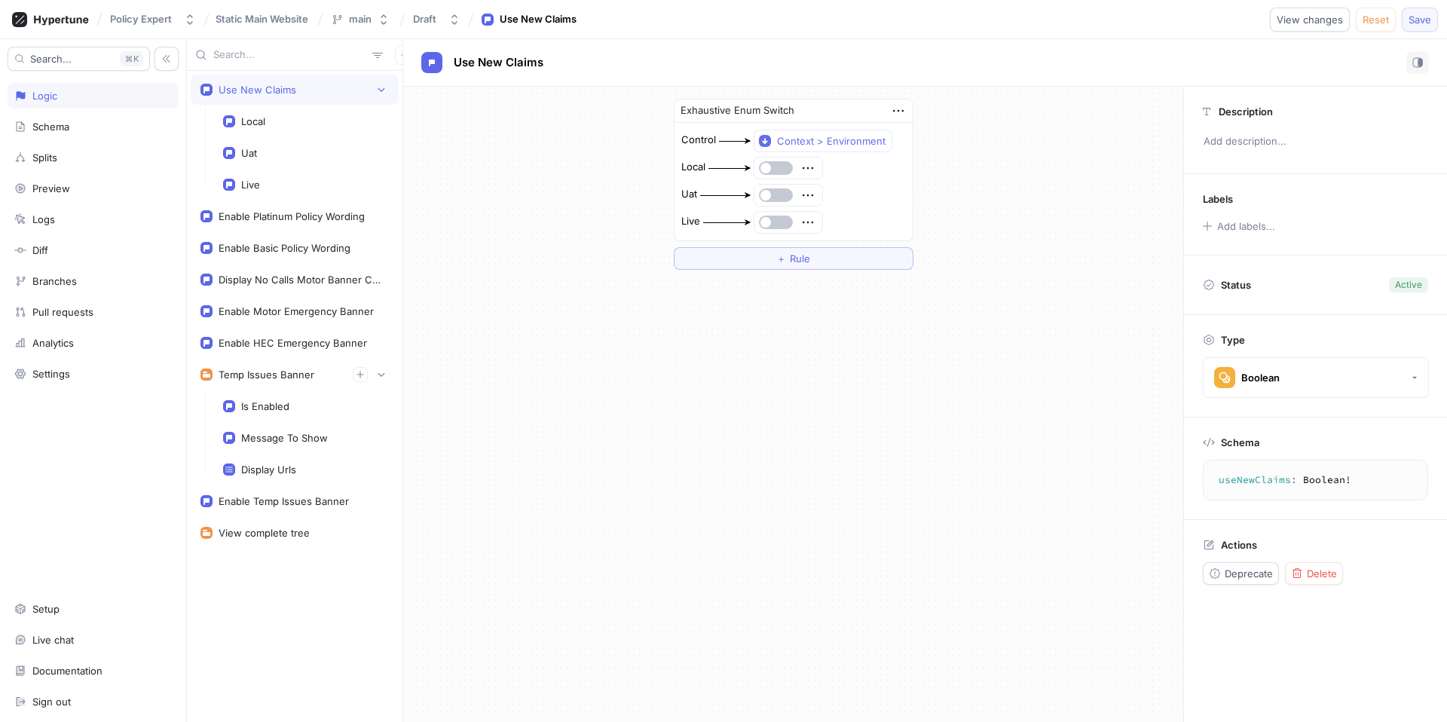
click at [1433, 15] on button "Save" at bounding box center [1420, 20] width 36 height 24
